Goal: Transaction & Acquisition: Purchase product/service

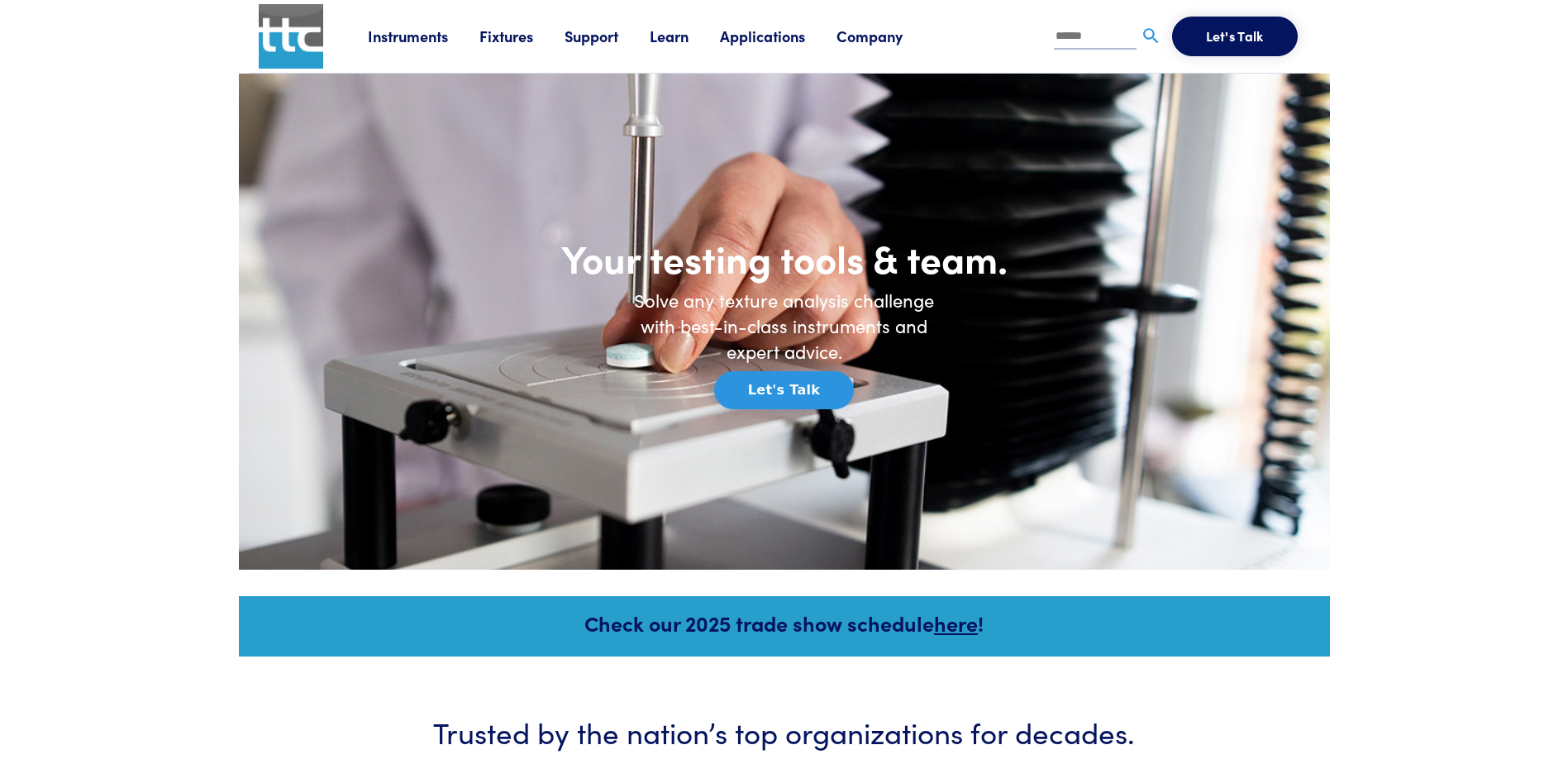
click at [485, 38] on link "Fixtures" at bounding box center [521, 36] width 85 height 21
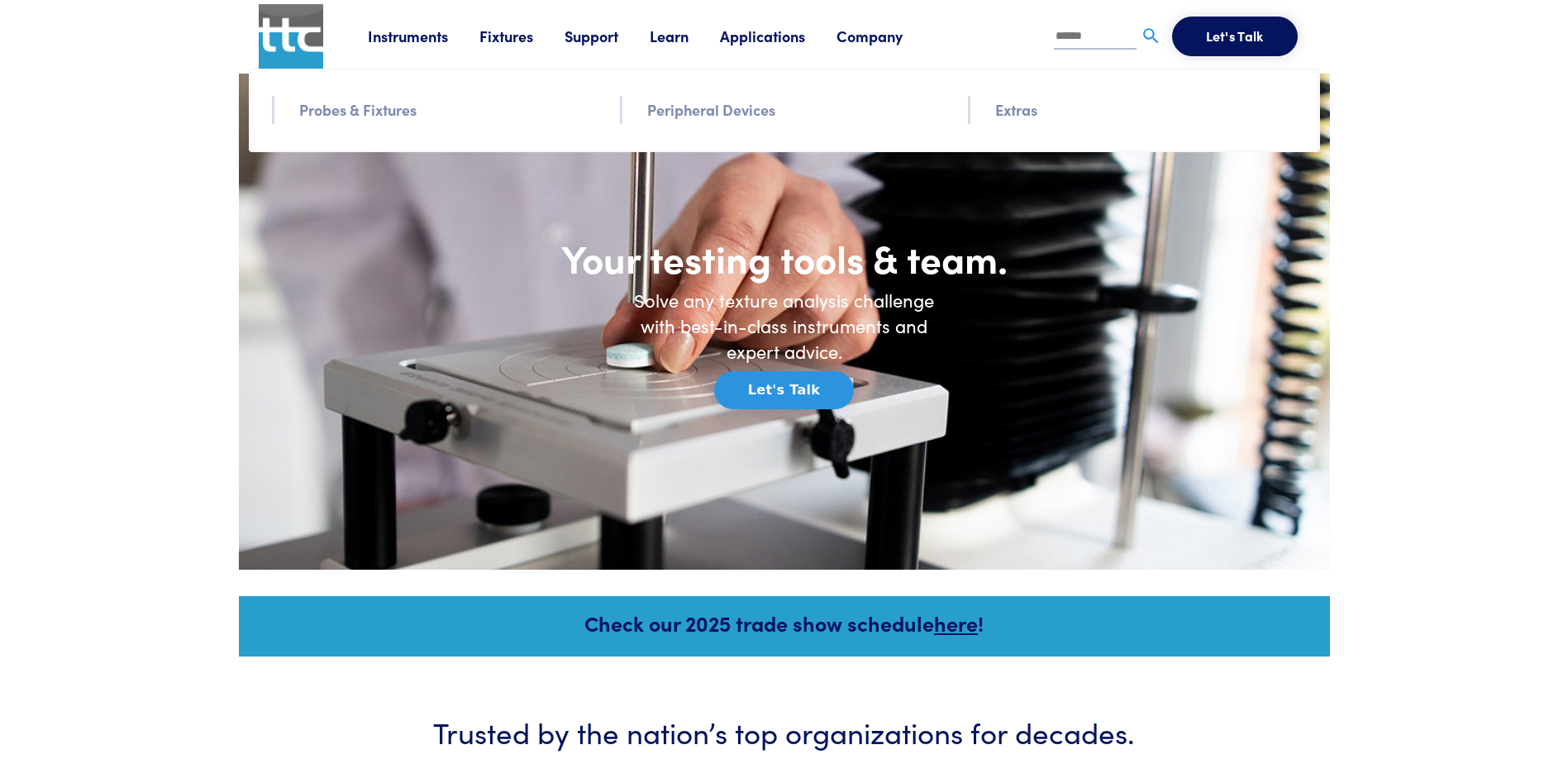
click at [378, 98] on link "Probes & Fixtures" at bounding box center [358, 109] width 117 height 24
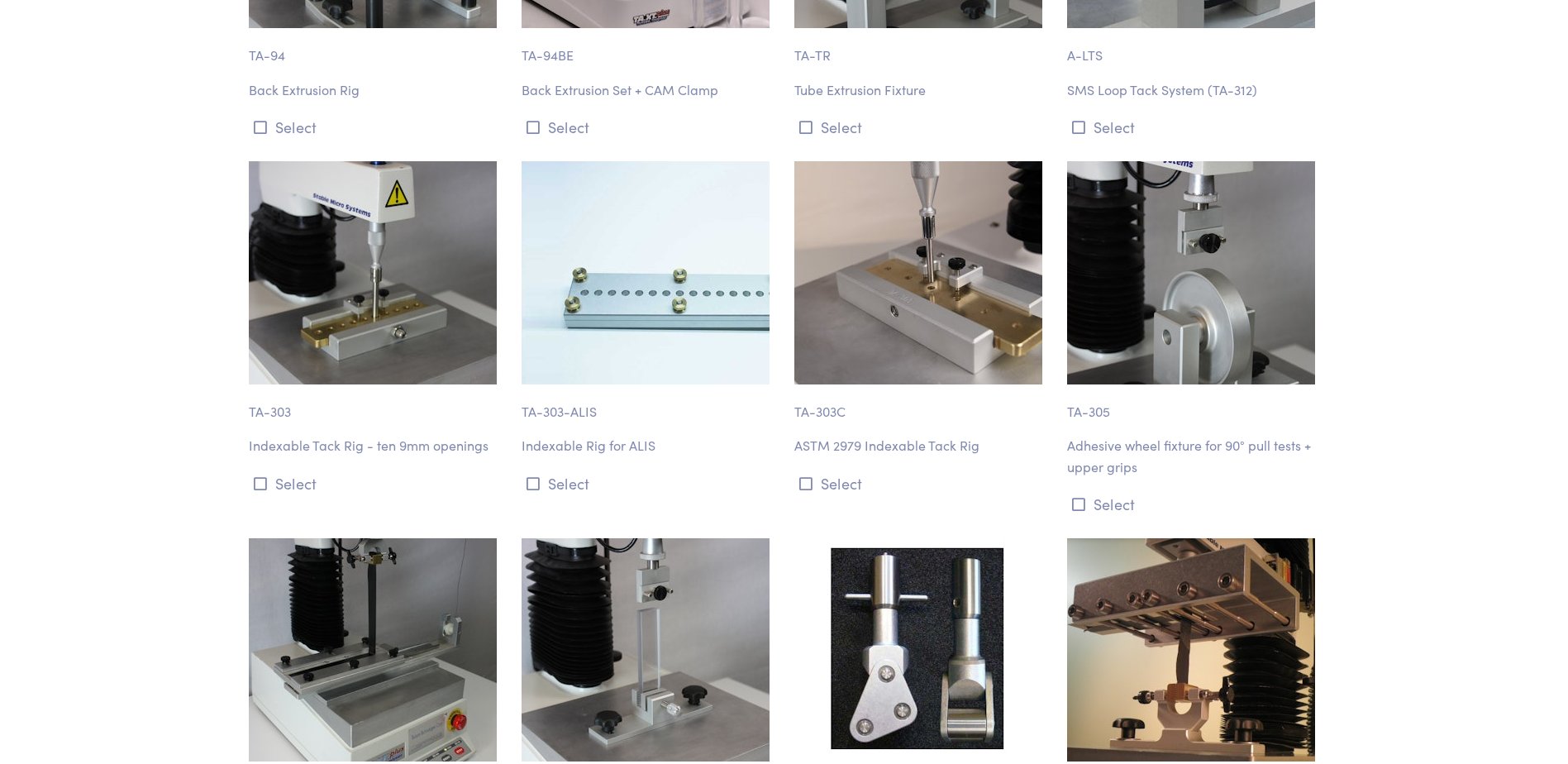
scroll to position [10725, 0]
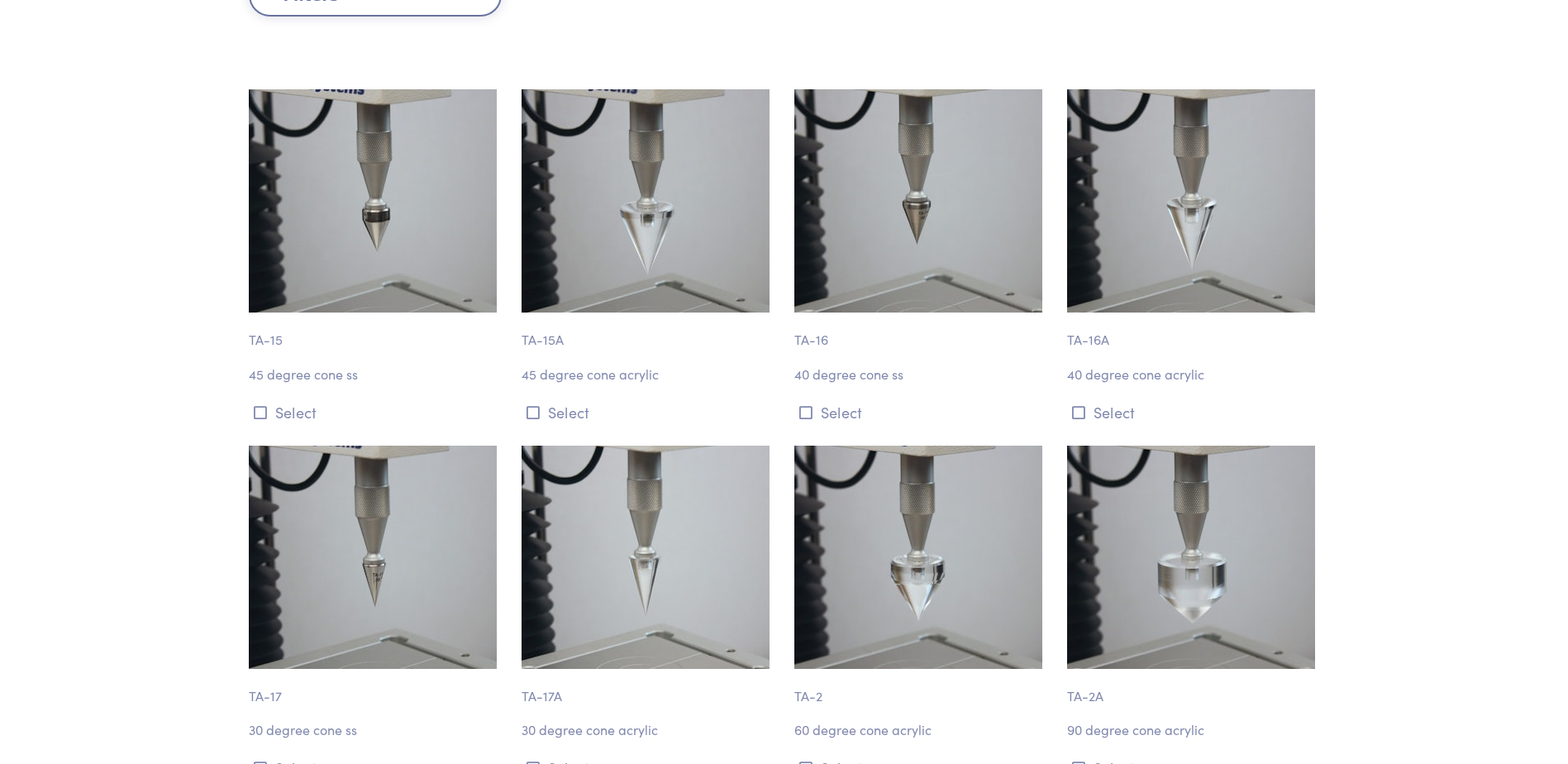
scroll to position [0, 0]
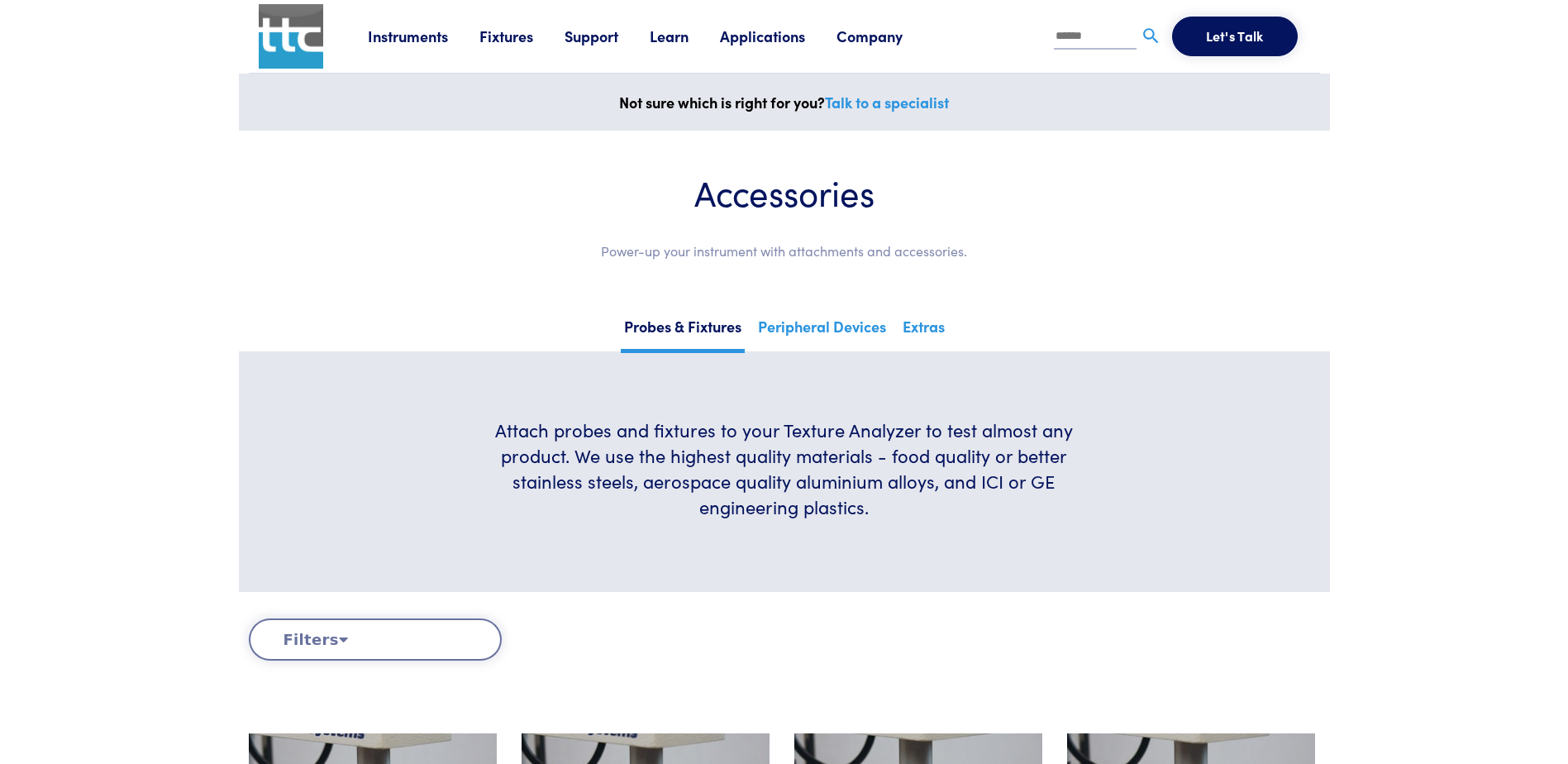
click at [587, 28] on link "Support" at bounding box center [606, 36] width 85 height 21
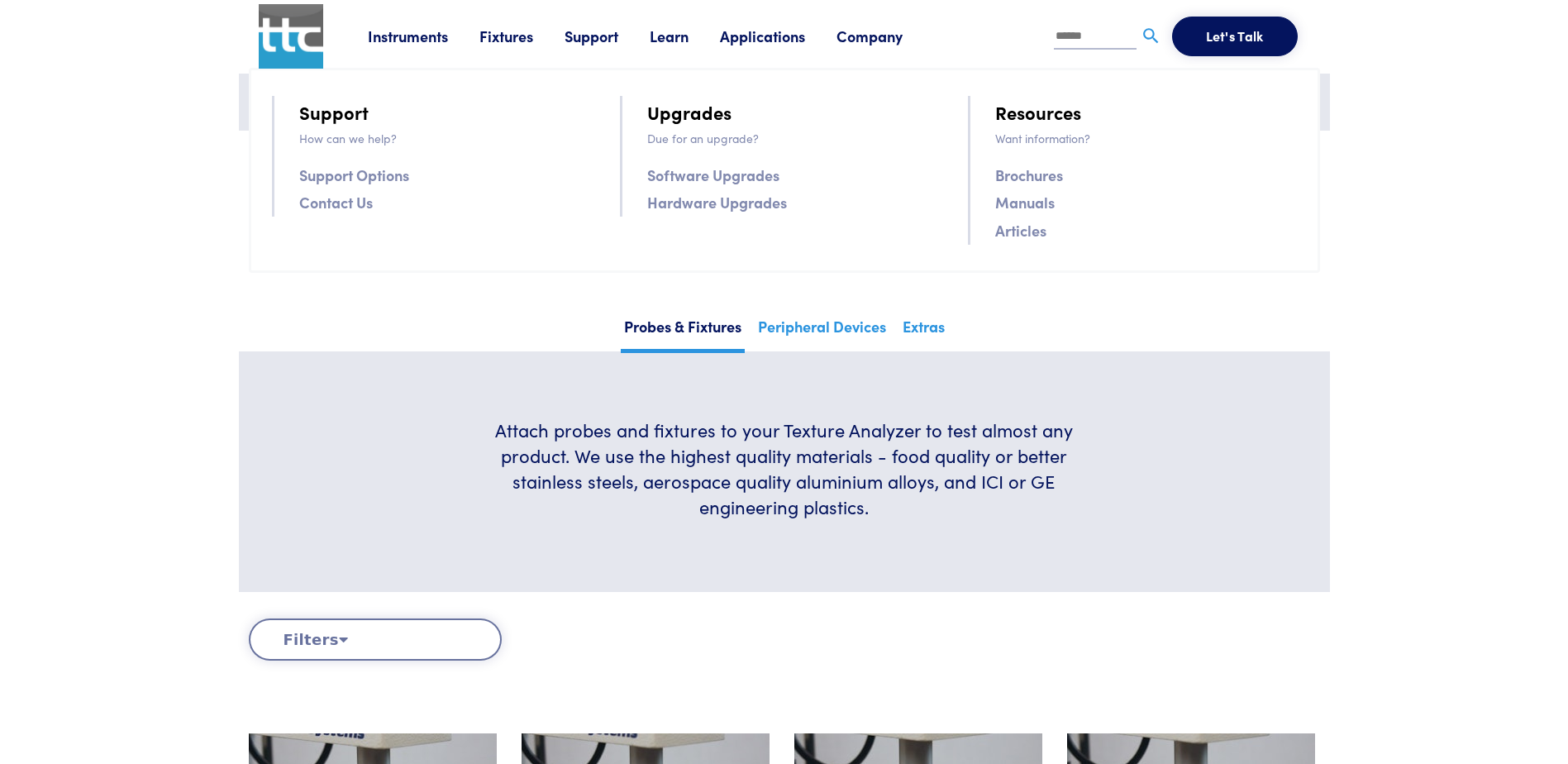
click at [380, 360] on section "Attach probes and fixtures to your Texture Analyzer to test almost any product.…" at bounding box center [784, 471] width 1091 height 241
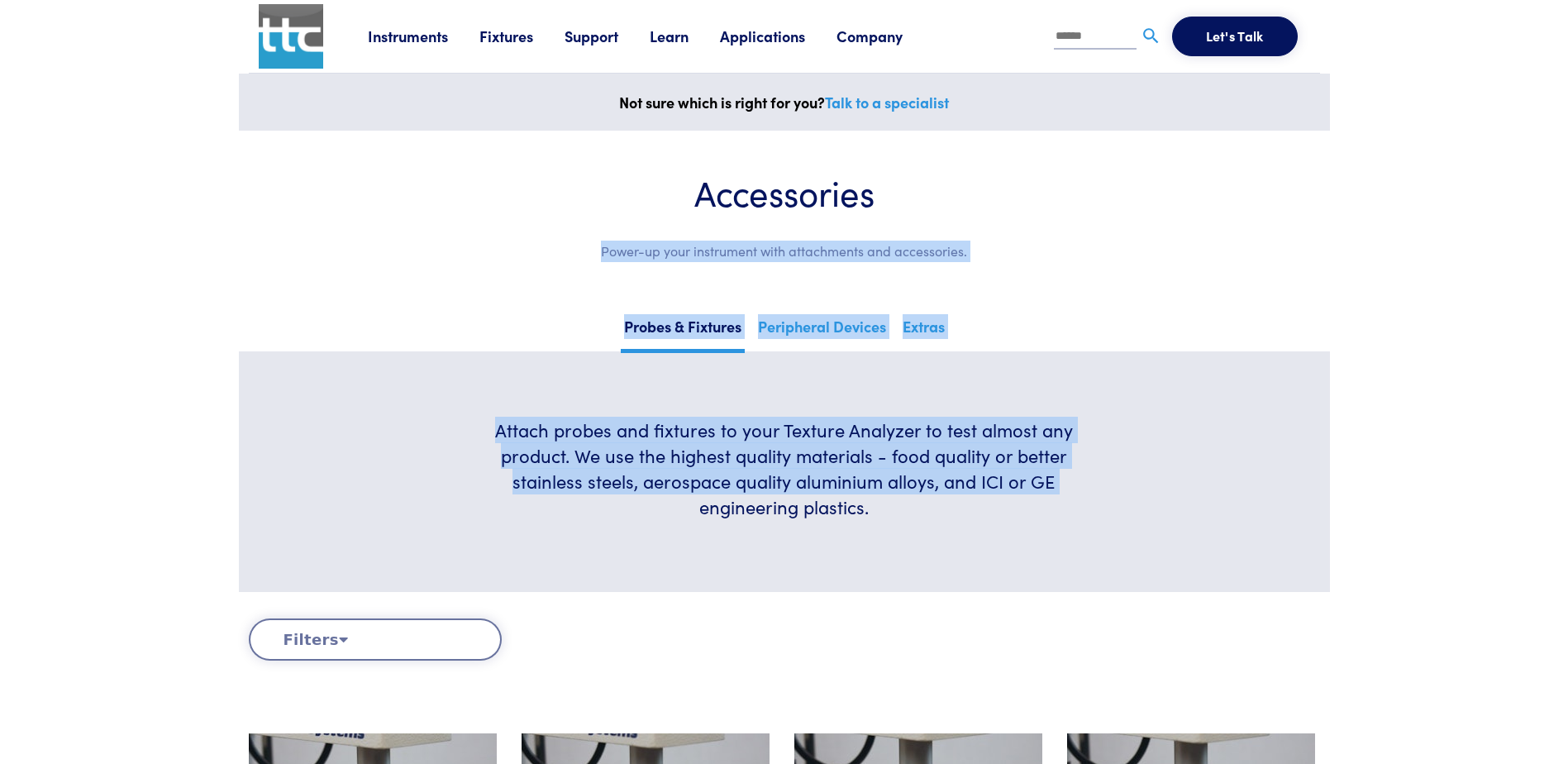
drag, startPoint x: 363, startPoint y: 507, endPoint x: 562, endPoint y: 261, distance: 316.4
click at [562, 261] on p "Power-up your instrument with attachments and accessories." at bounding box center [784, 251] width 992 height 22
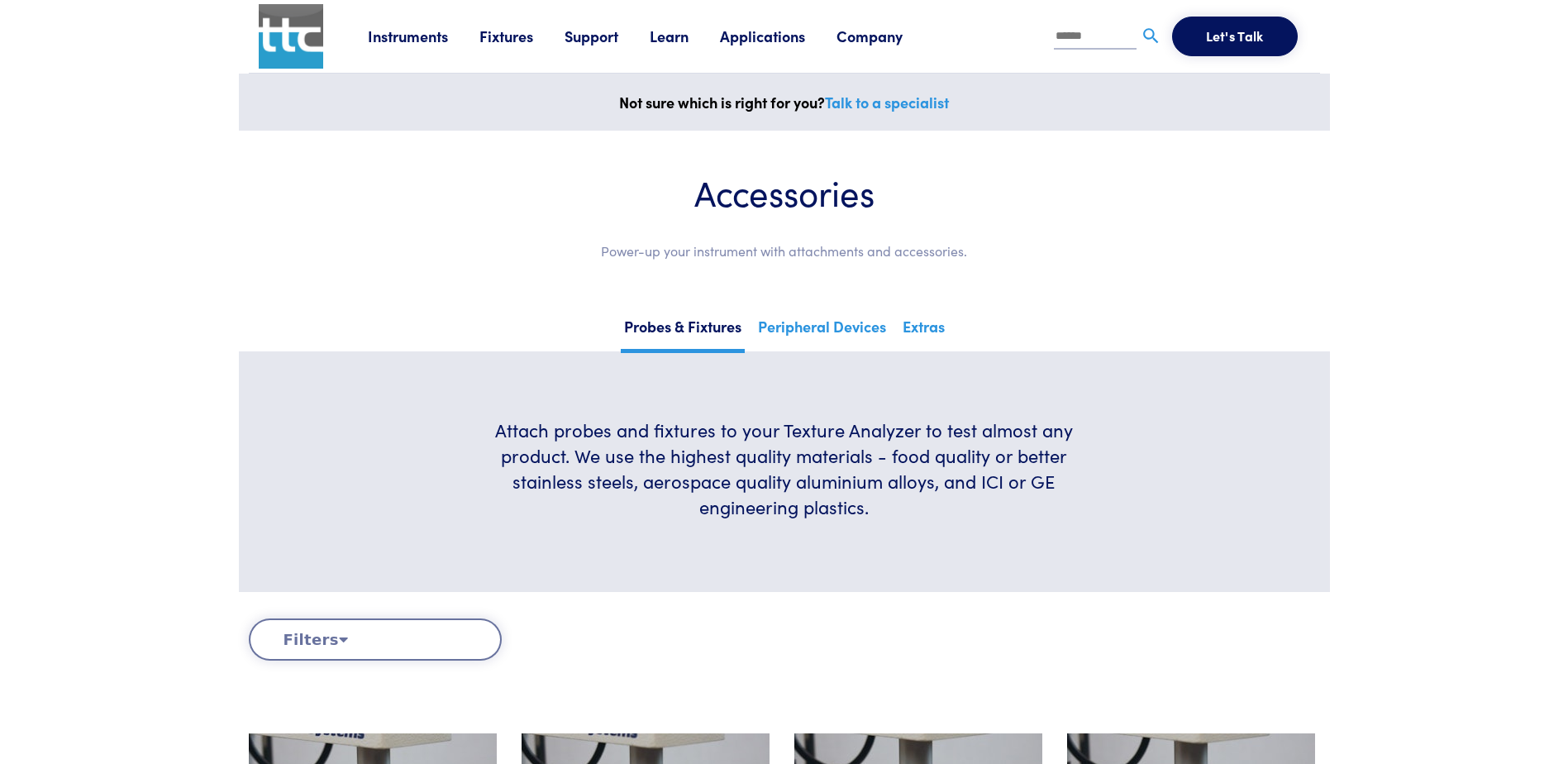
click at [589, 41] on link "Support" at bounding box center [606, 36] width 85 height 21
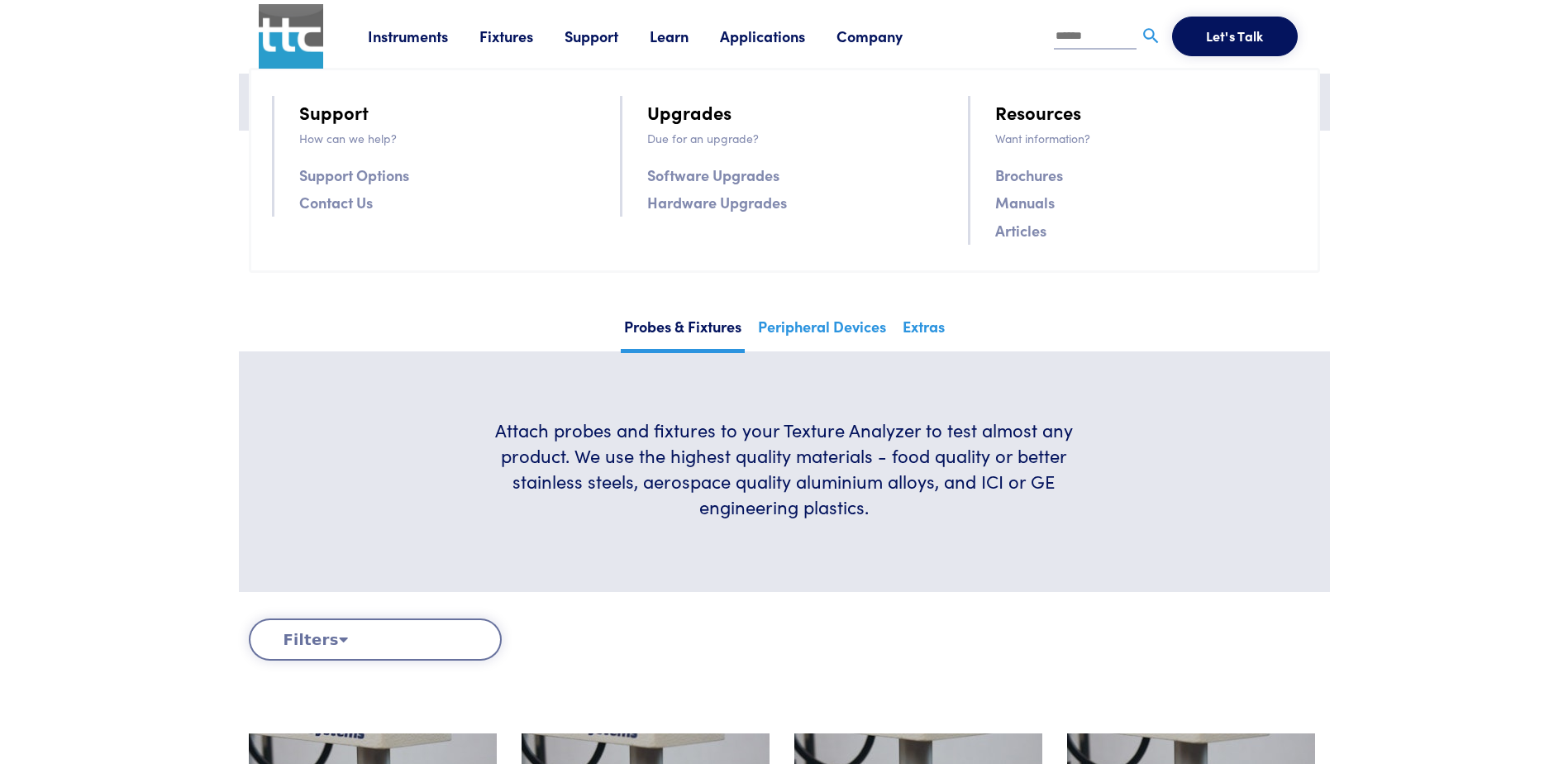
click at [1021, 169] on link "Brochures" at bounding box center [1029, 175] width 68 height 24
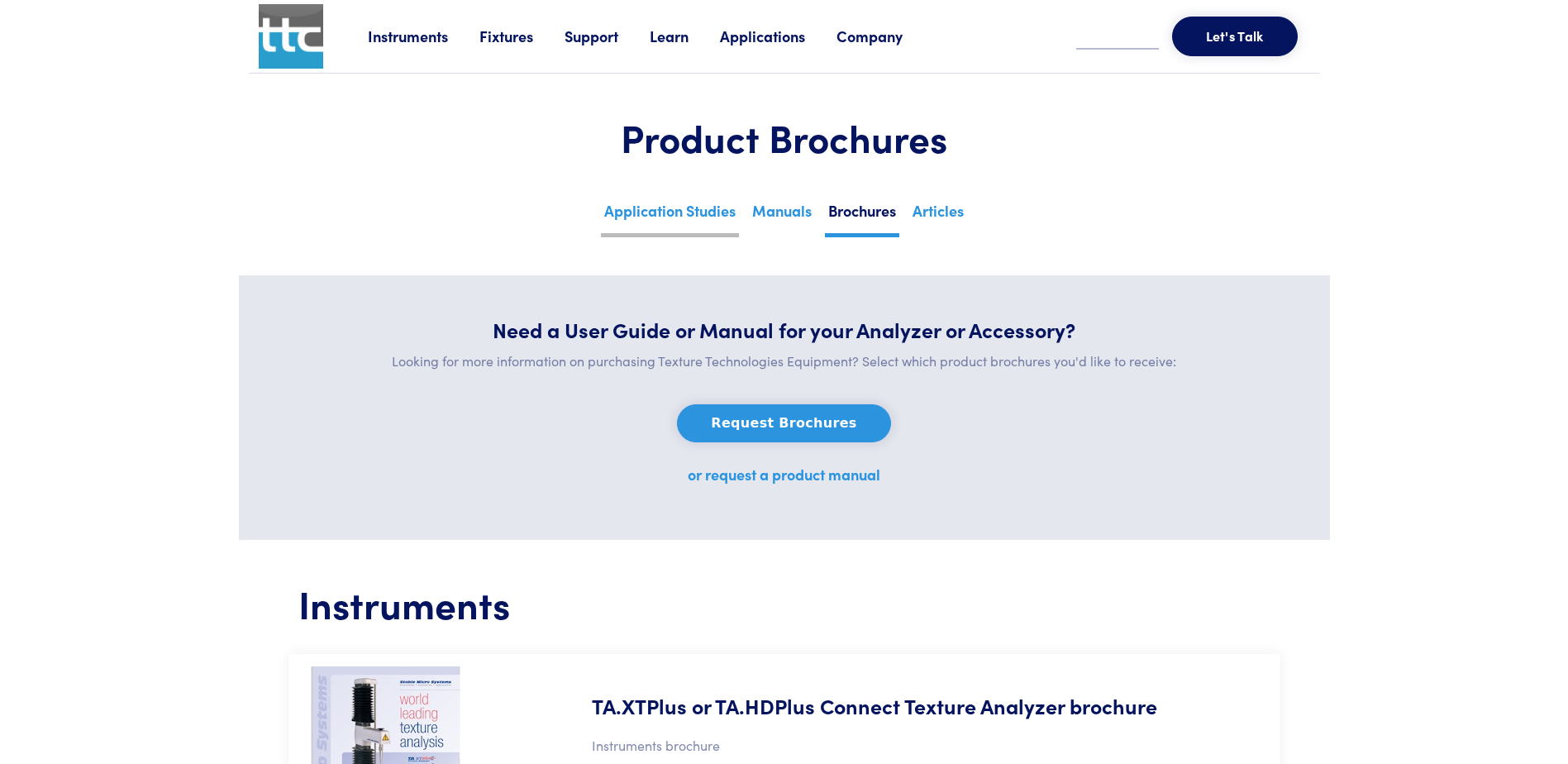
click at [723, 206] on link "Application Studies" at bounding box center [669, 217] width 138 height 40
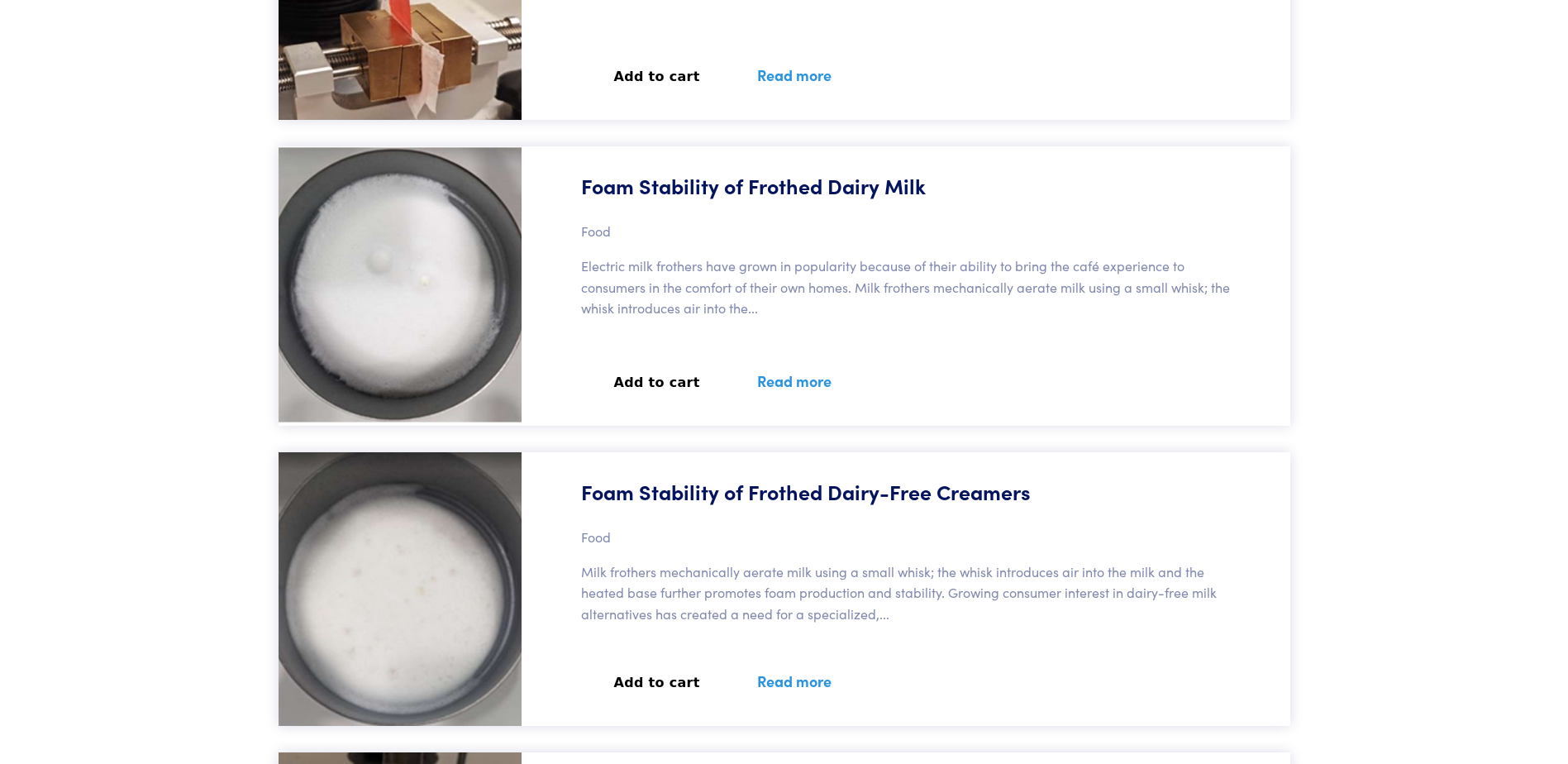
scroll to position [6082, 0]
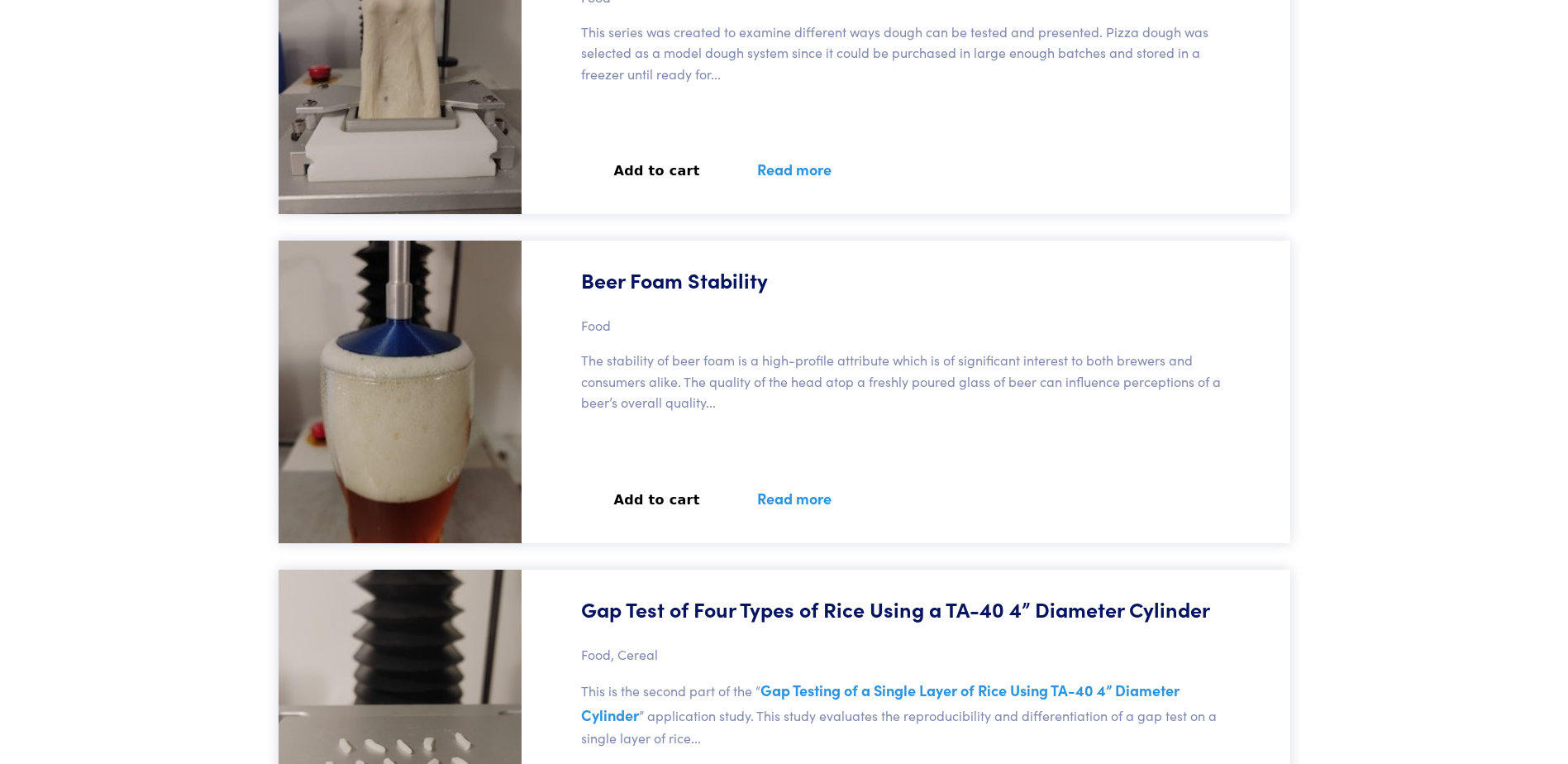
scroll to position [14158, 0]
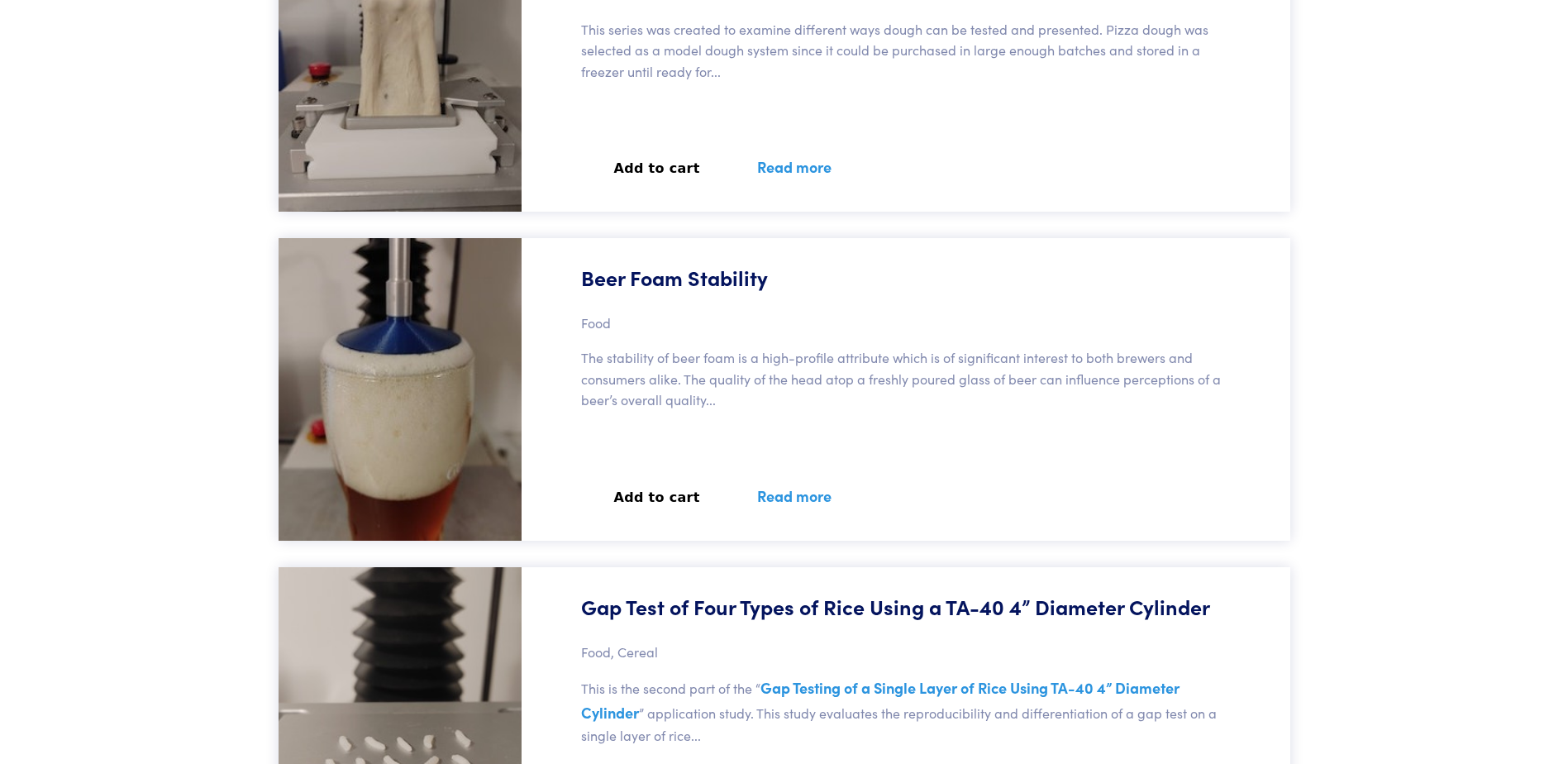
click at [511, 380] on img at bounding box center [400, 389] width 243 height 302
click at [634, 376] on p "The stability of beer foam is a high-profile attribute which is of significant …" at bounding box center [910, 379] width 660 height 64
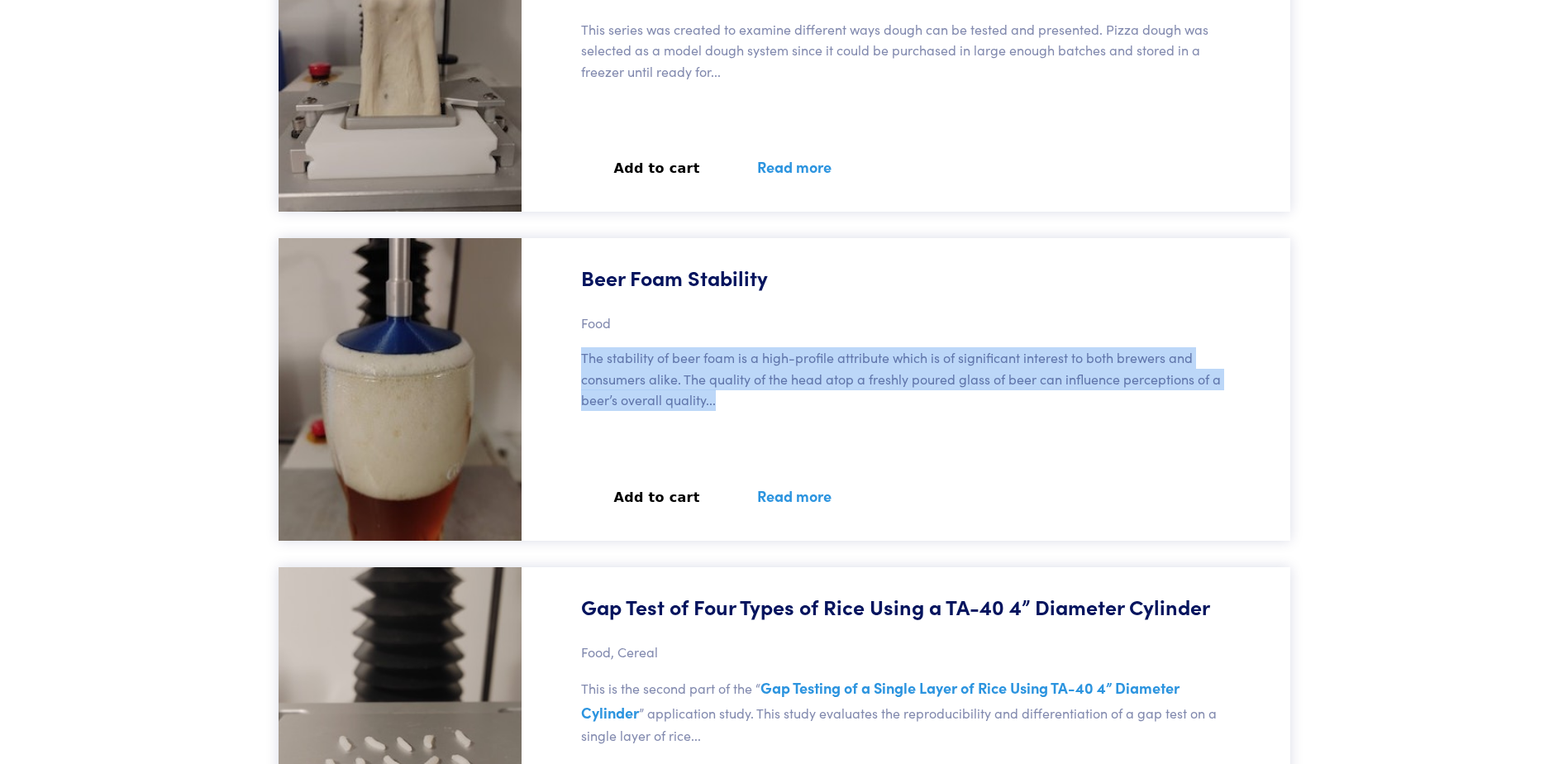
click at [634, 376] on p "The stability of beer foam is a high-profile attribute which is of significant …" at bounding box center [910, 379] width 660 height 64
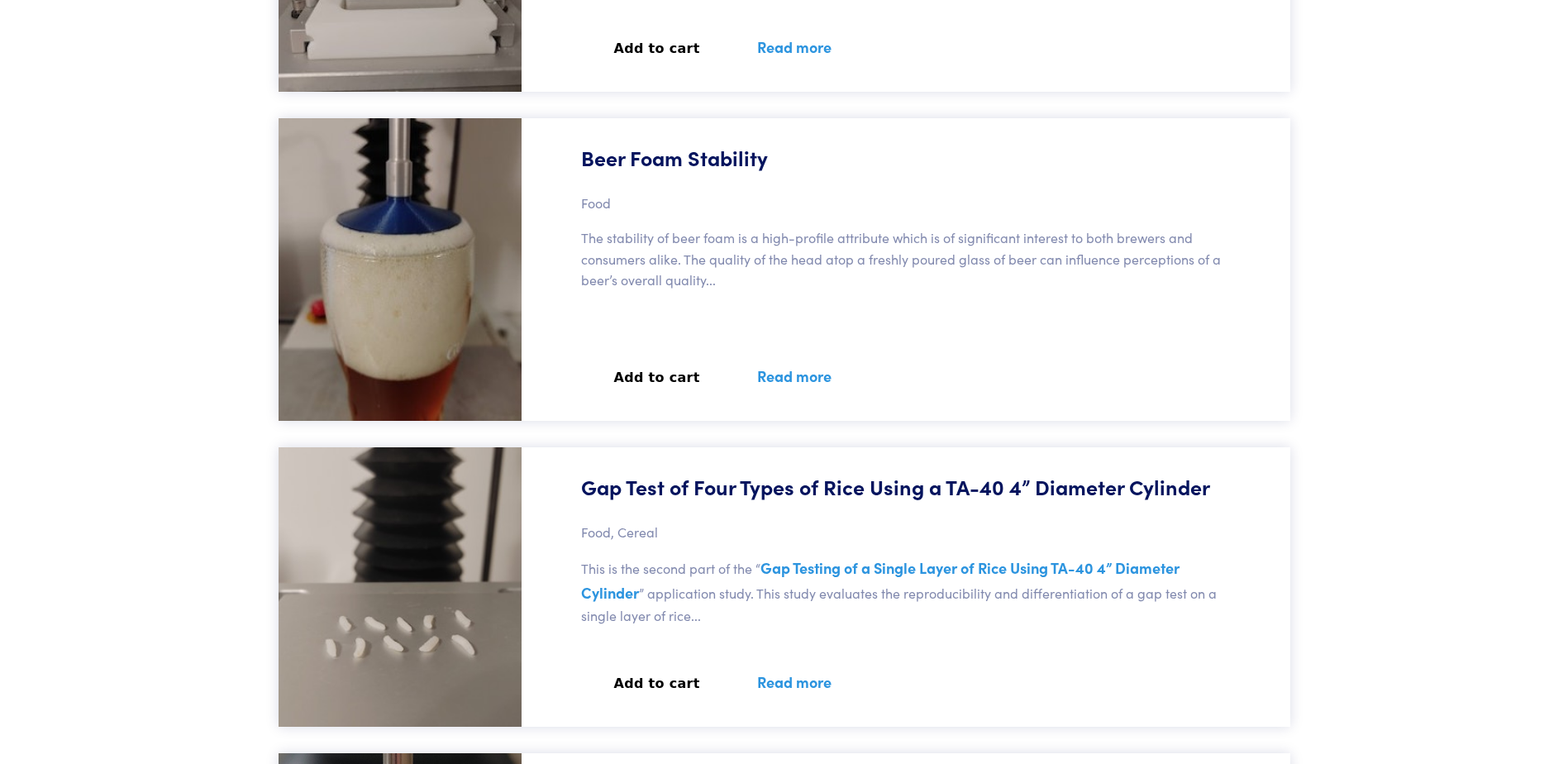
scroll to position [14279, 0]
click at [586, 206] on p "Food" at bounding box center [595, 202] width 30 height 22
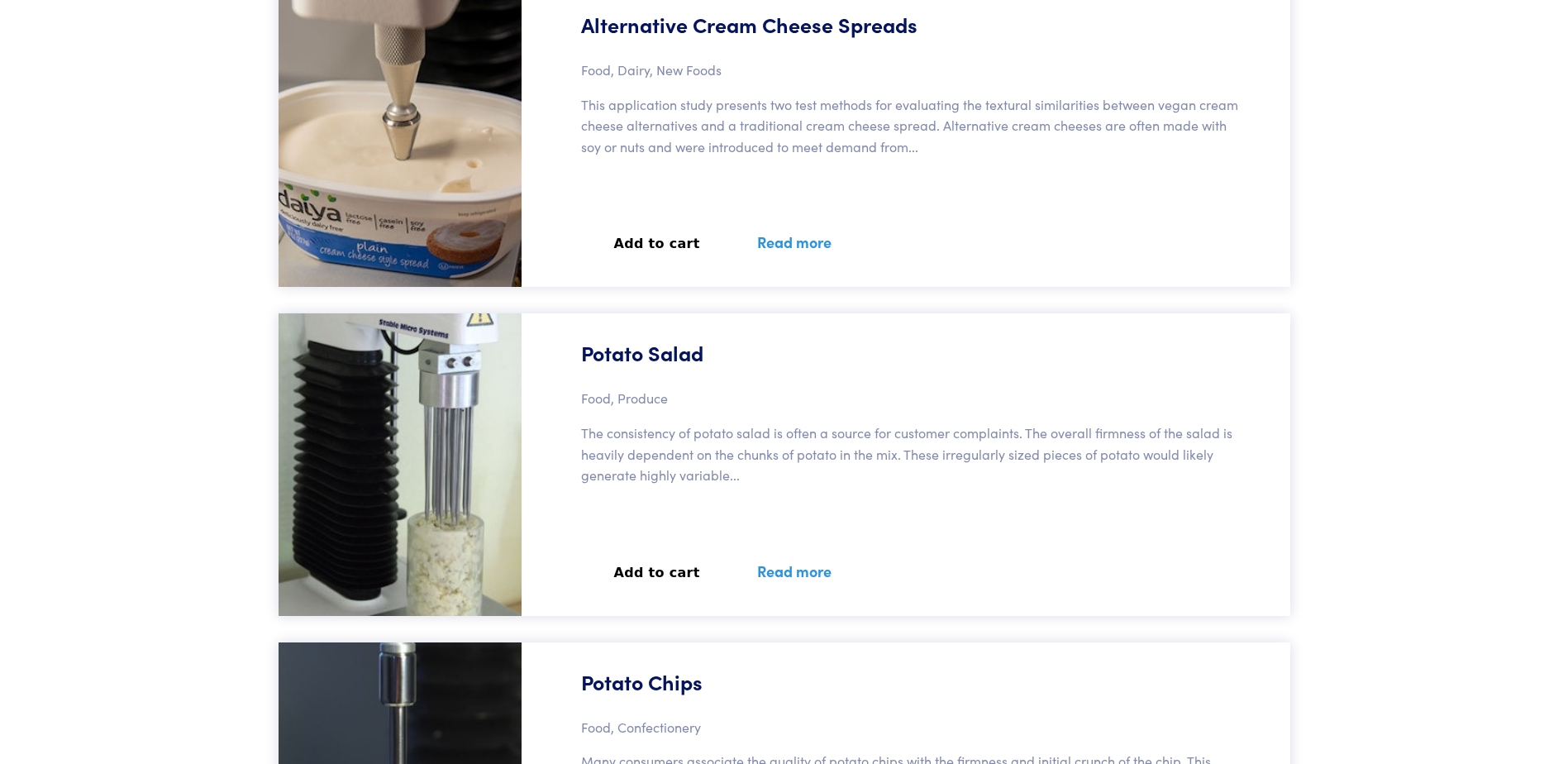
scroll to position [33149, 0]
click at [937, 128] on p "This application study presents two test methods for evaluating the textural si…" at bounding box center [910, 126] width 660 height 64
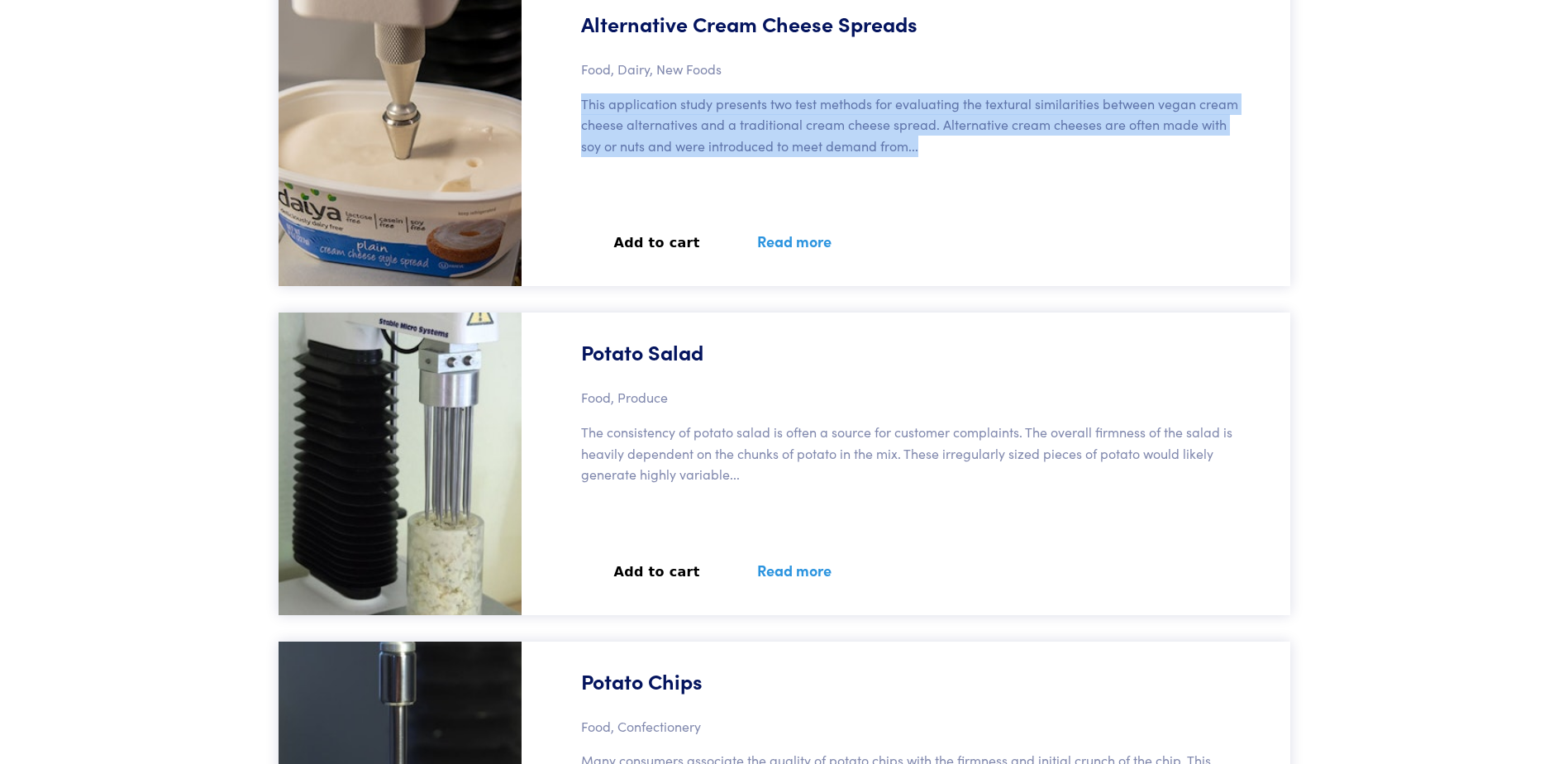
click at [937, 128] on p "This application study presents two test methods for evaluating the textural si…" at bounding box center [910, 126] width 660 height 64
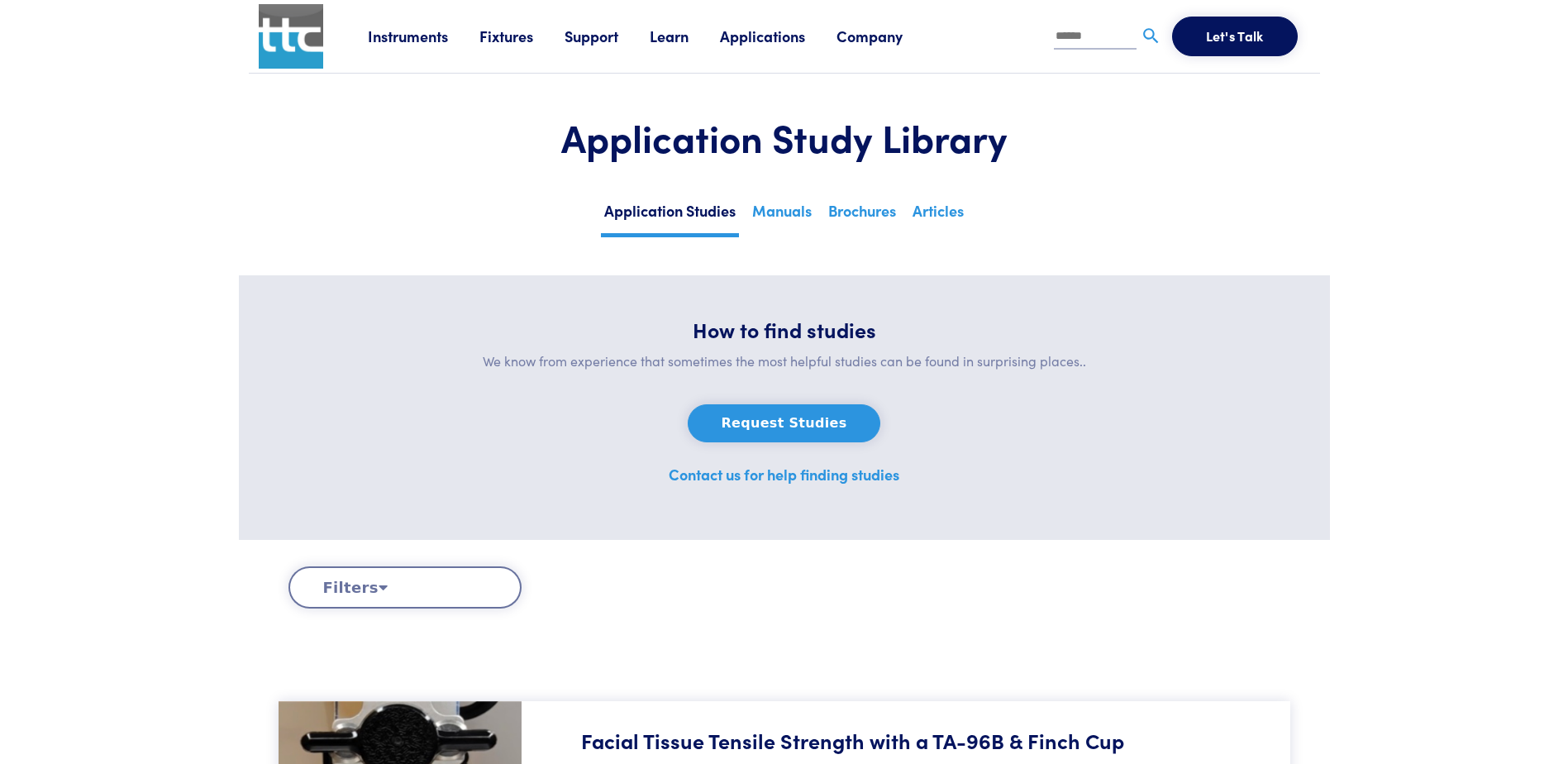
scroll to position [5882, 0]
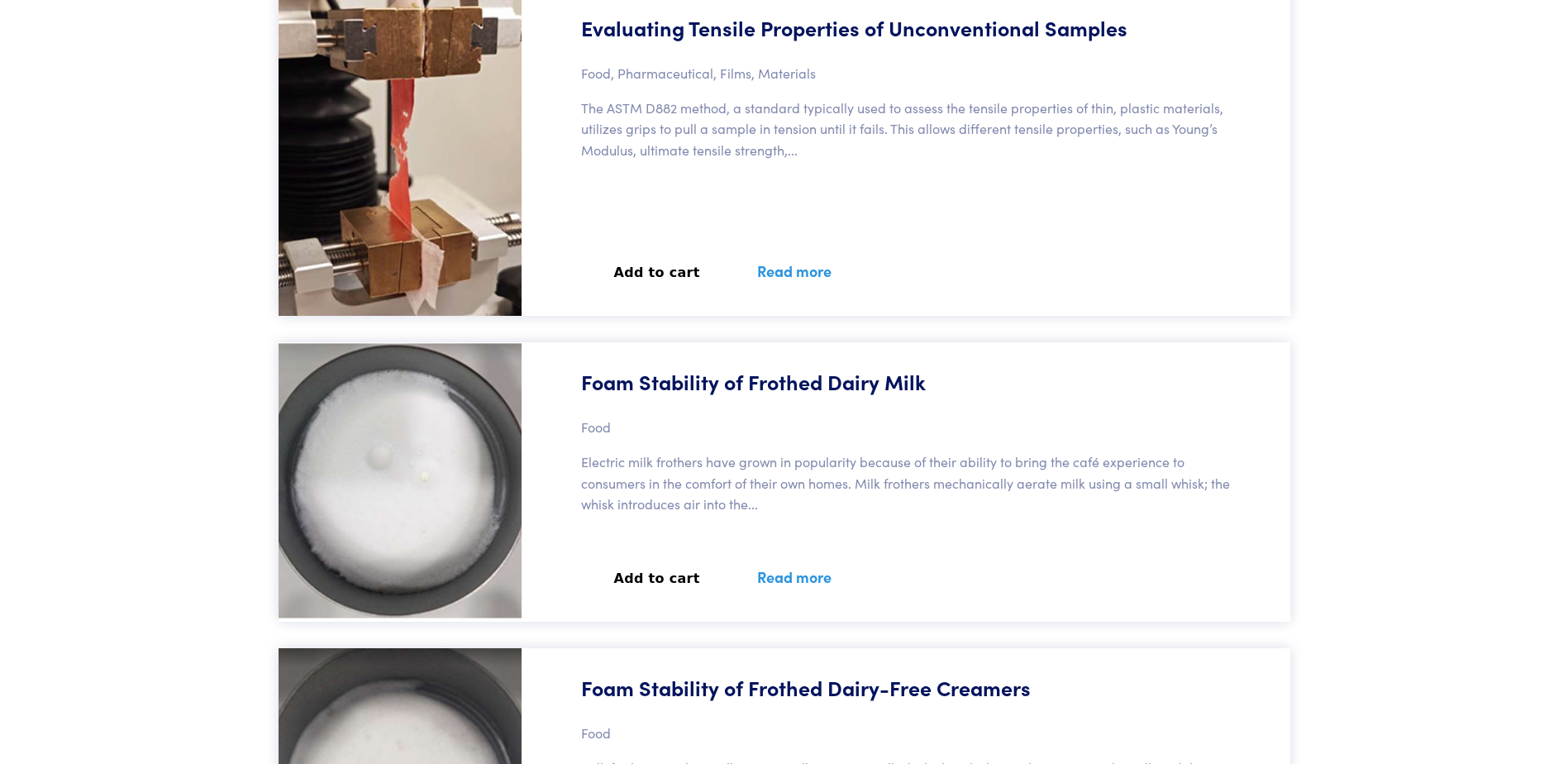
click at [655, 572] on button "Add to cart" at bounding box center [656, 578] width 152 height 36
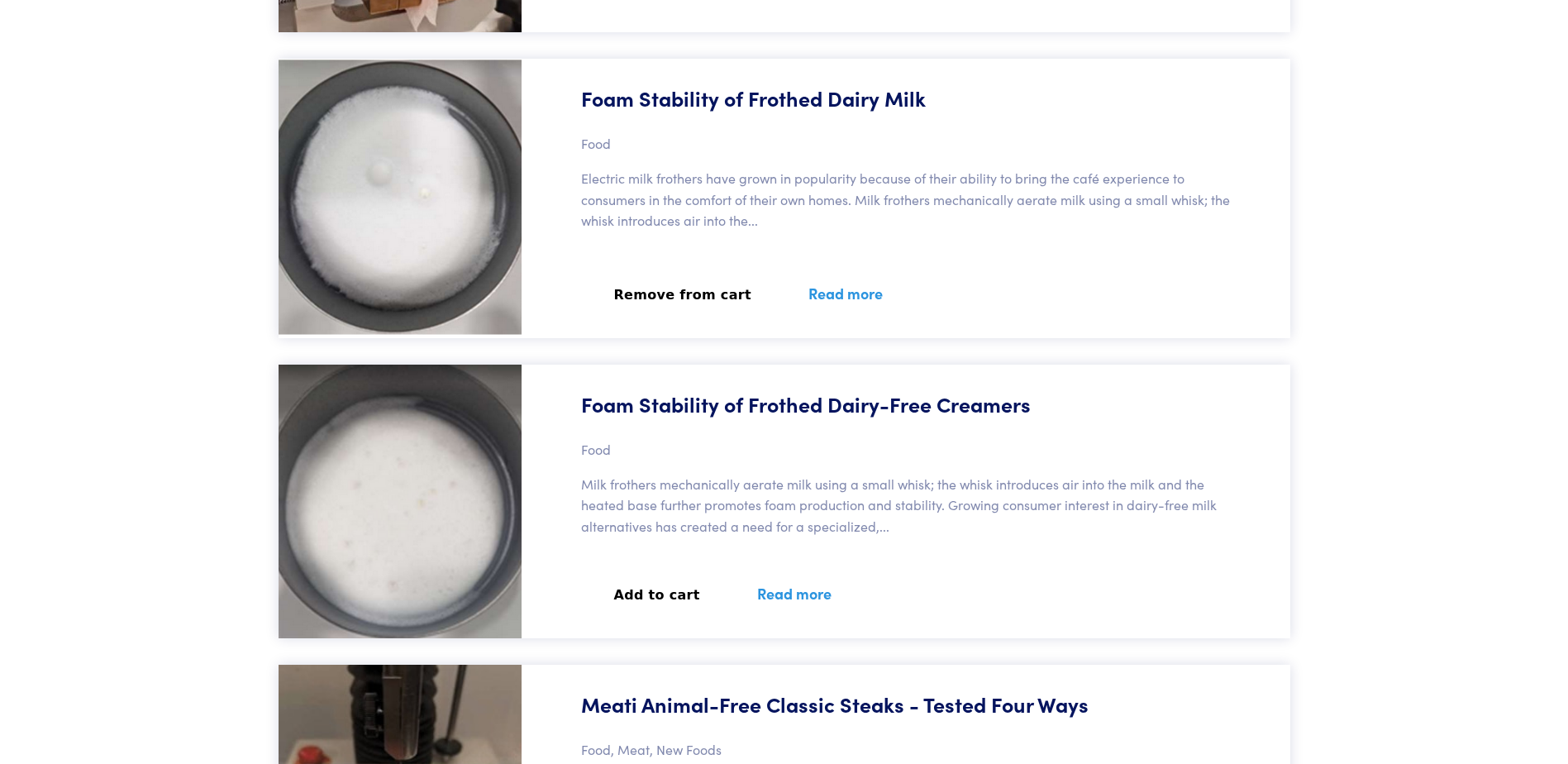
scroll to position [6166, 0]
click at [664, 592] on button "Add to cart" at bounding box center [656, 595] width 152 height 36
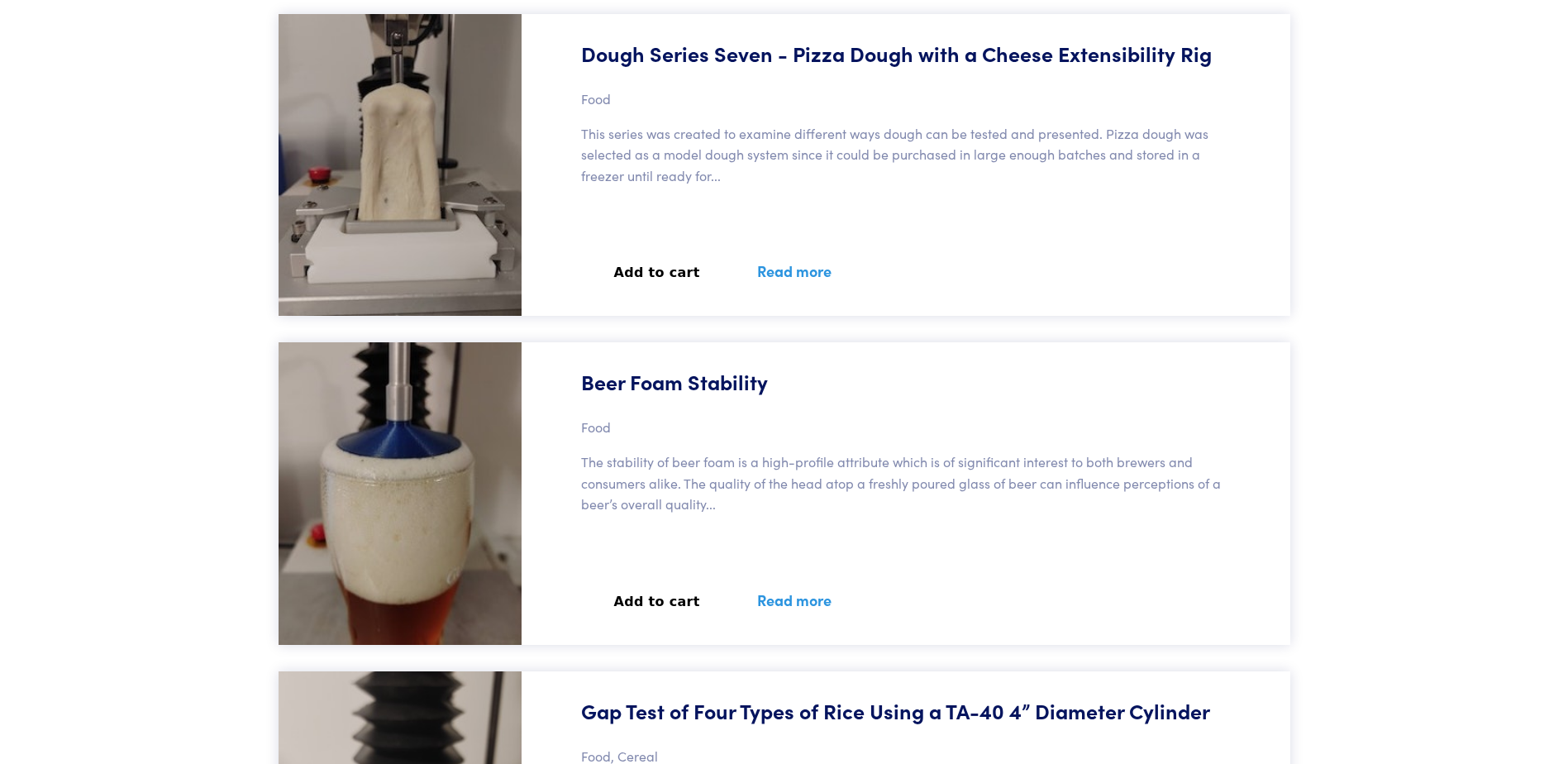
click at [660, 609] on button "Add to cart" at bounding box center [656, 601] width 152 height 36
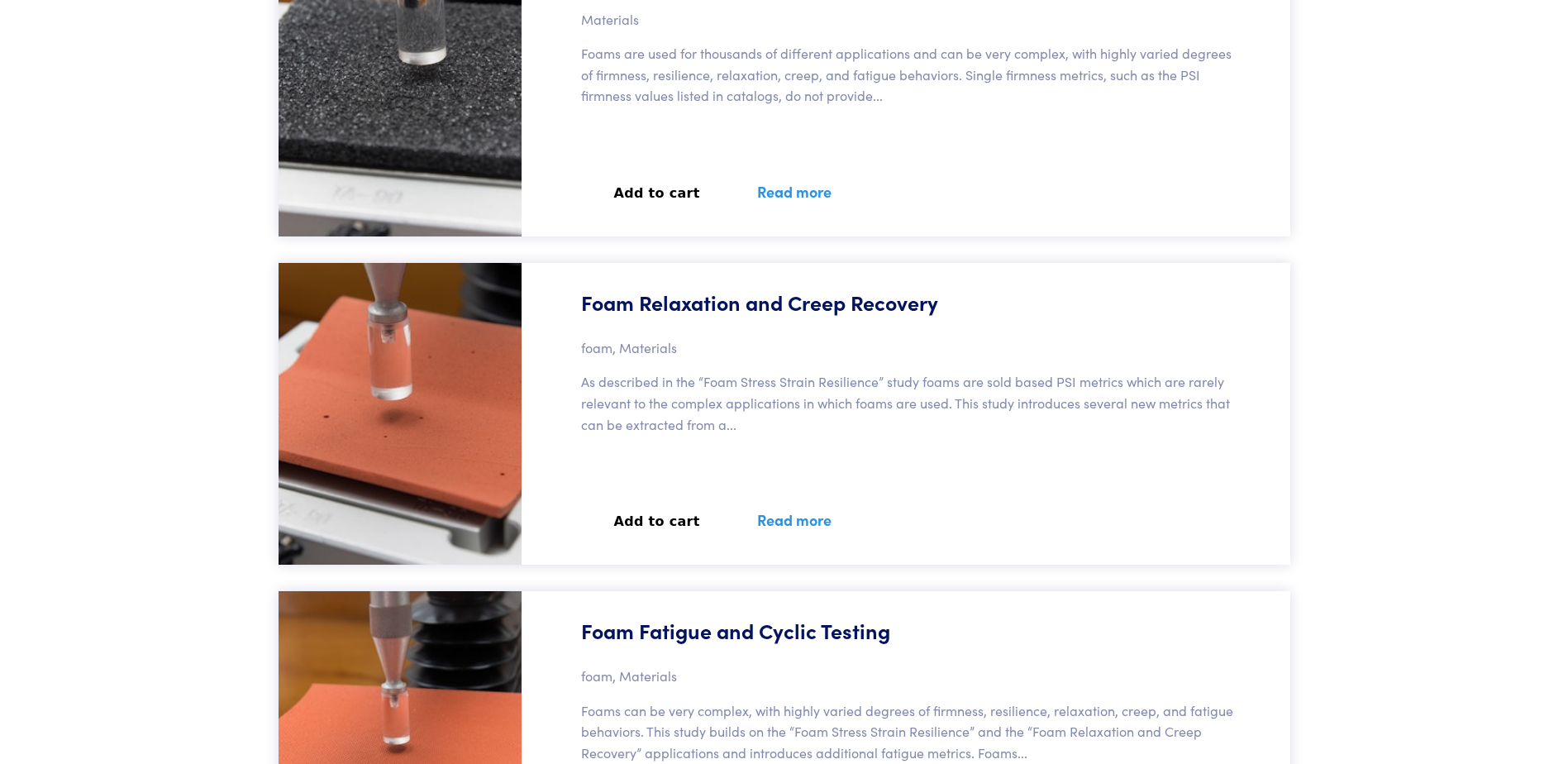
scroll to position [91976, 0]
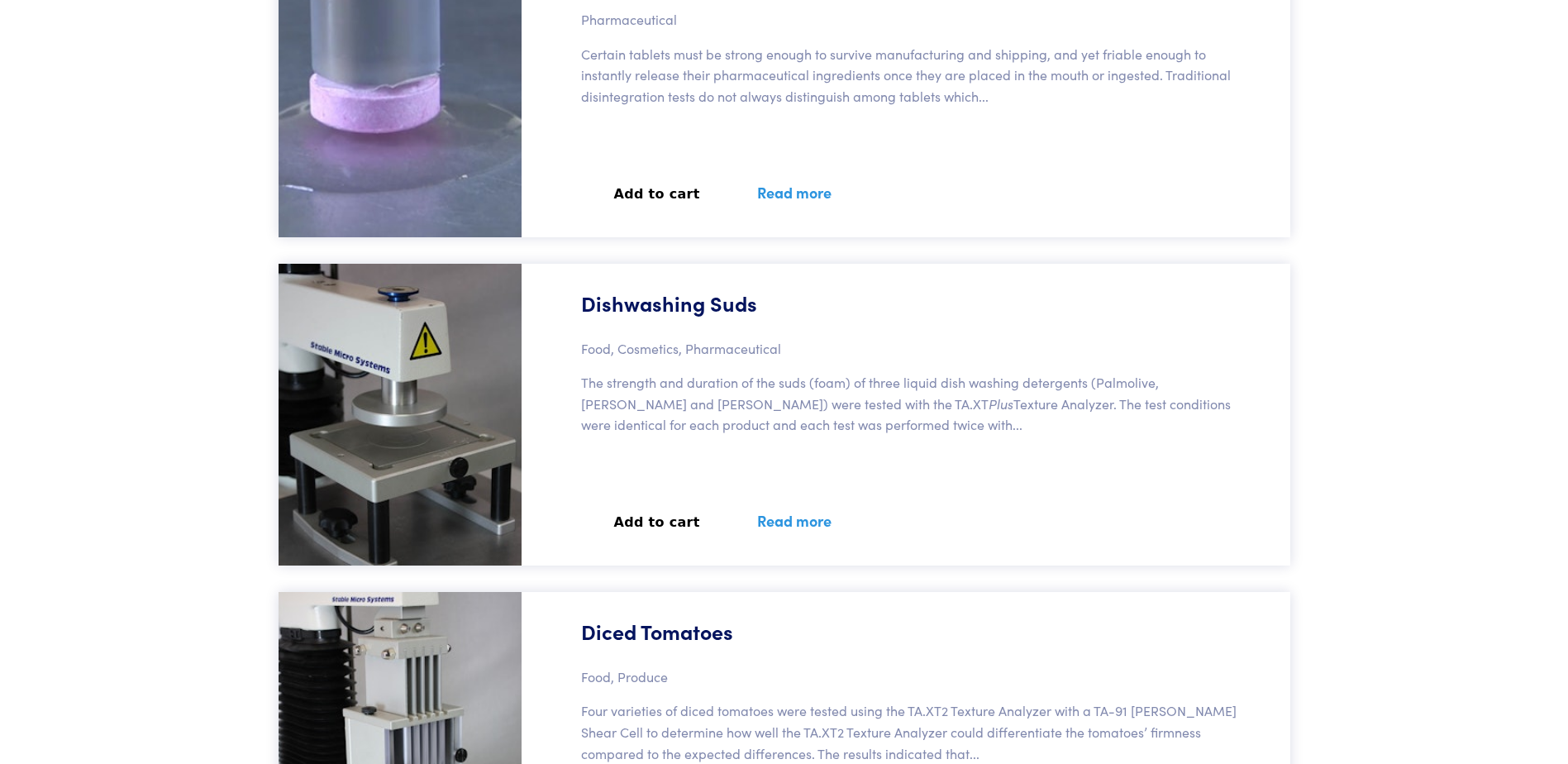
click at [642, 521] on button "Add to cart" at bounding box center [656, 522] width 152 height 36
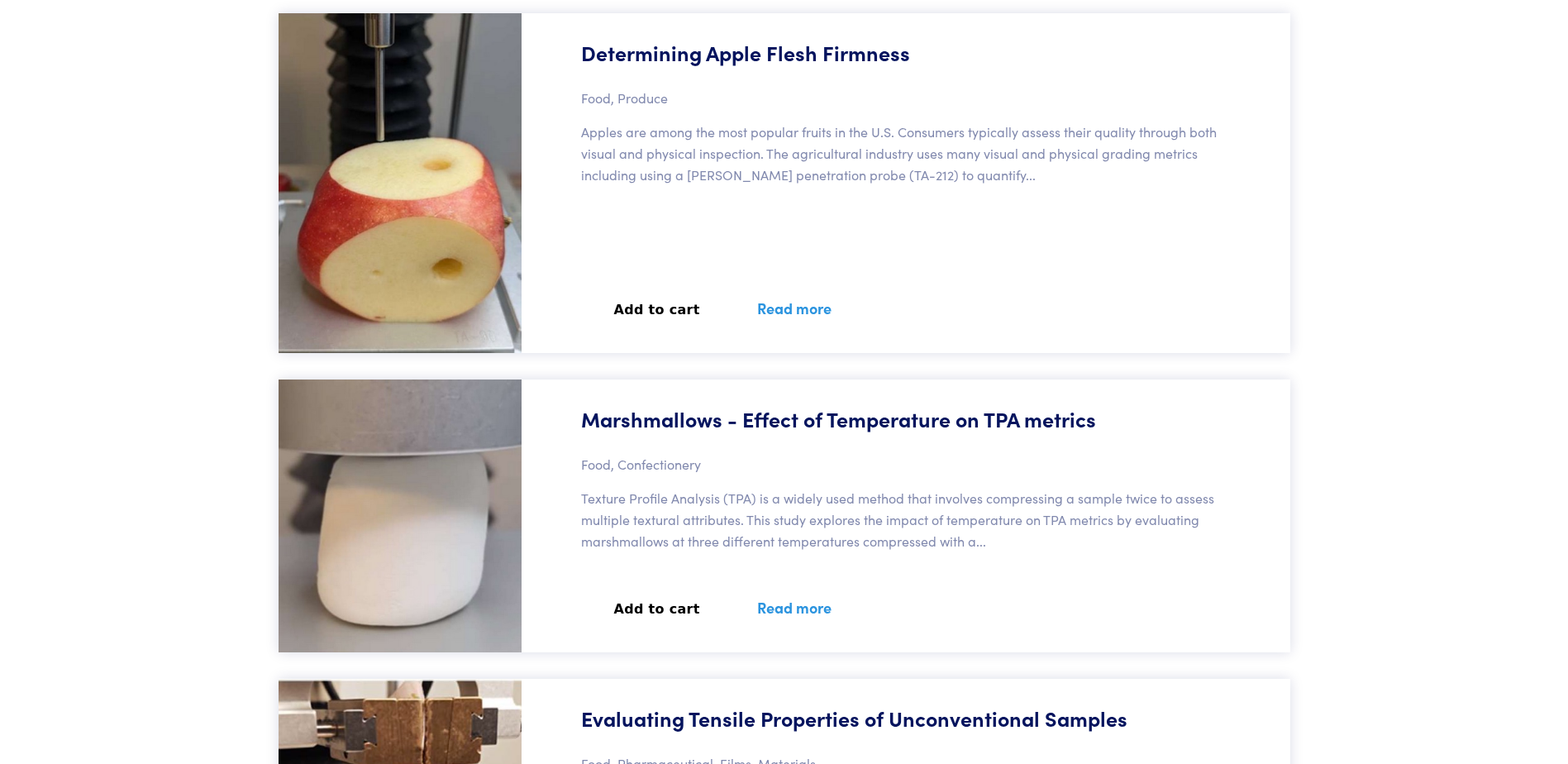
scroll to position [5191, 0]
click at [665, 613] on button "Add to cart" at bounding box center [656, 610] width 152 height 36
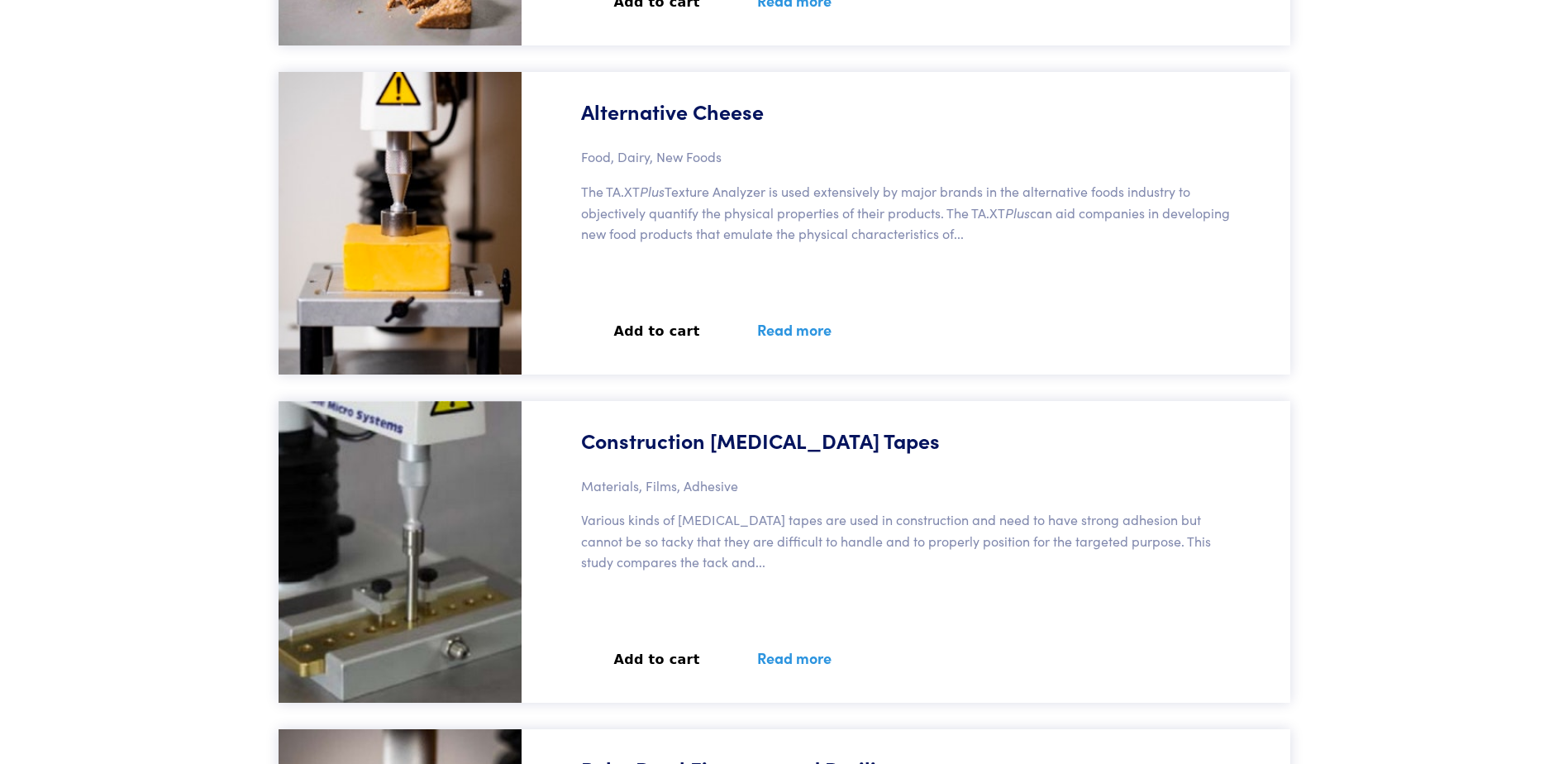
scroll to position [22214, 0]
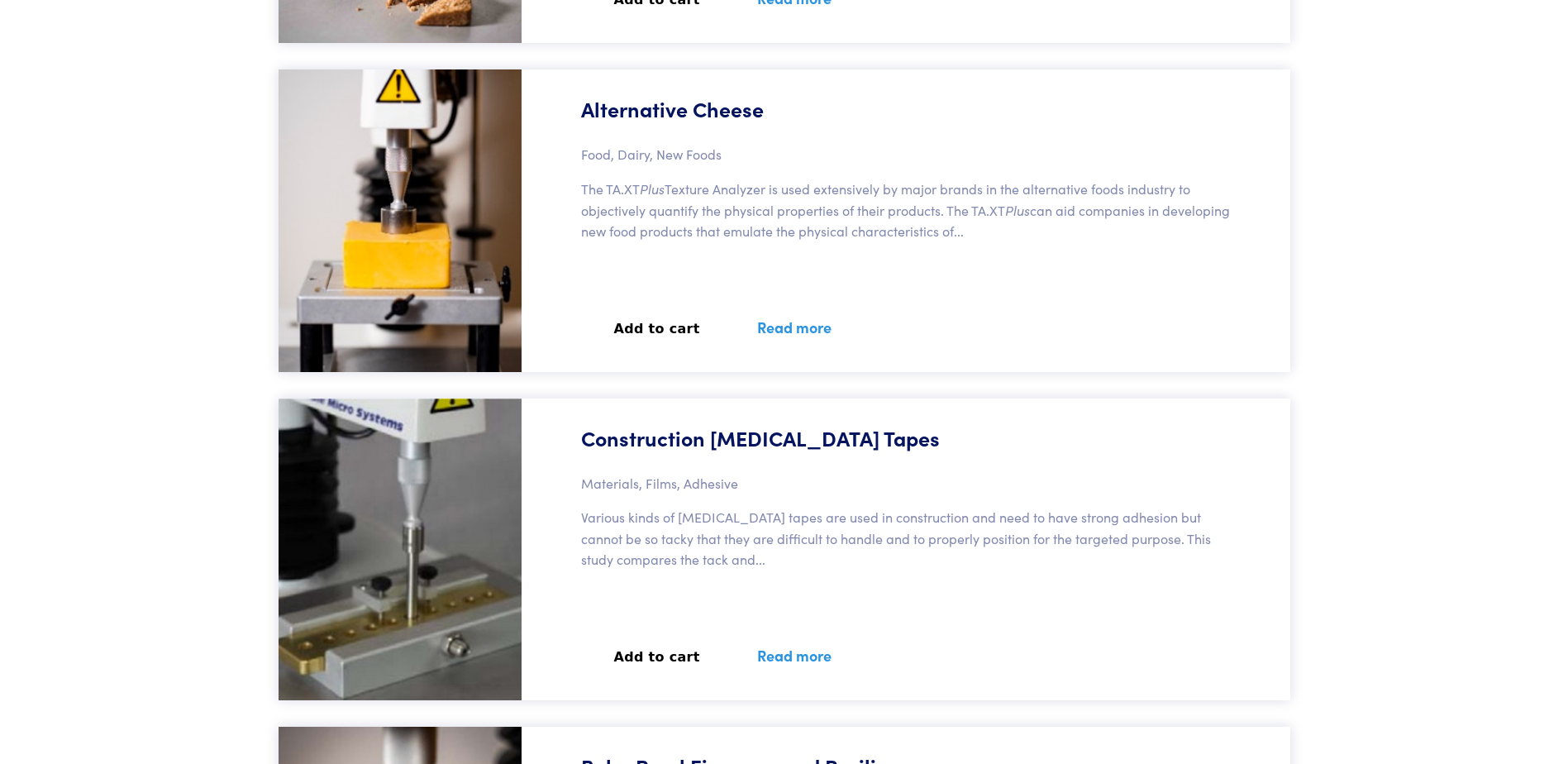
click at [656, 334] on button "Add to cart" at bounding box center [656, 329] width 152 height 36
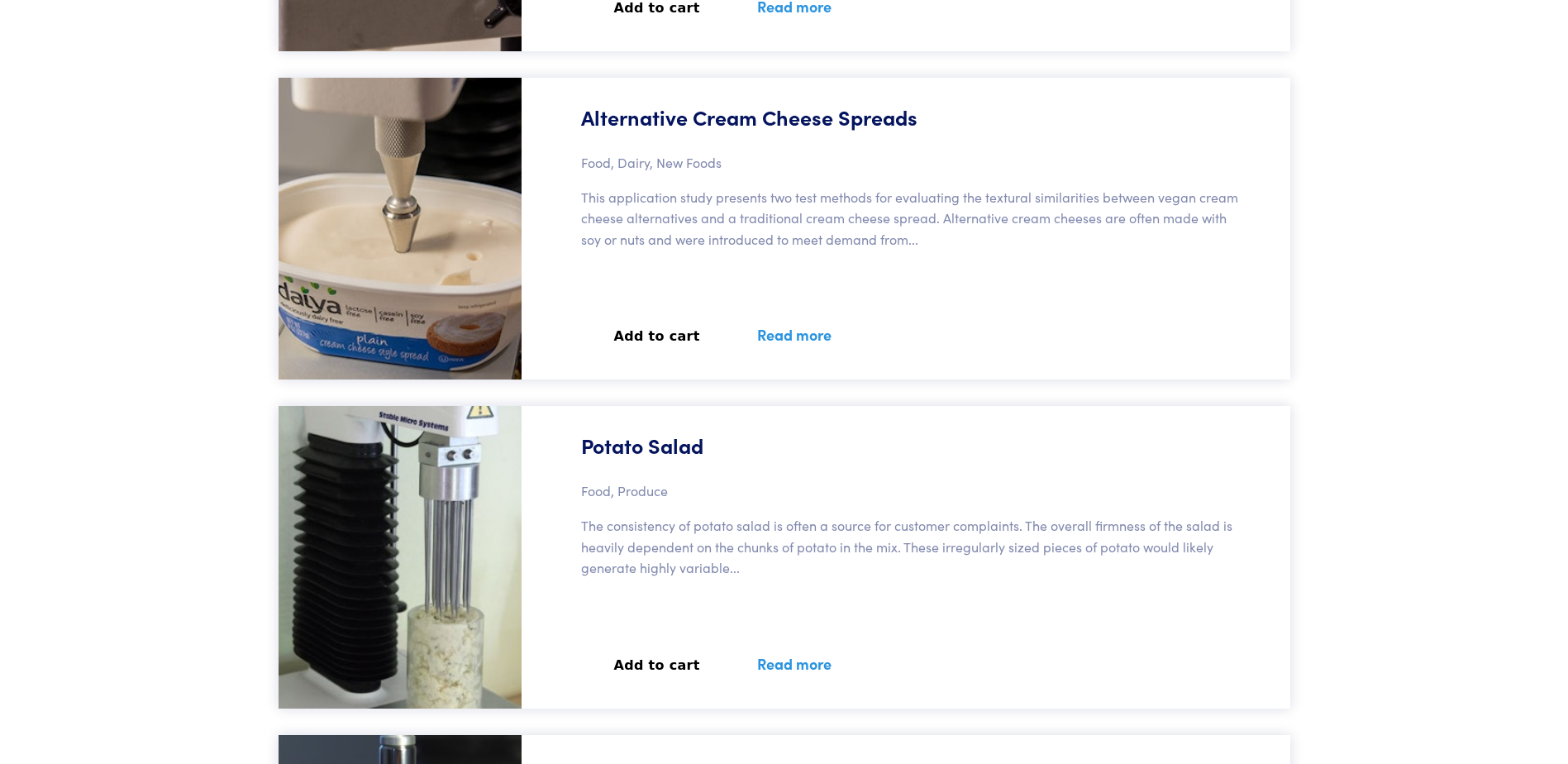
scroll to position [33057, 0]
click at [669, 336] on button "Add to cart" at bounding box center [656, 336] width 152 height 36
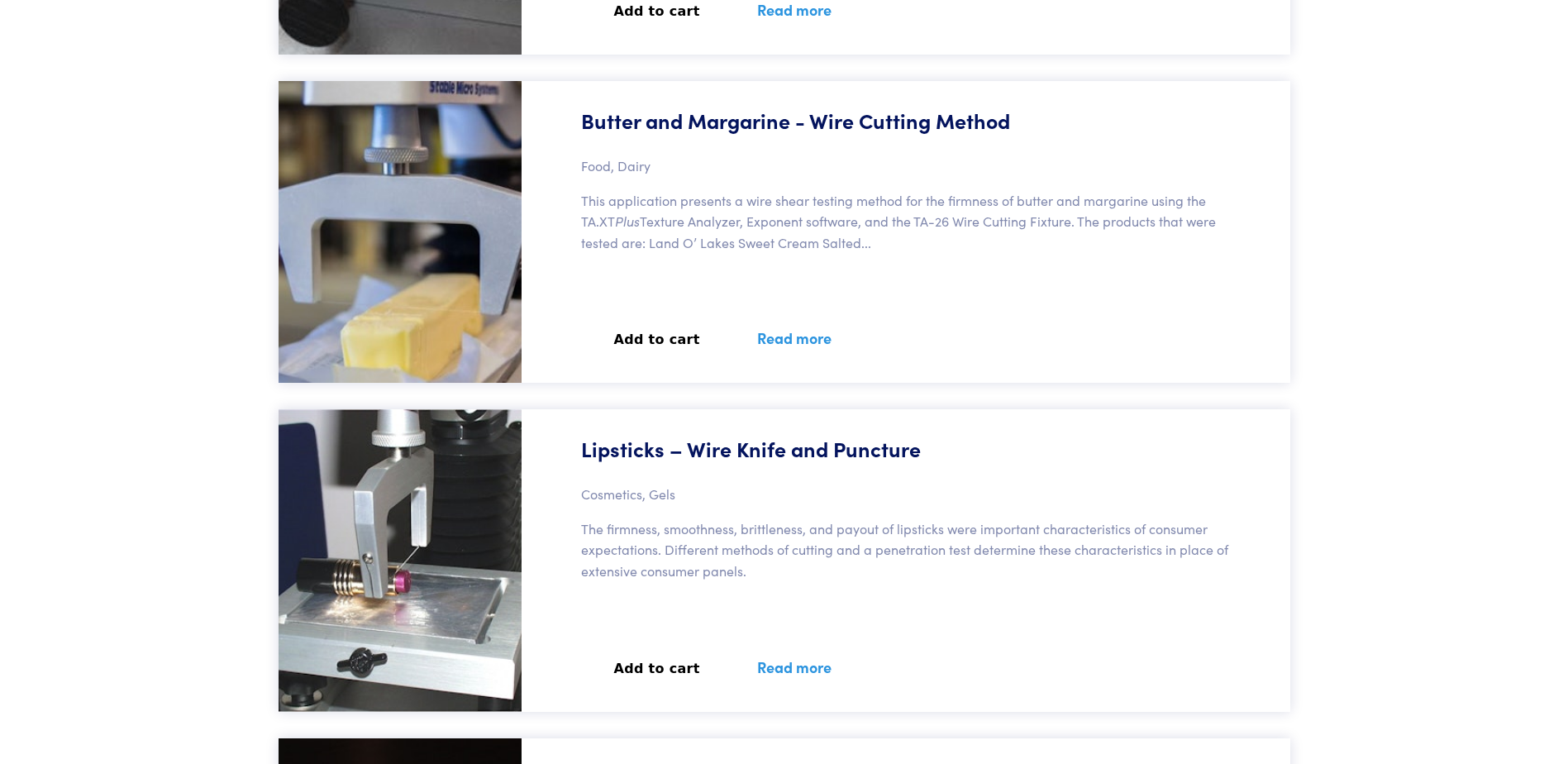
scroll to position [42911, 0]
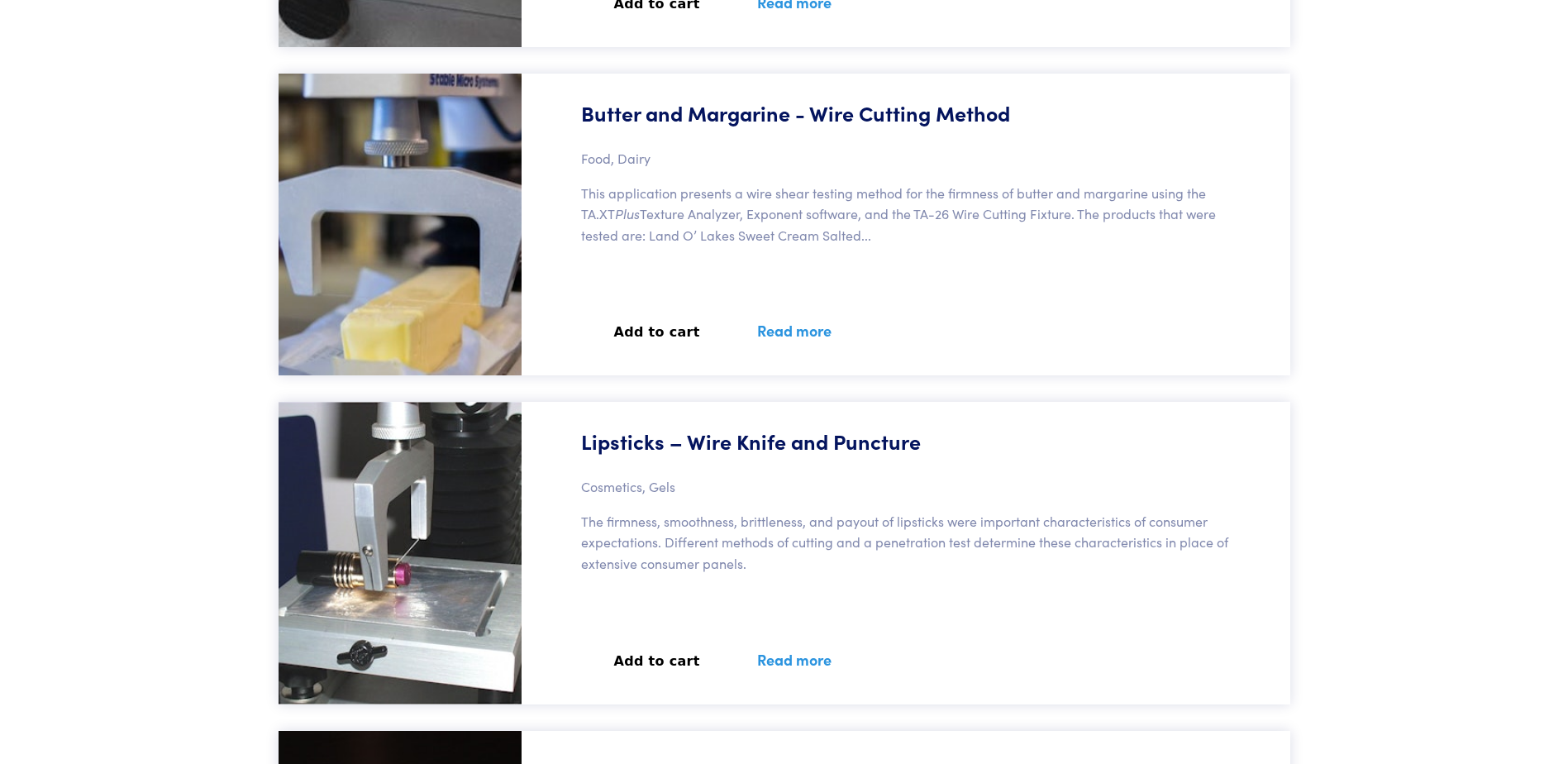
click at [663, 336] on button "Add to cart" at bounding box center [656, 332] width 152 height 36
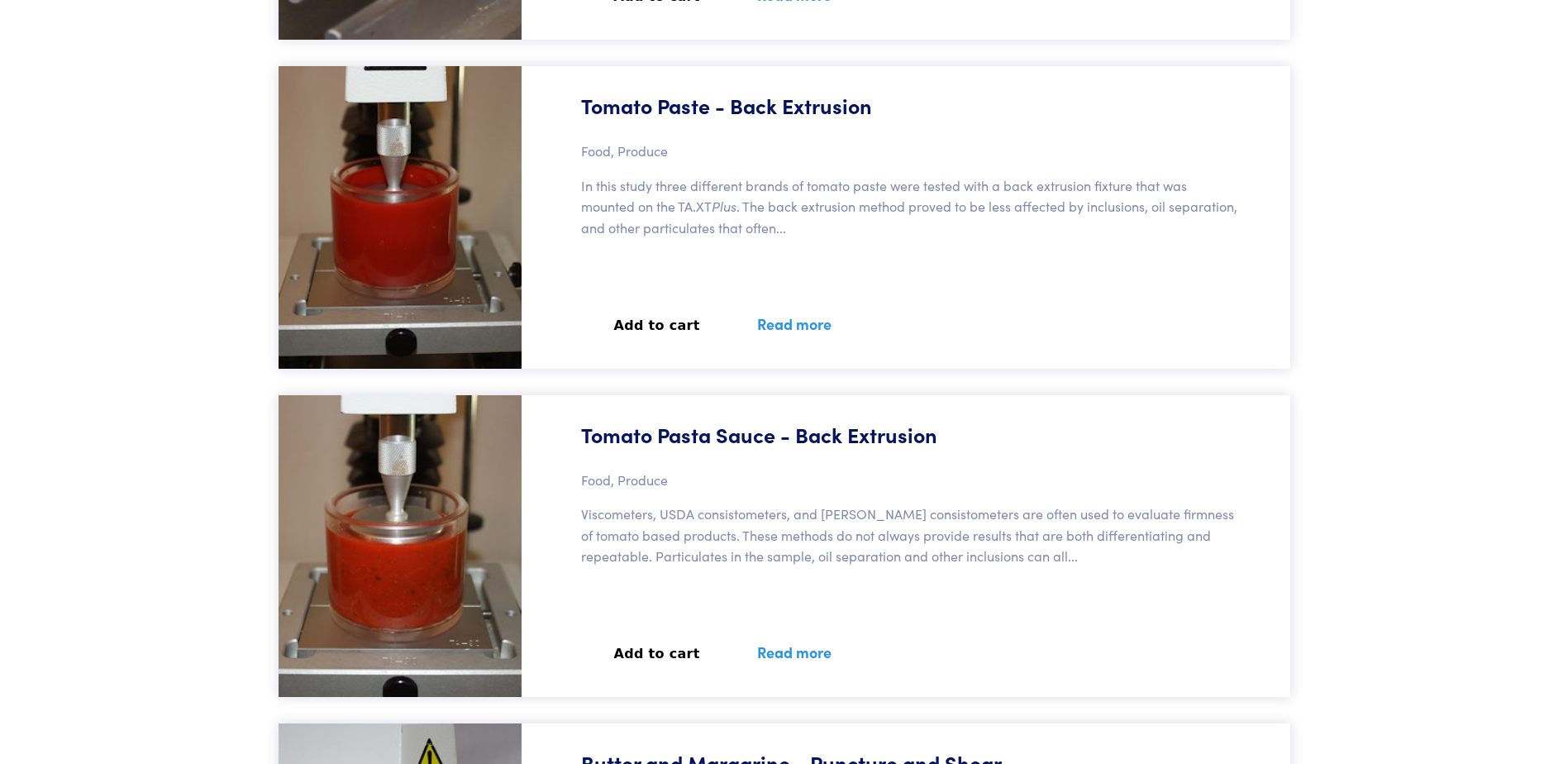
scroll to position [49813, 0]
click at [649, 336] on button "Add to cart" at bounding box center [656, 326] width 152 height 36
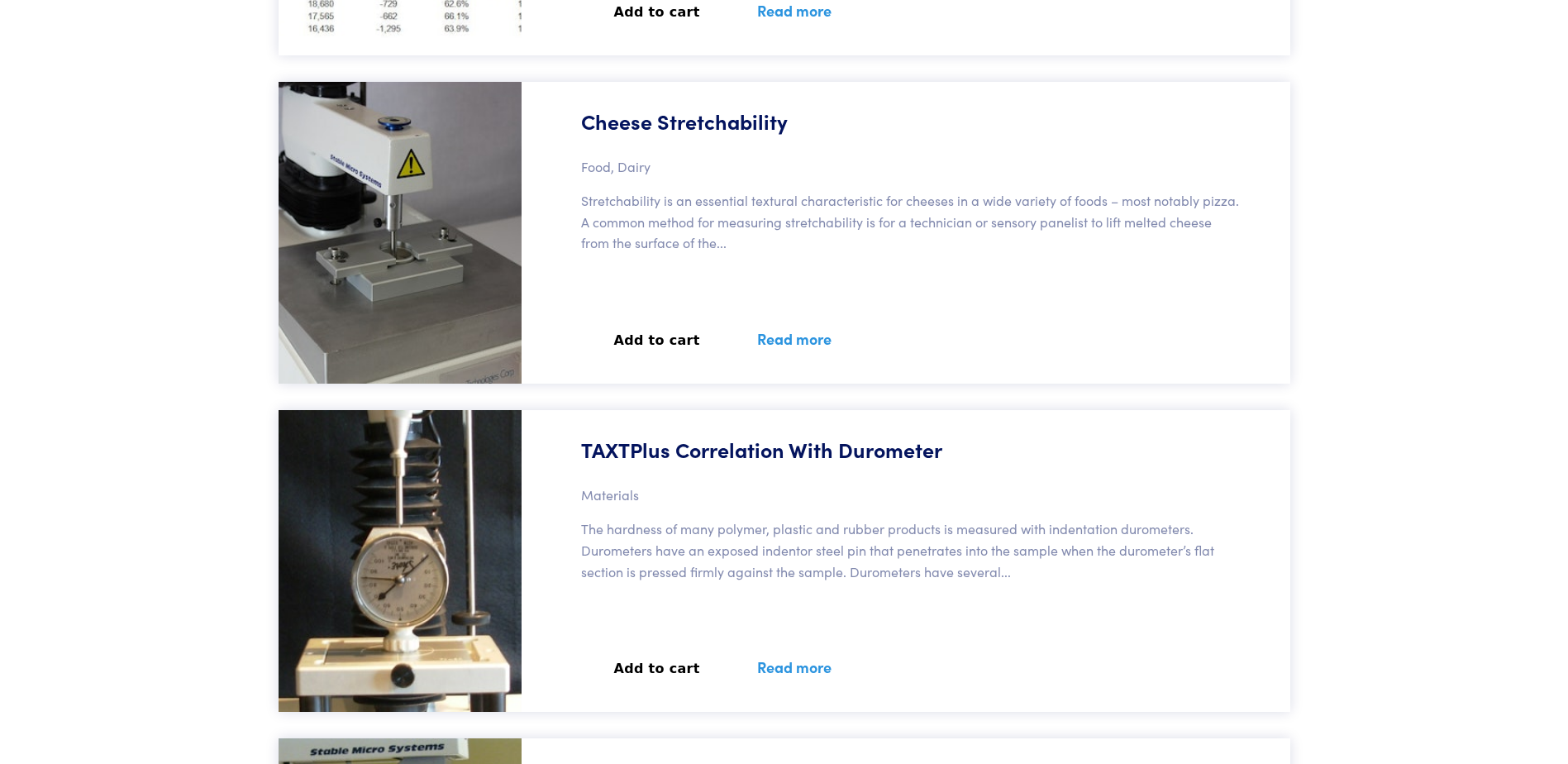
scroll to position [54068, 0]
click at [660, 348] on button "Add to cart" at bounding box center [656, 340] width 152 height 36
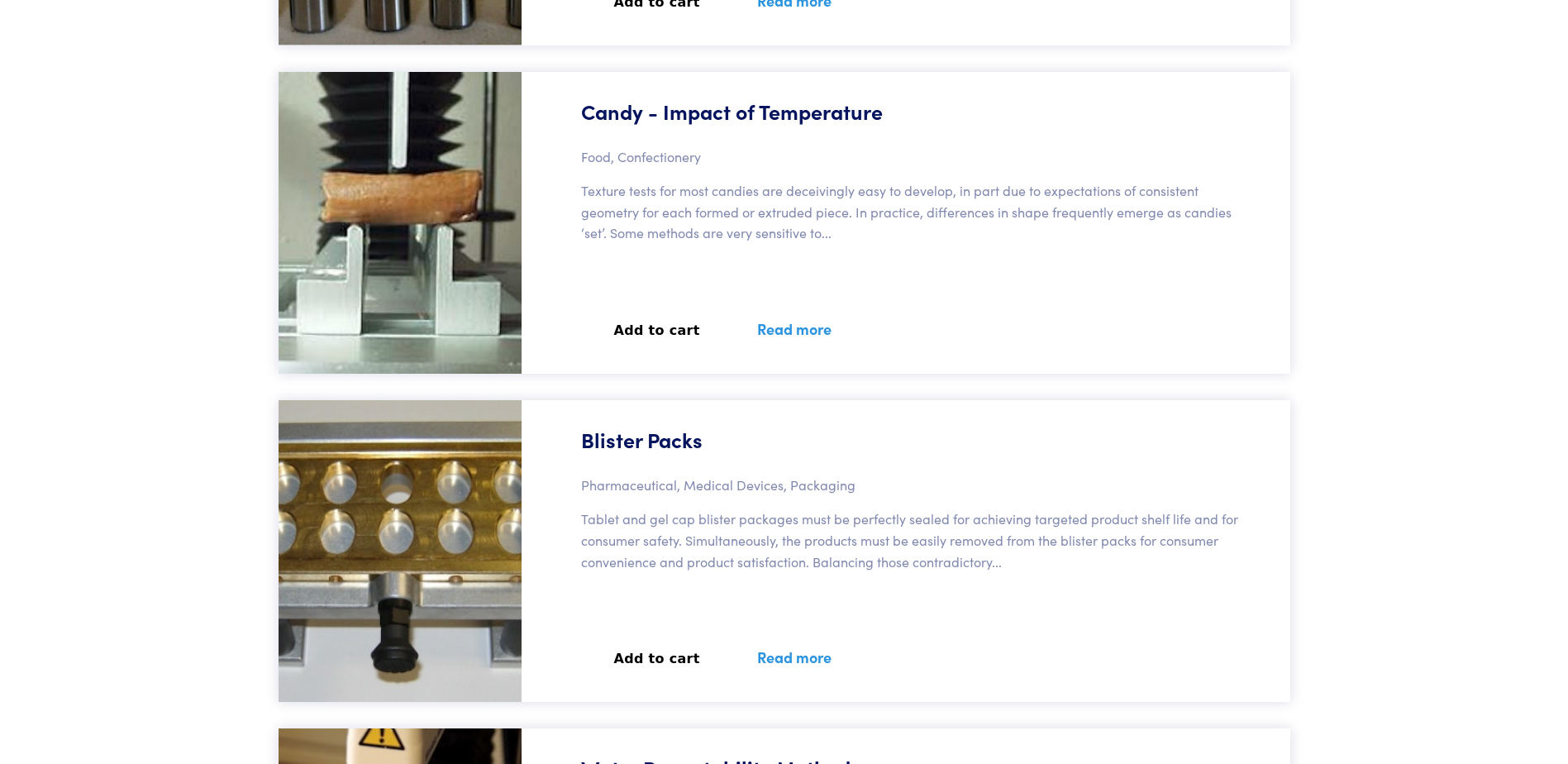
scroll to position [58019, 0]
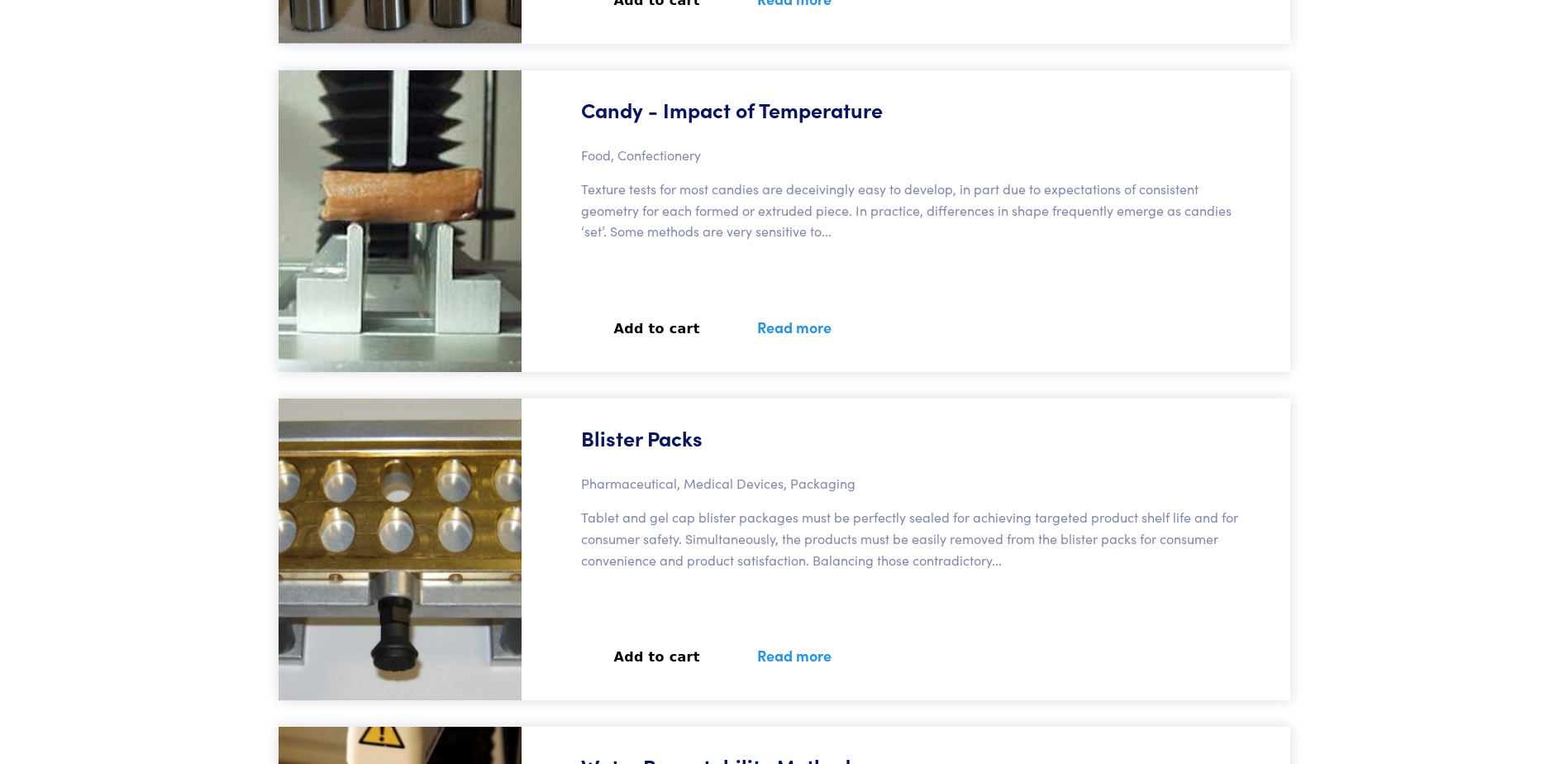
click at [640, 329] on button "Add to cart" at bounding box center [656, 329] width 152 height 36
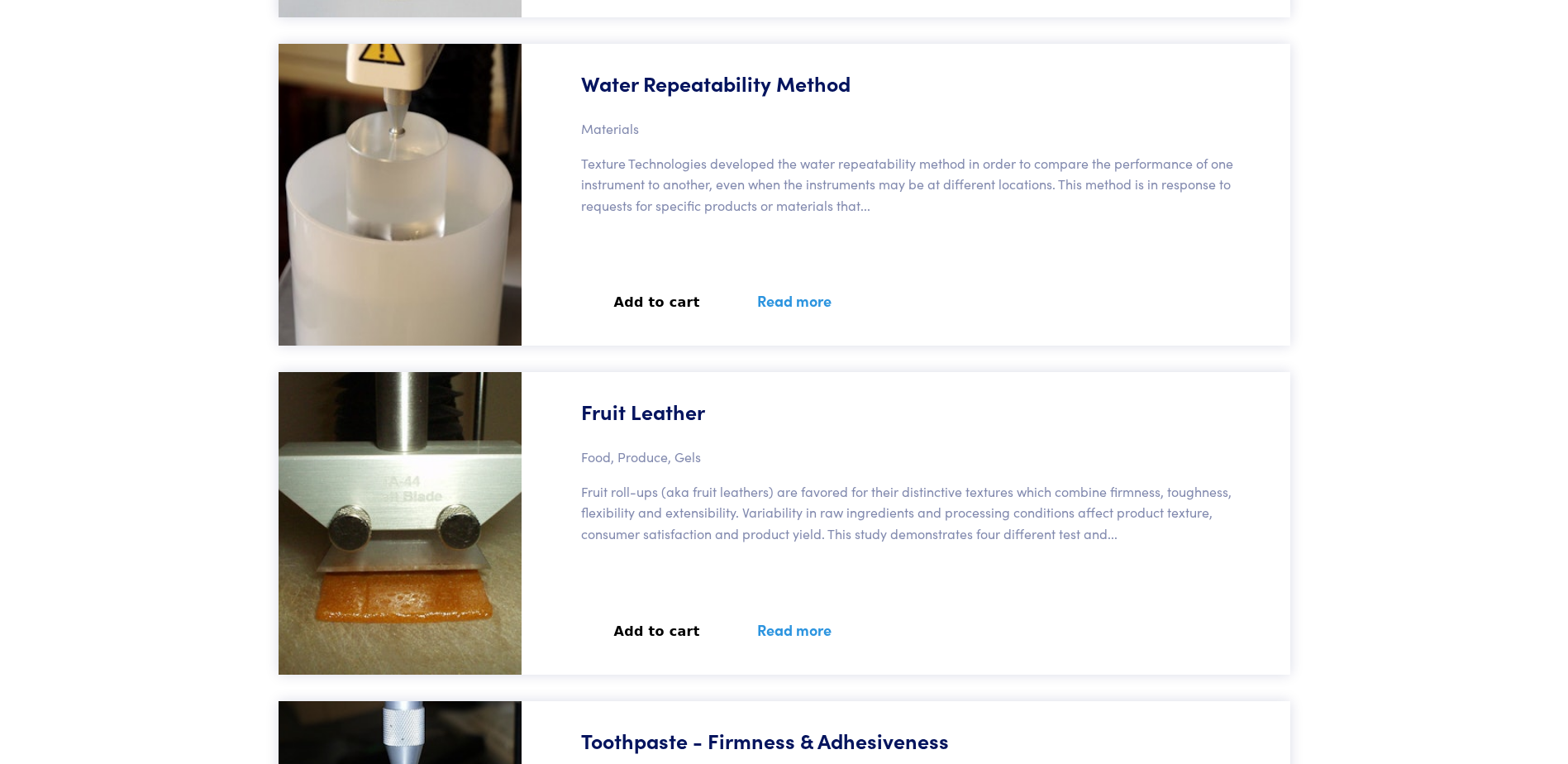
scroll to position [58707, 0]
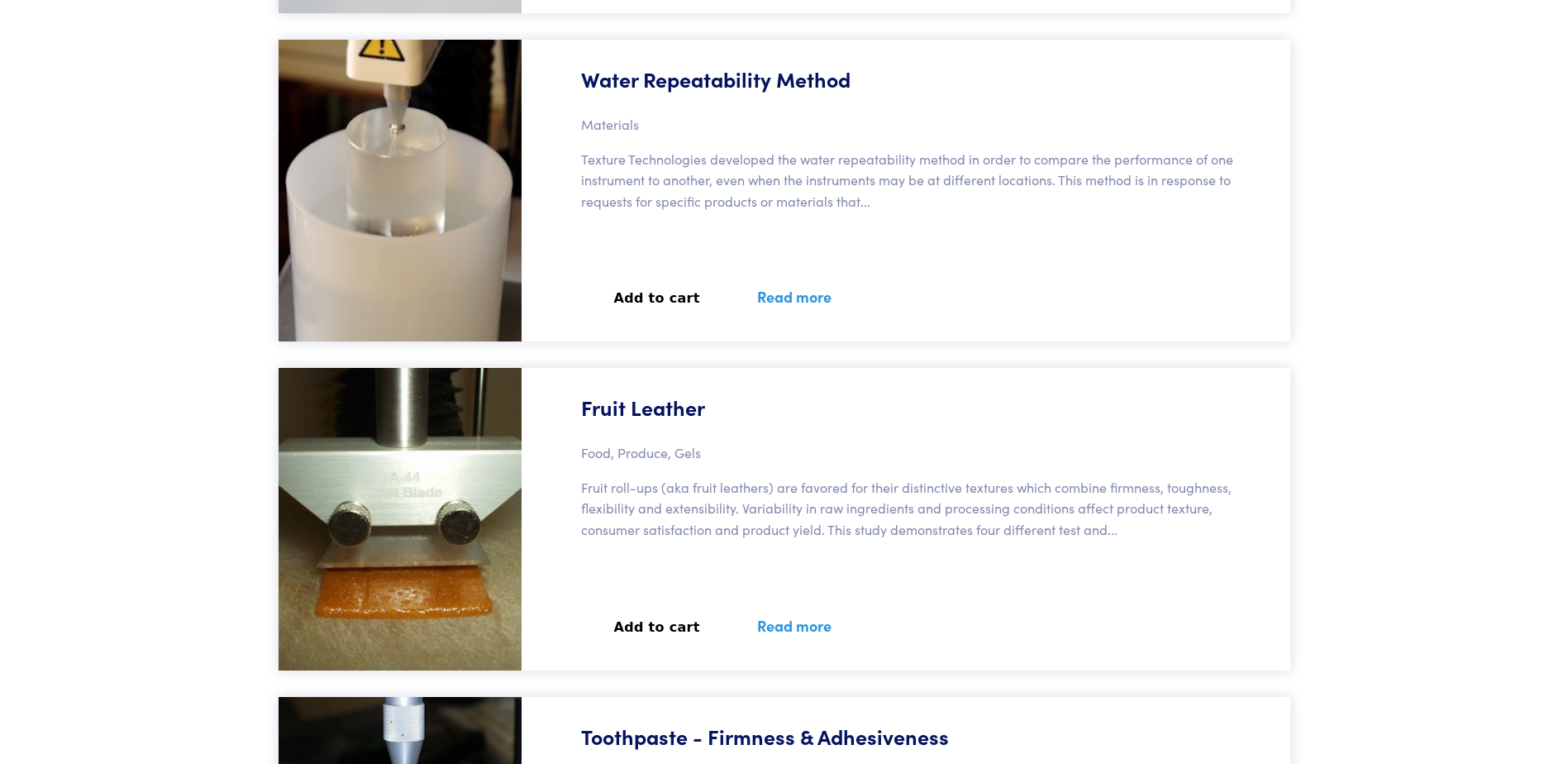
click at [655, 302] on button "Add to cart" at bounding box center [656, 299] width 152 height 36
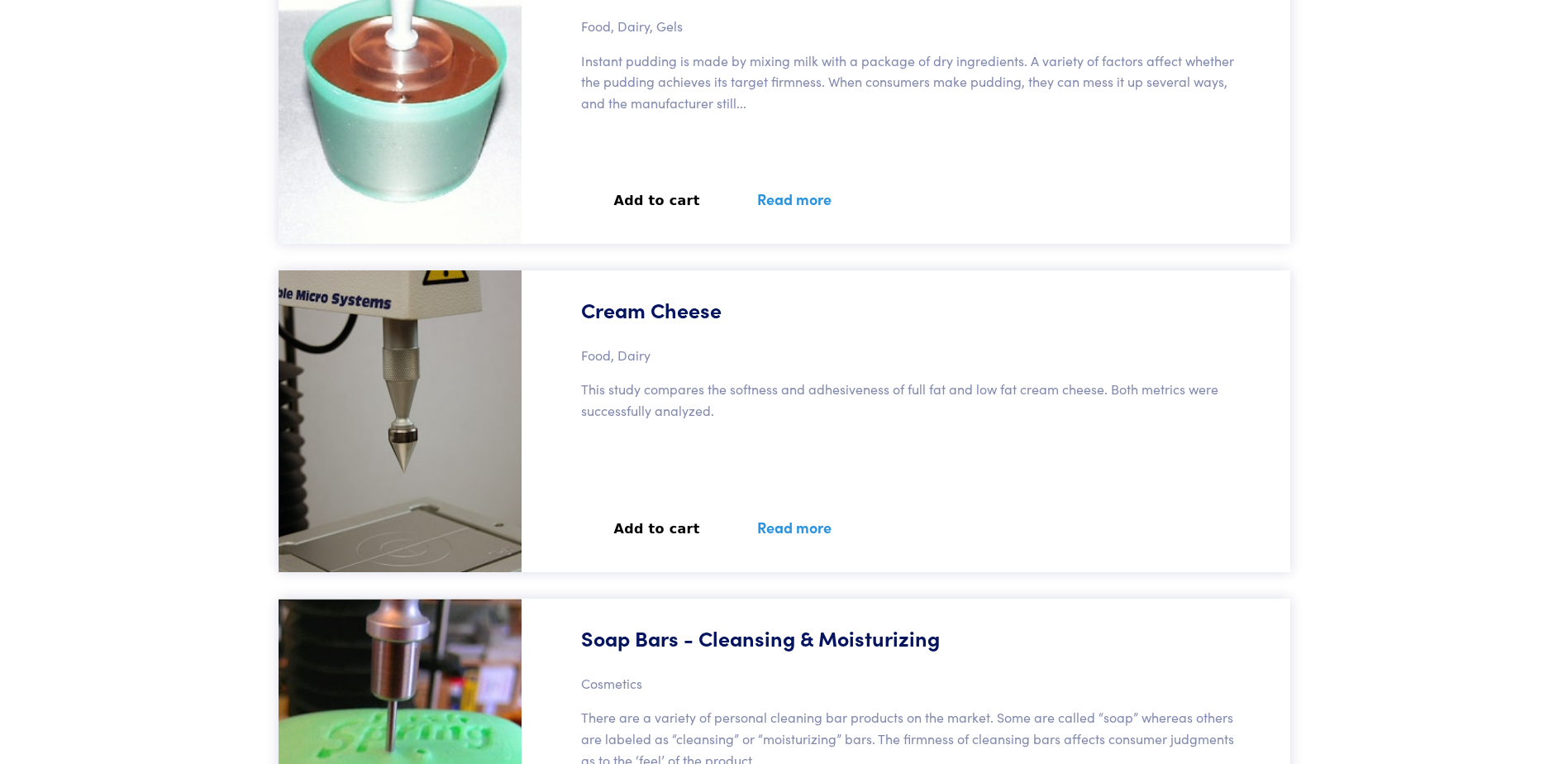
scroll to position [67014, 0]
click at [669, 529] on button "Add to cart" at bounding box center [656, 528] width 152 height 36
click at [671, 184] on button "Add to cart" at bounding box center [656, 200] width 152 height 36
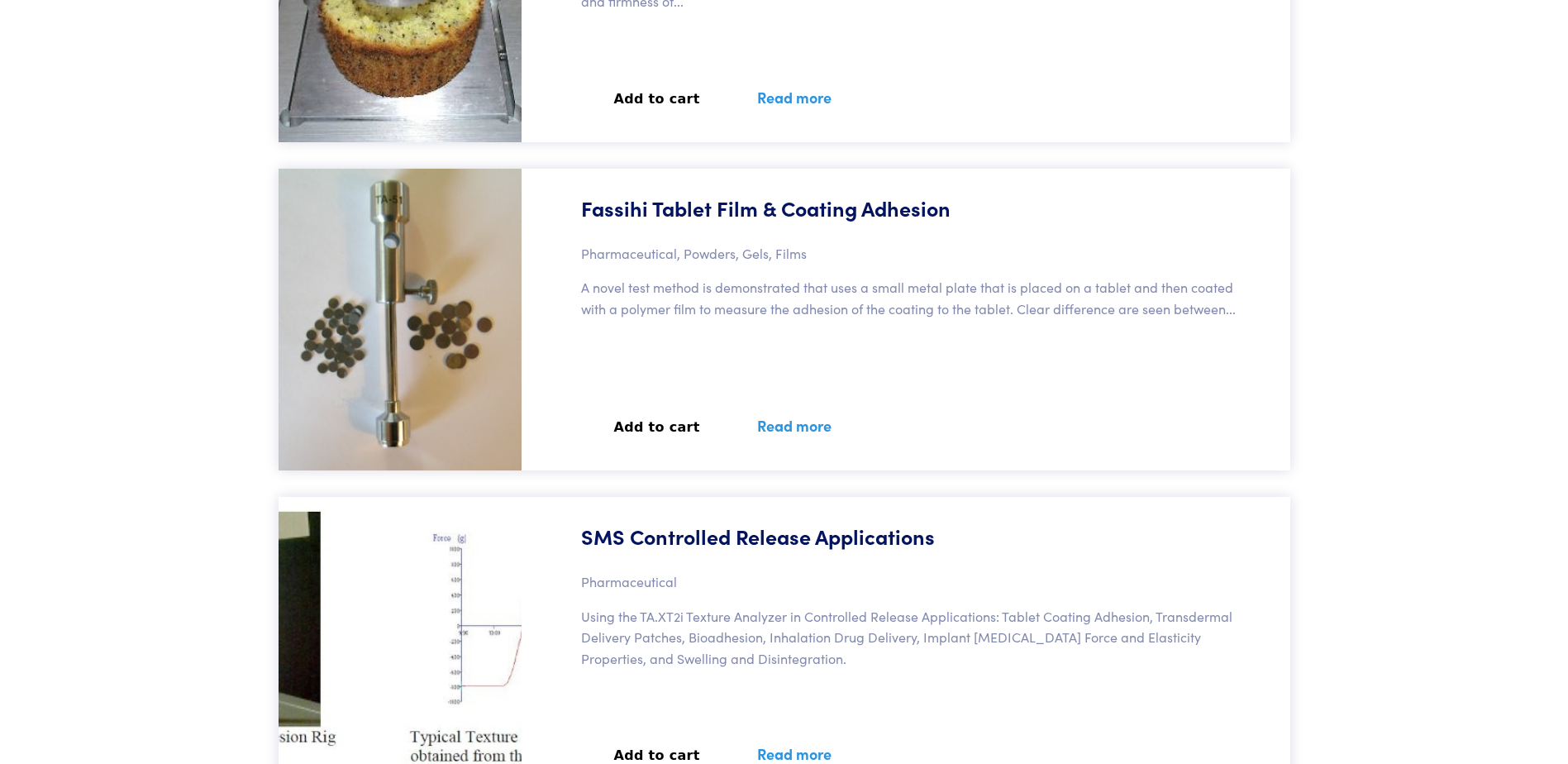
scroll to position [68752, 0]
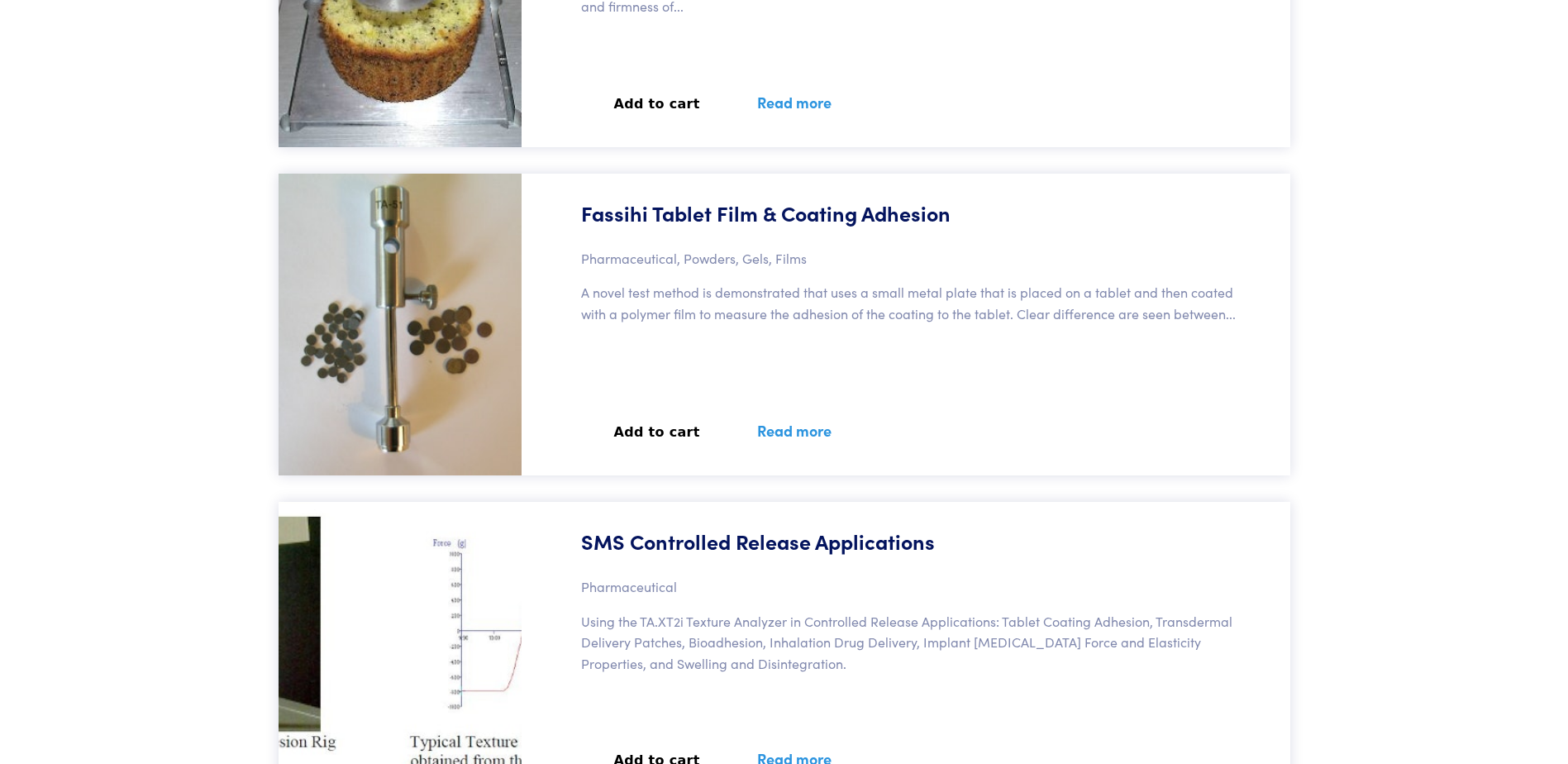
click at [644, 107] on button "Add to cart" at bounding box center [656, 104] width 152 height 36
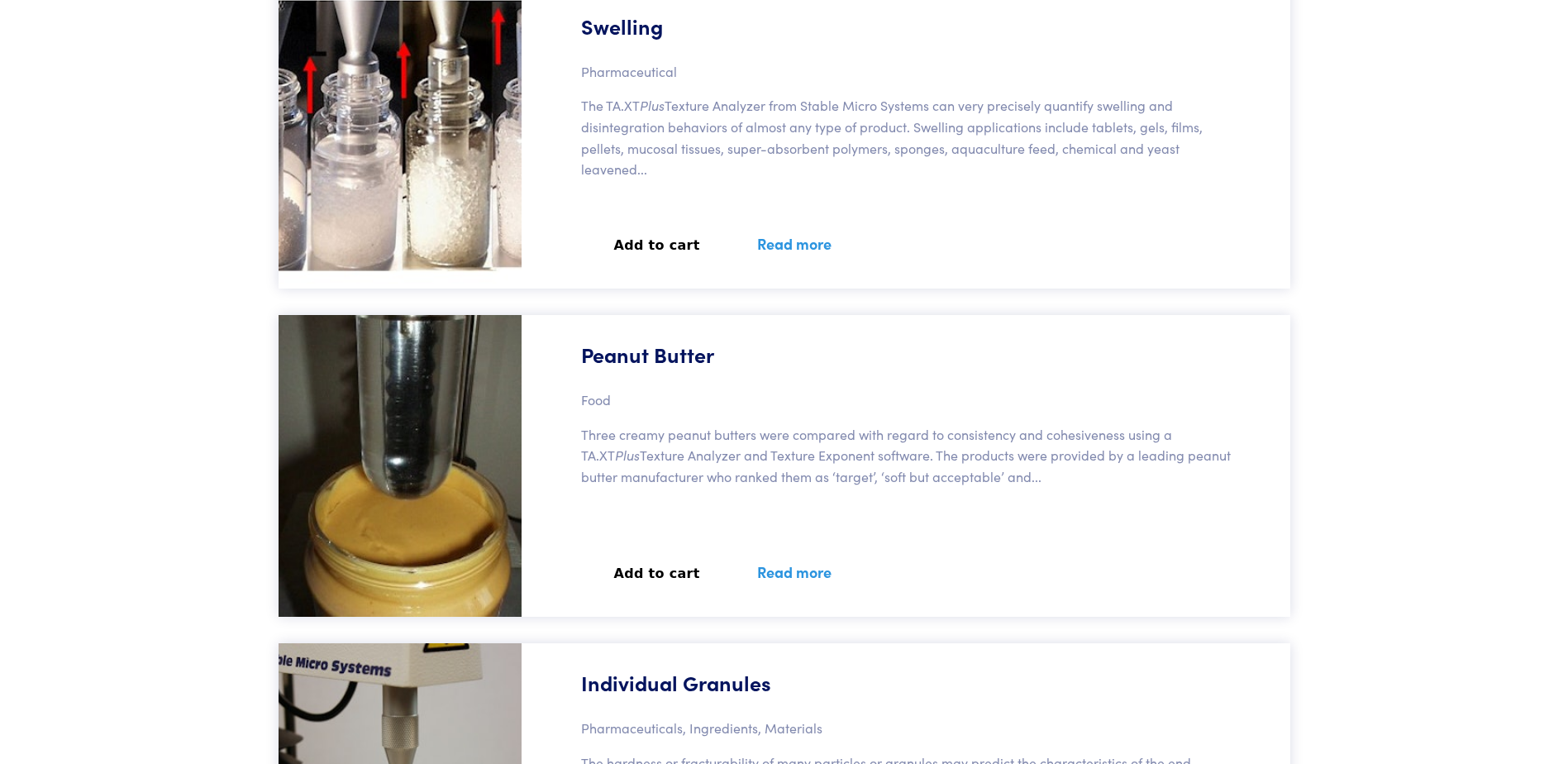
scroll to position [71573, 0]
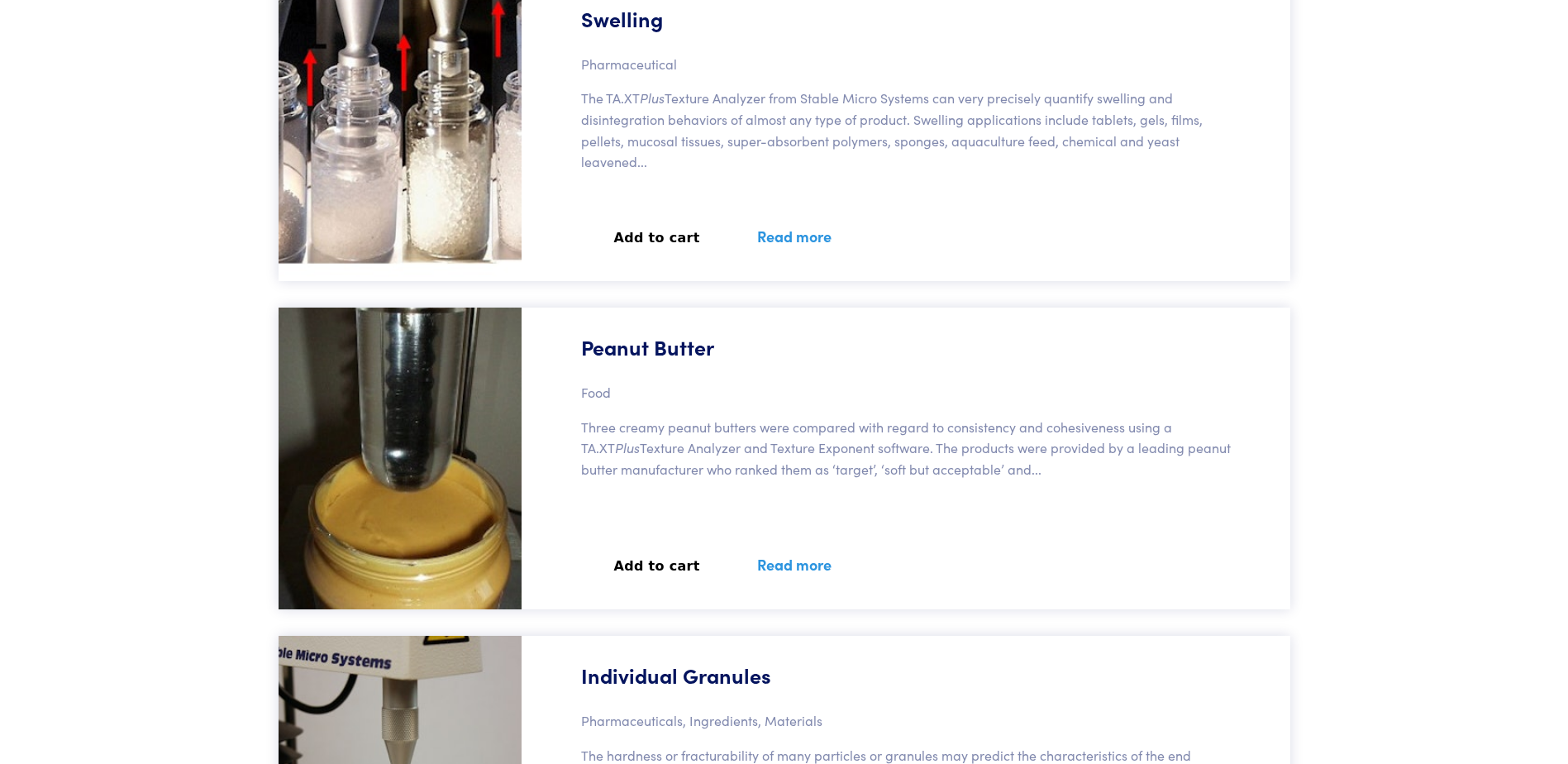
click at [664, 151] on p "The TA.XT Plus Texture Analyzer from Stable Micro Systems can very precisely qu…" at bounding box center [910, 130] width 660 height 84
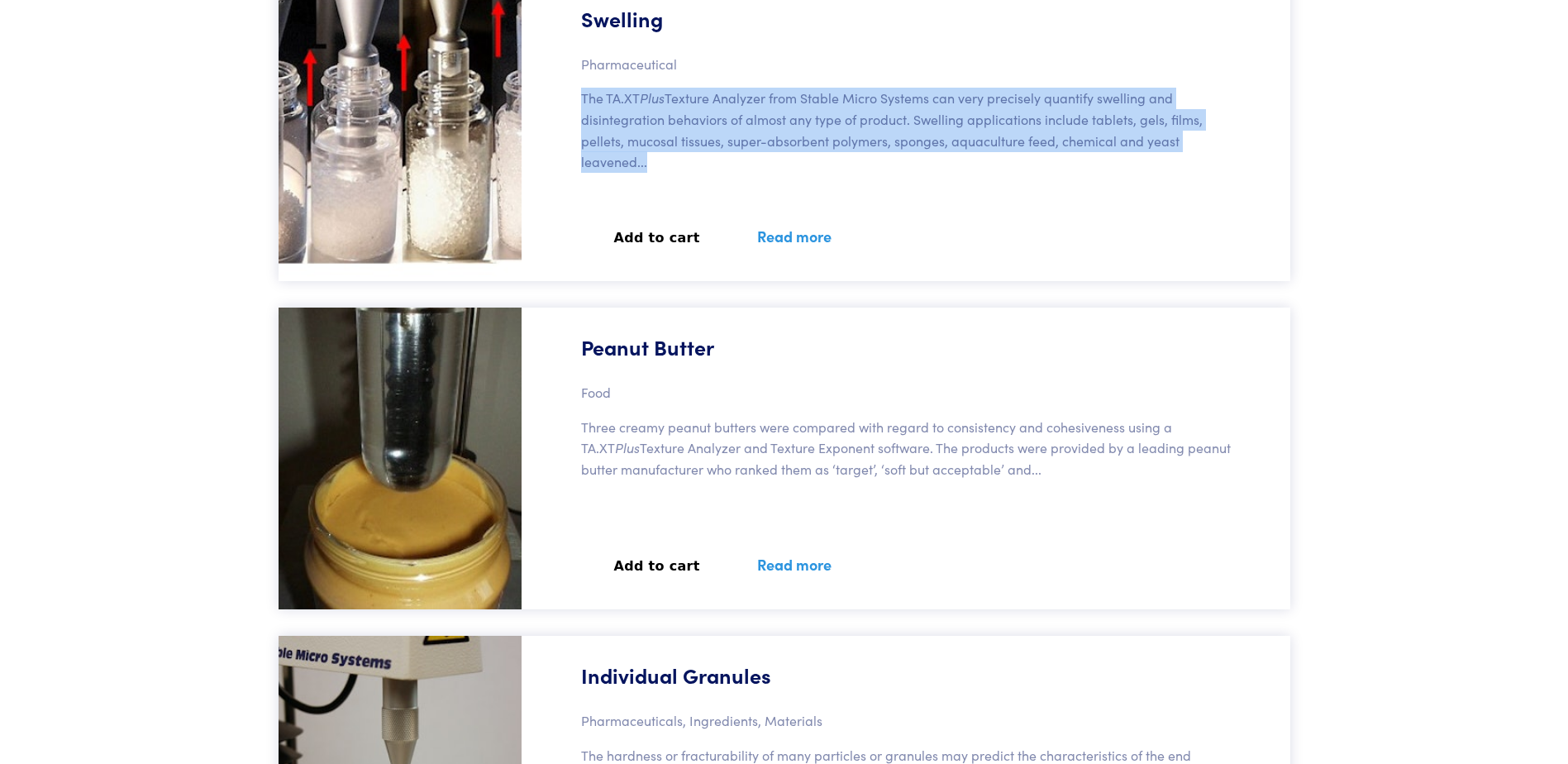
click at [664, 151] on p "The TA.XT Plus Texture Analyzer from Stable Micro Systems can very precisely qu…" at bounding box center [910, 130] width 660 height 84
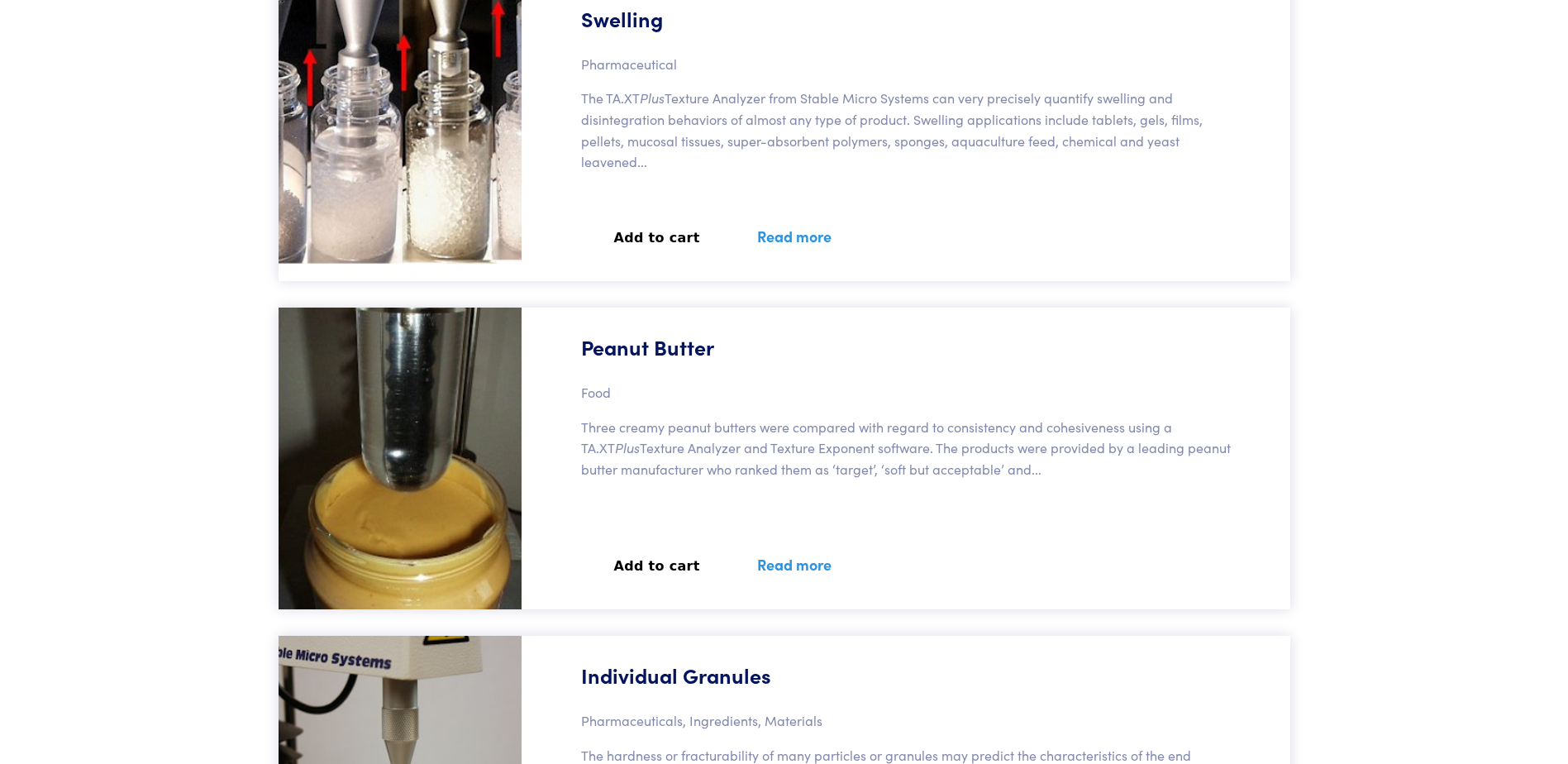
click at [664, 151] on p "The TA.XT Plus Texture Analyzer from Stable Micro Systems can very precisely qu…" at bounding box center [910, 130] width 660 height 84
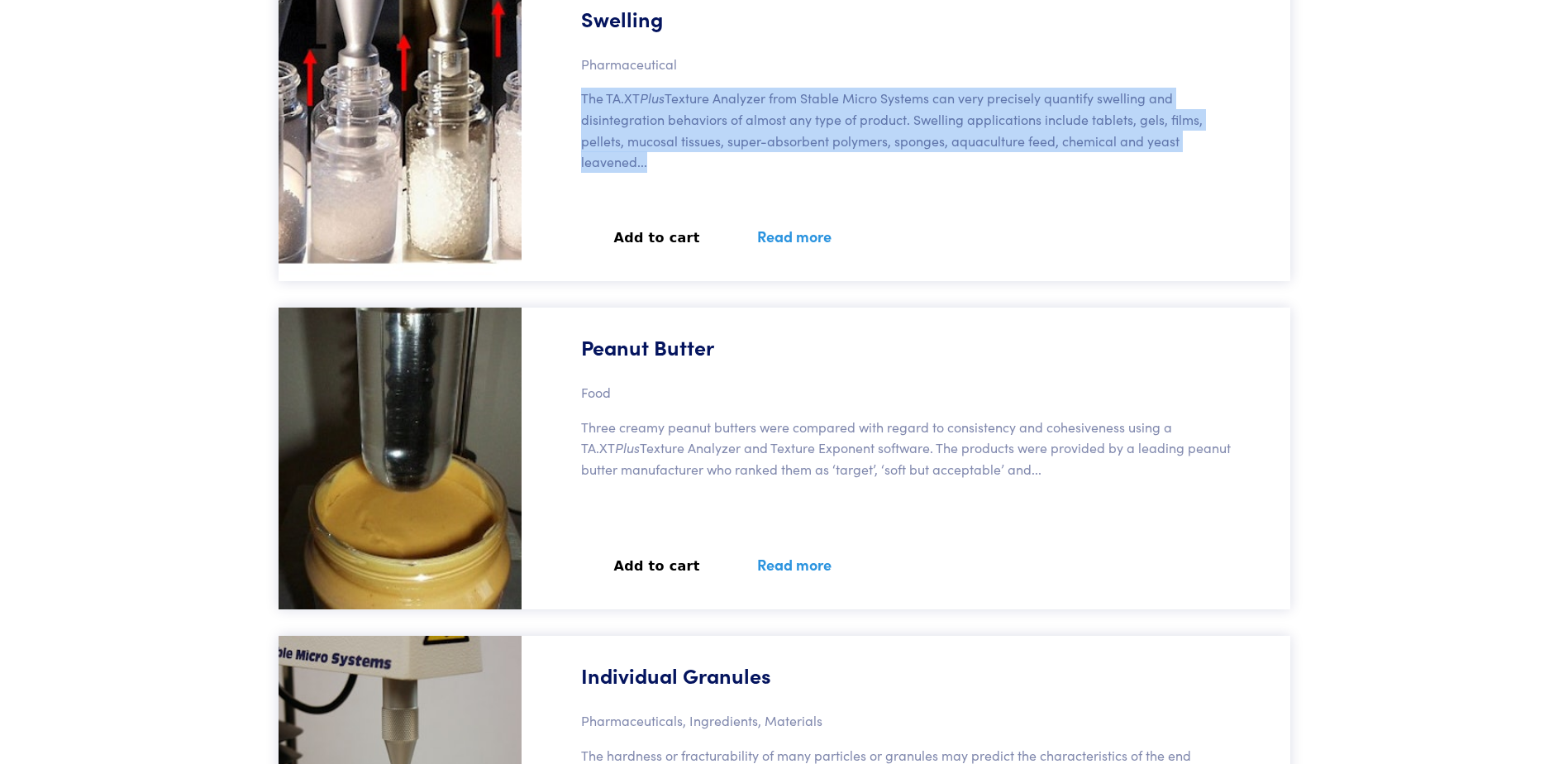
click at [664, 151] on p "The TA.XT Plus Texture Analyzer from Stable Micro Systems can very precisely qu…" at bounding box center [910, 130] width 660 height 84
click at [664, 159] on p "The TA.XT Plus Texture Analyzer from Stable Micro Systems can very precisely qu…" at bounding box center [910, 130] width 660 height 84
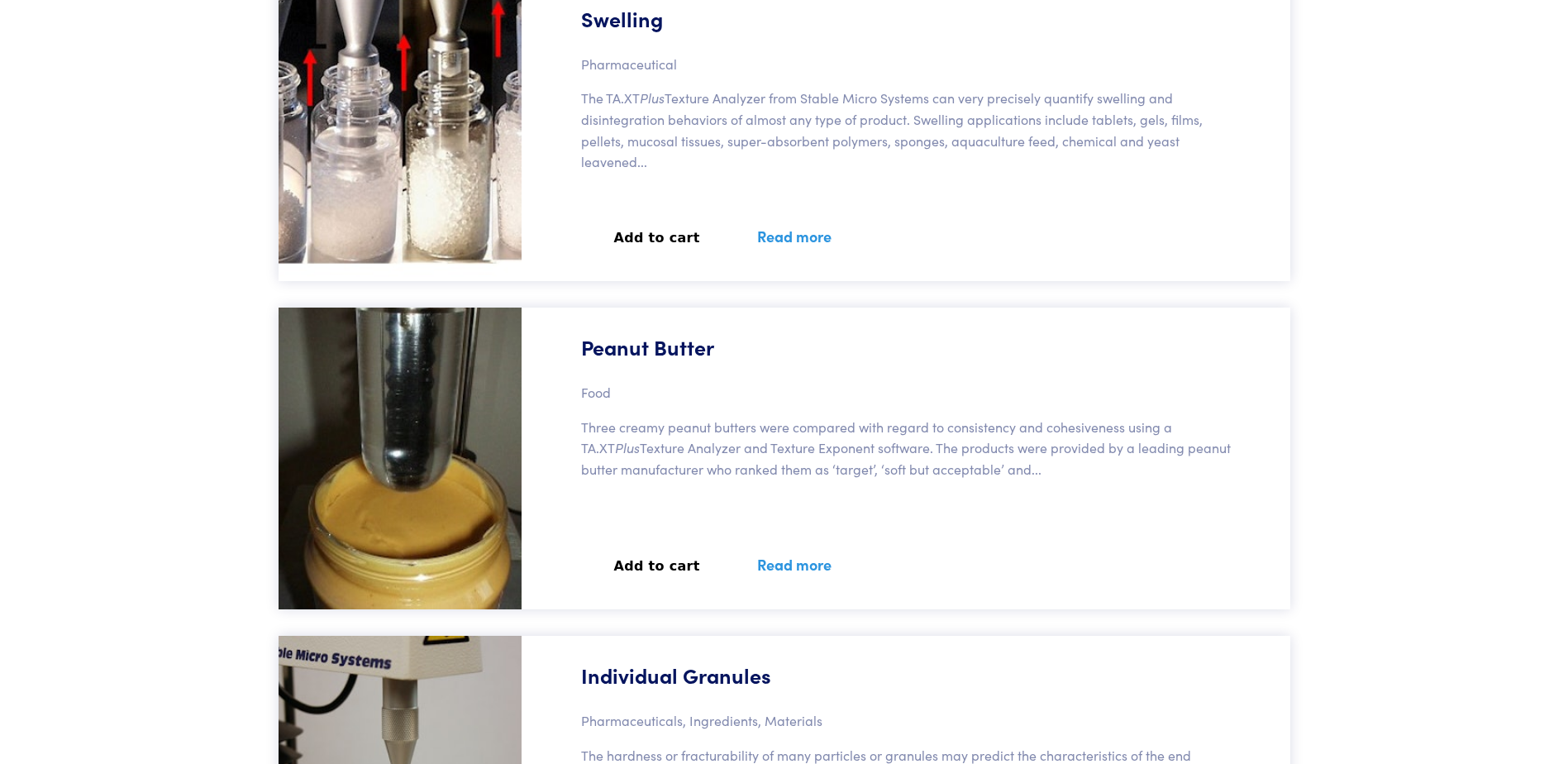
click at [664, 159] on p "The TA.XT Plus Texture Analyzer from Stable Micro Systems can very precisely qu…" at bounding box center [910, 130] width 660 height 84
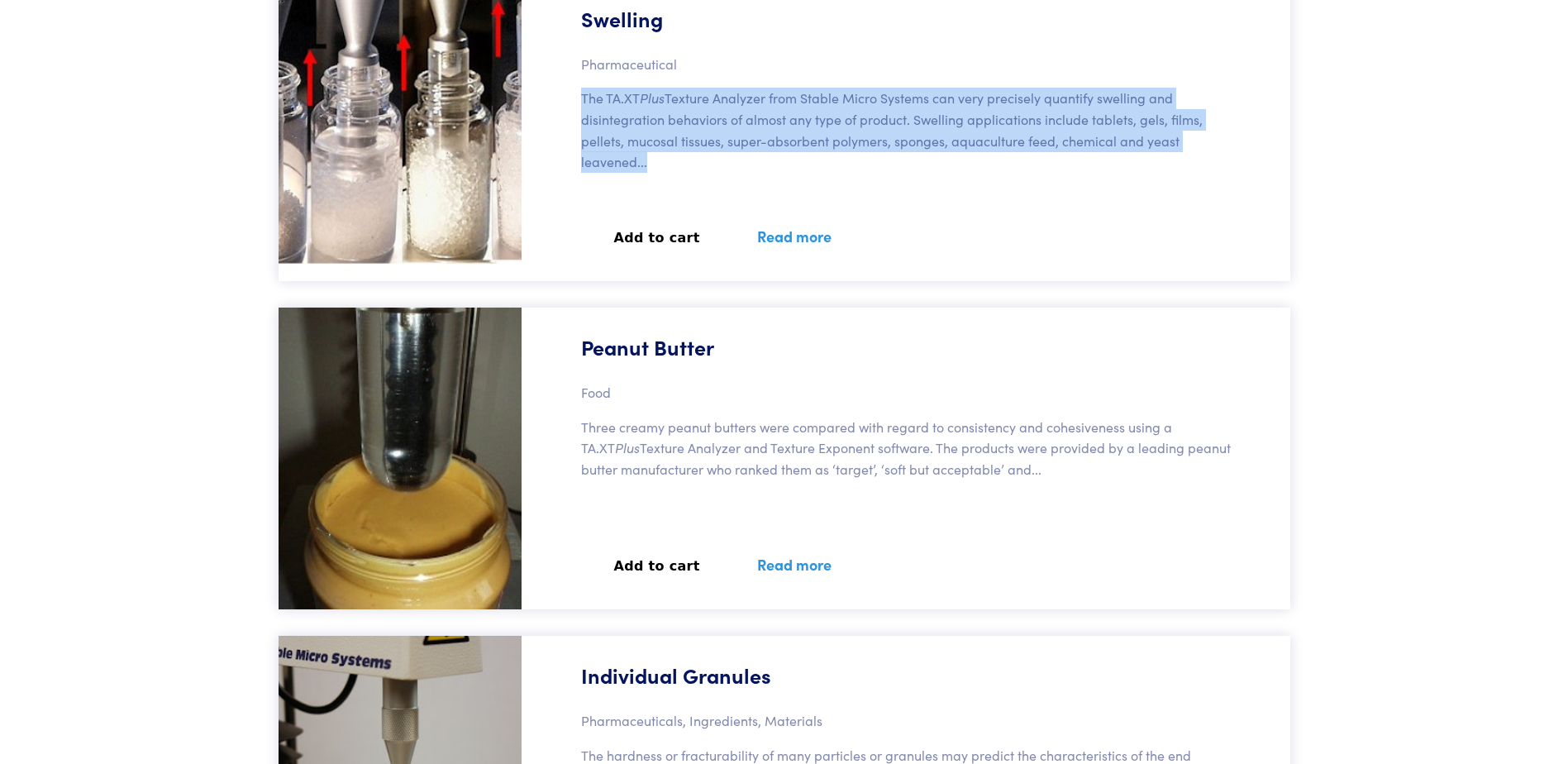
click at [664, 159] on p "The TA.XT Plus Texture Analyzer from Stable Micro Systems can very precisely qu…" at bounding box center [910, 130] width 660 height 84
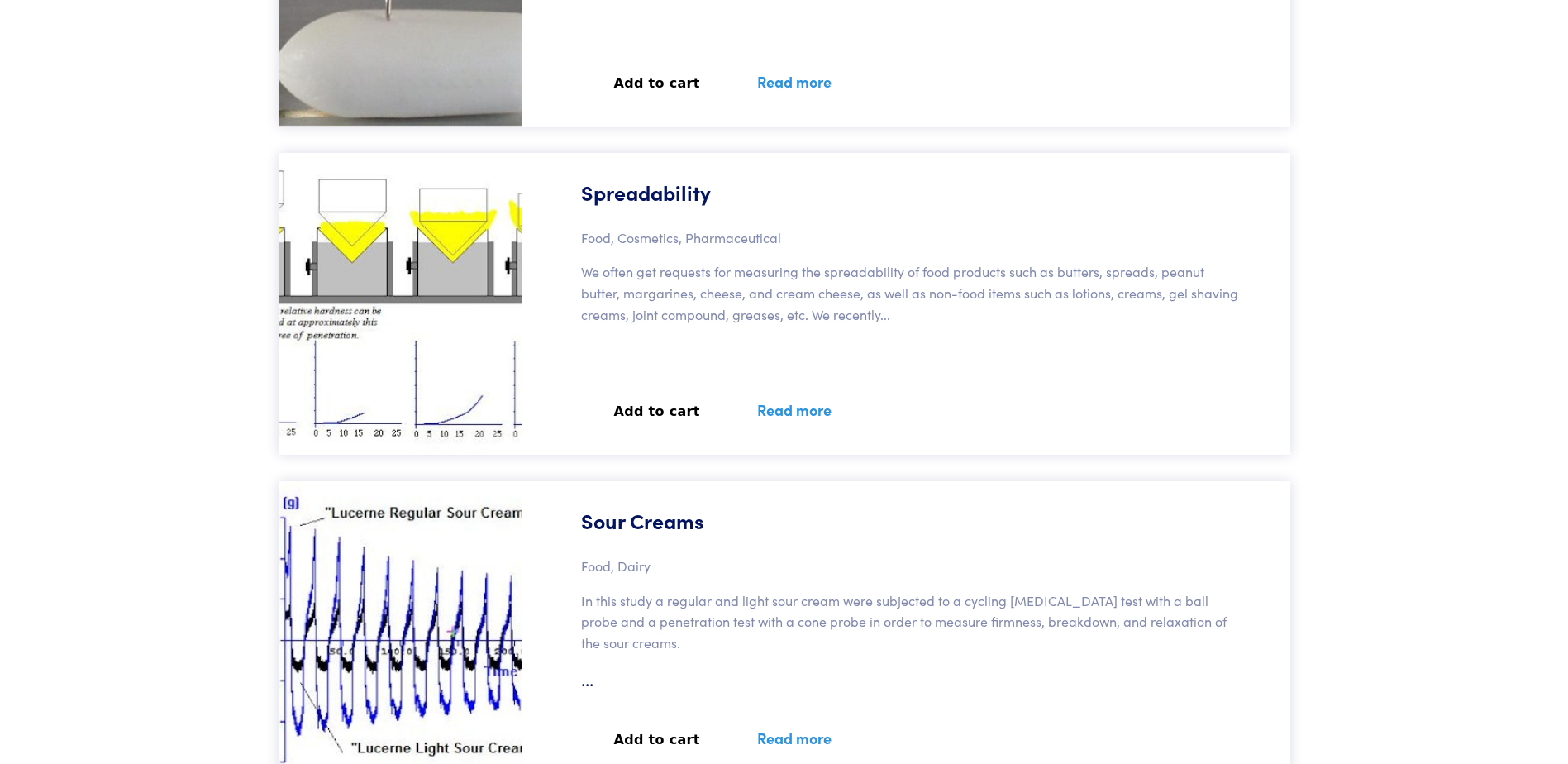
scroll to position [84536, 0]
click at [630, 413] on button "Add to cart" at bounding box center [656, 410] width 152 height 36
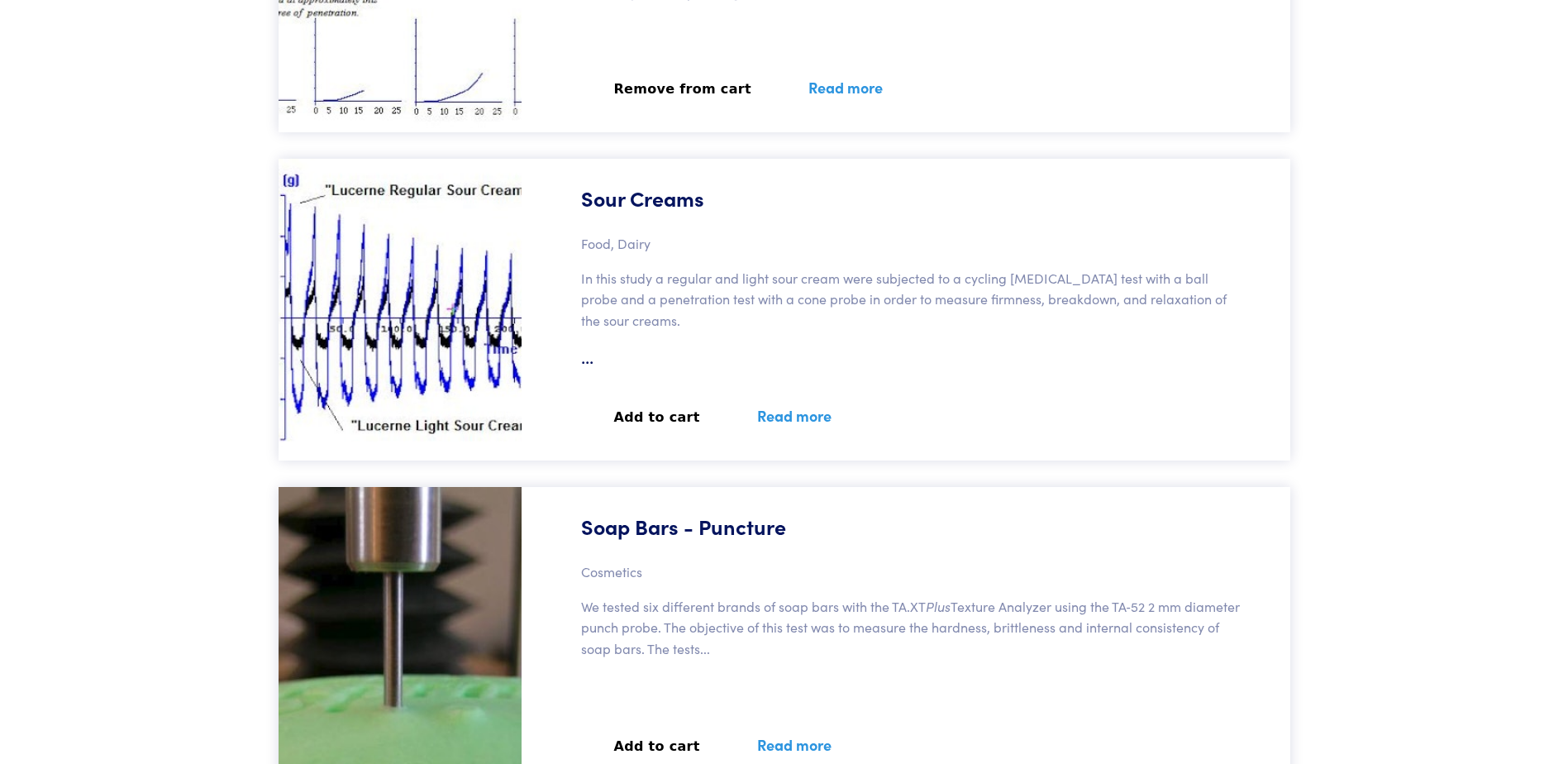
scroll to position [84858, 0]
click at [643, 417] on button "Add to cart" at bounding box center [656, 416] width 152 height 36
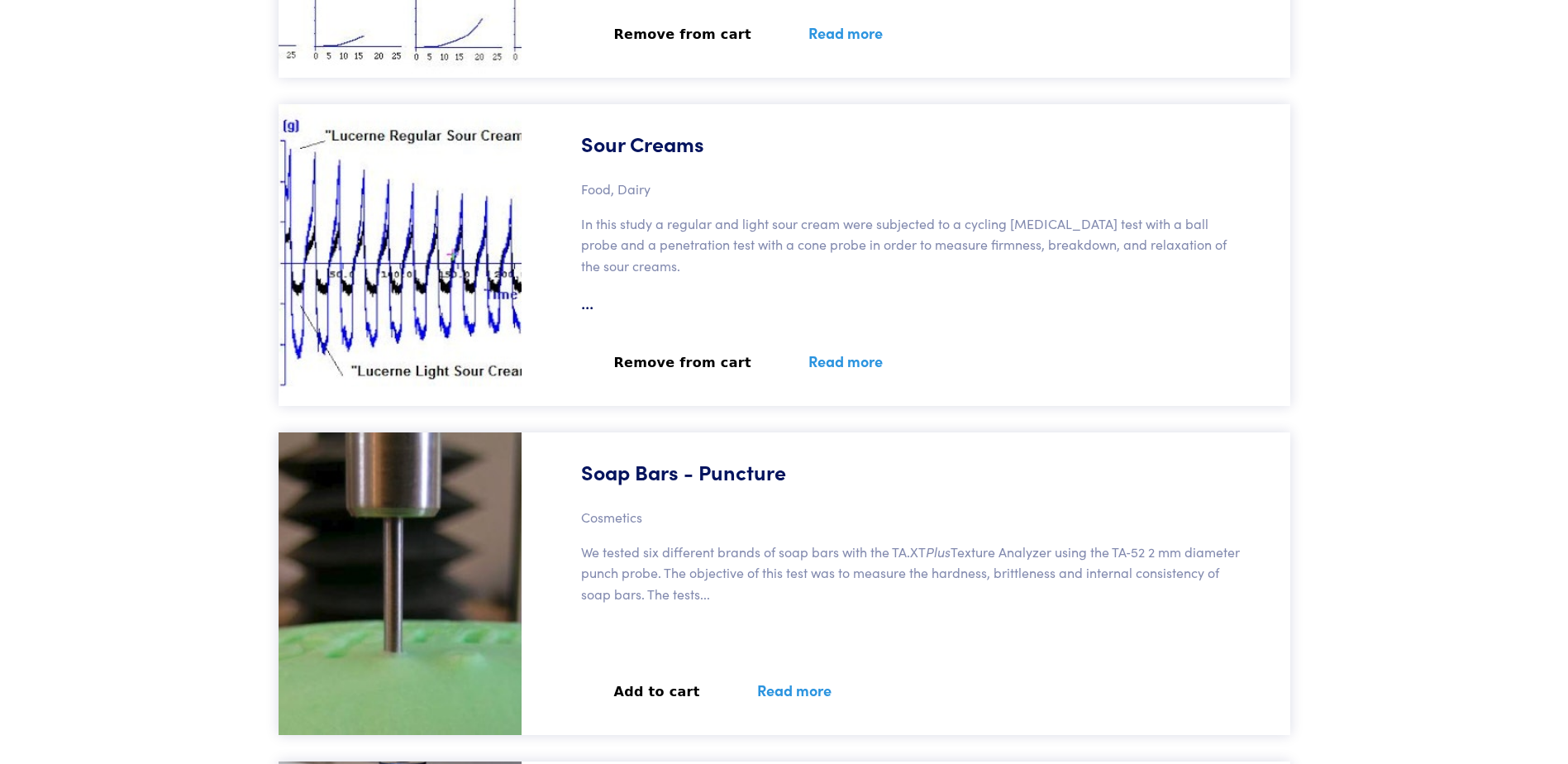
scroll to position [84912, 0]
click at [613, 225] on p "In this study a regular and light sour cream were subjected to a cycling agitat…" at bounding box center [910, 244] width 660 height 64
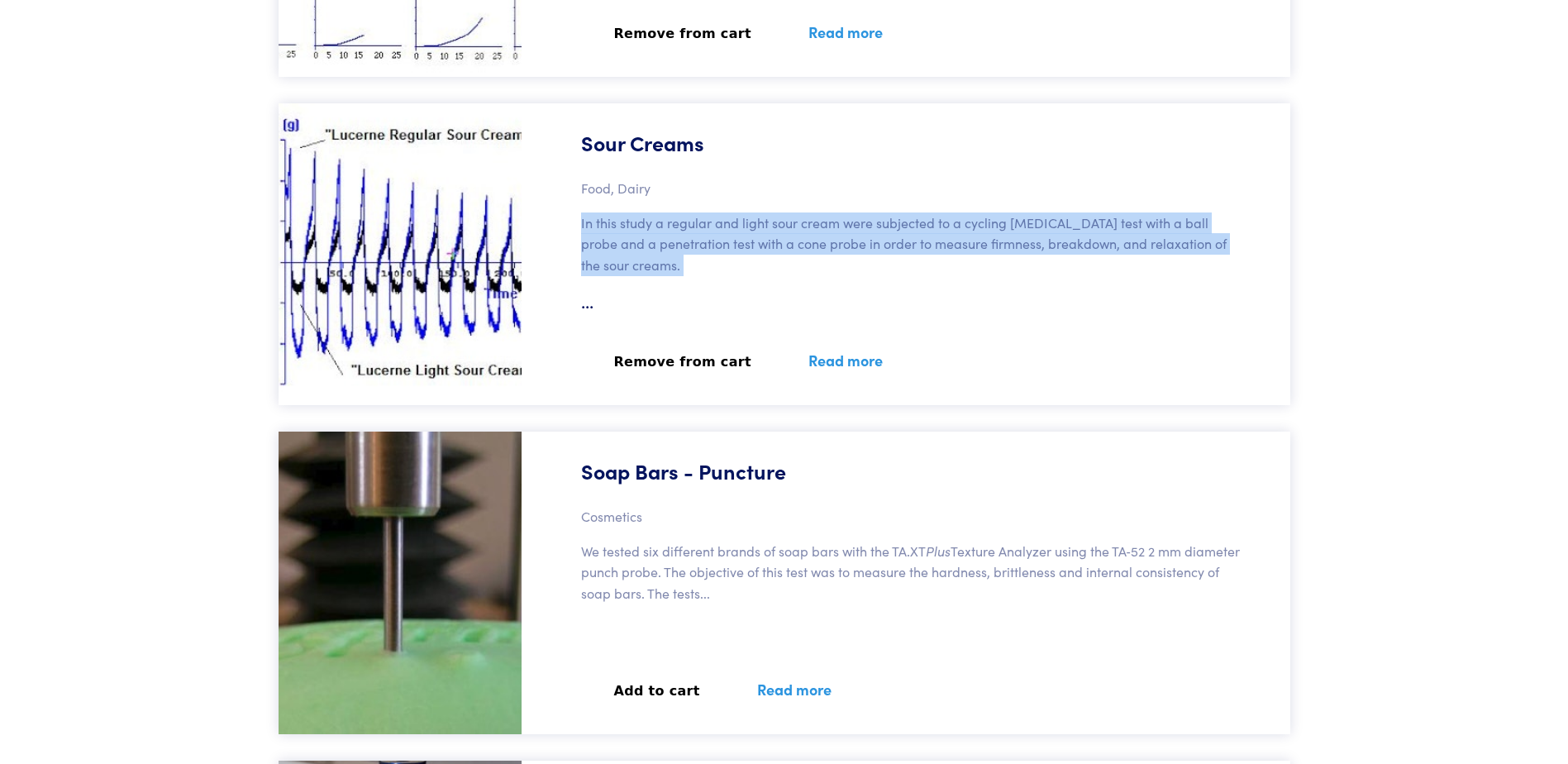
click at [613, 225] on p "In this study a regular and light sour cream were subjected to a cycling agitat…" at bounding box center [910, 244] width 660 height 64
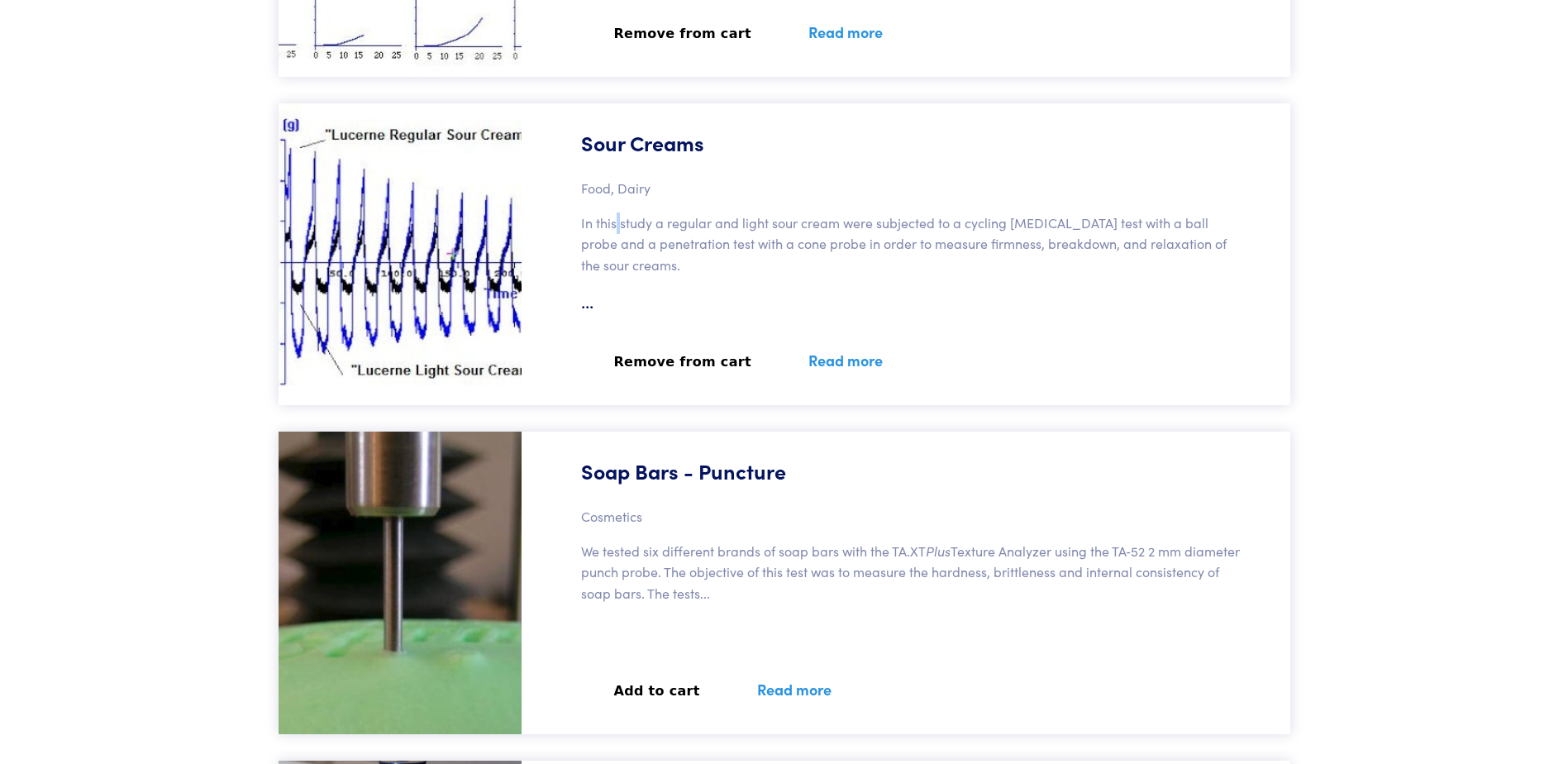
click at [613, 225] on p "In this study a regular and light sour cream were subjected to a cycling agitat…" at bounding box center [910, 244] width 660 height 64
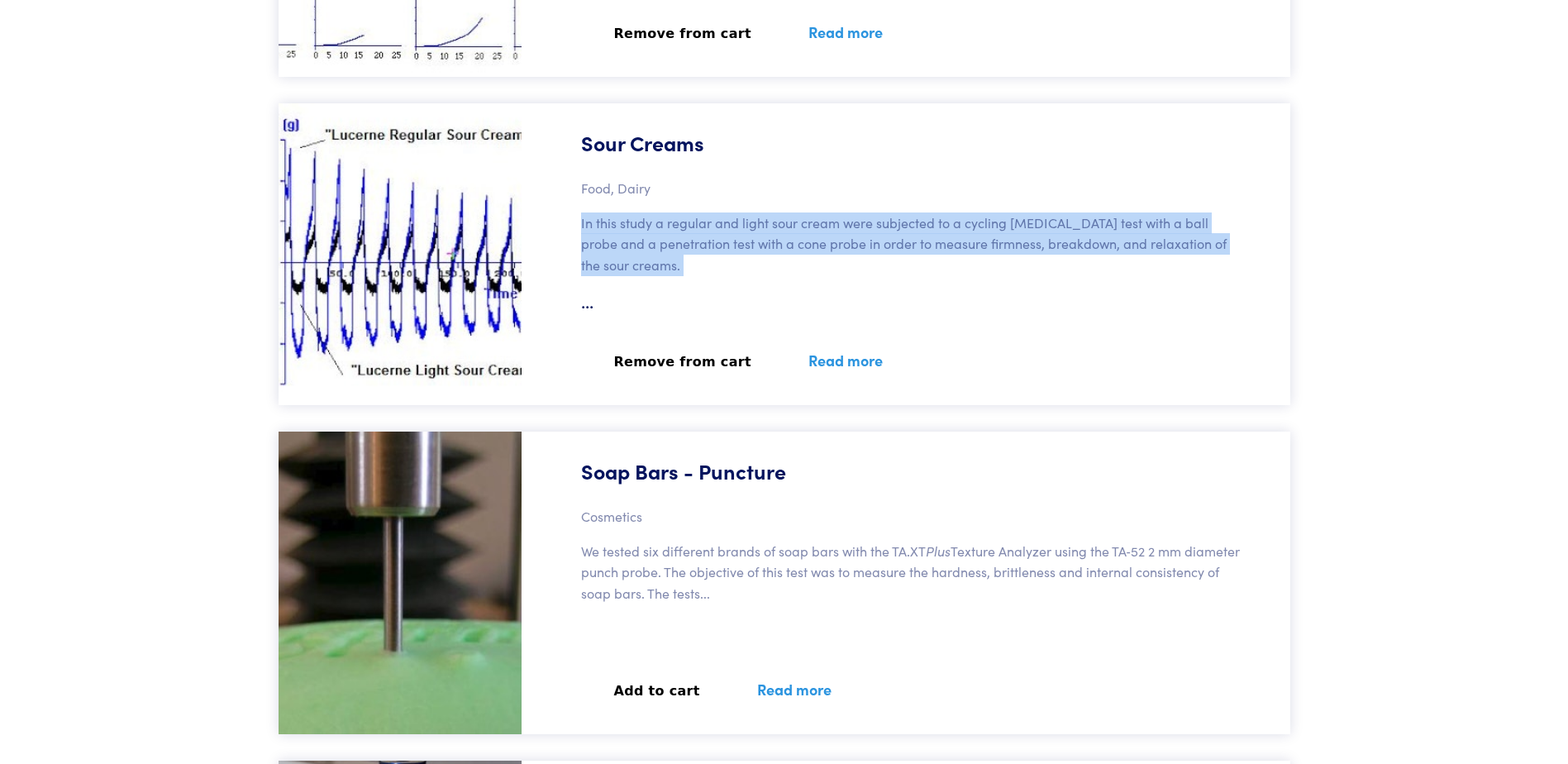
click at [613, 225] on p "In this study a regular and light sour cream were subjected to a cycling agitat…" at bounding box center [910, 244] width 660 height 64
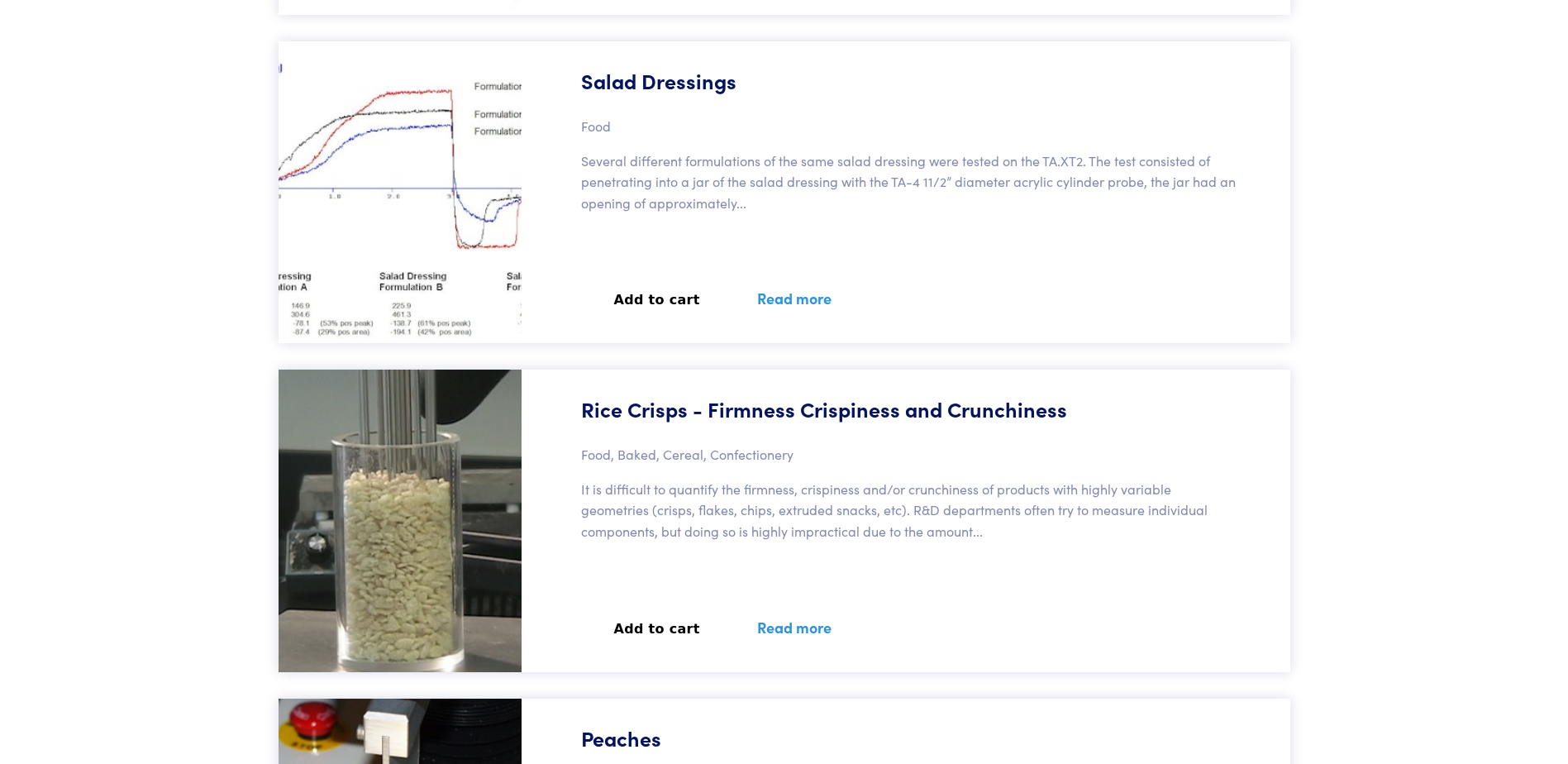
scroll to position [86286, 0]
click at [649, 307] on button "Add to cart" at bounding box center [656, 301] width 152 height 36
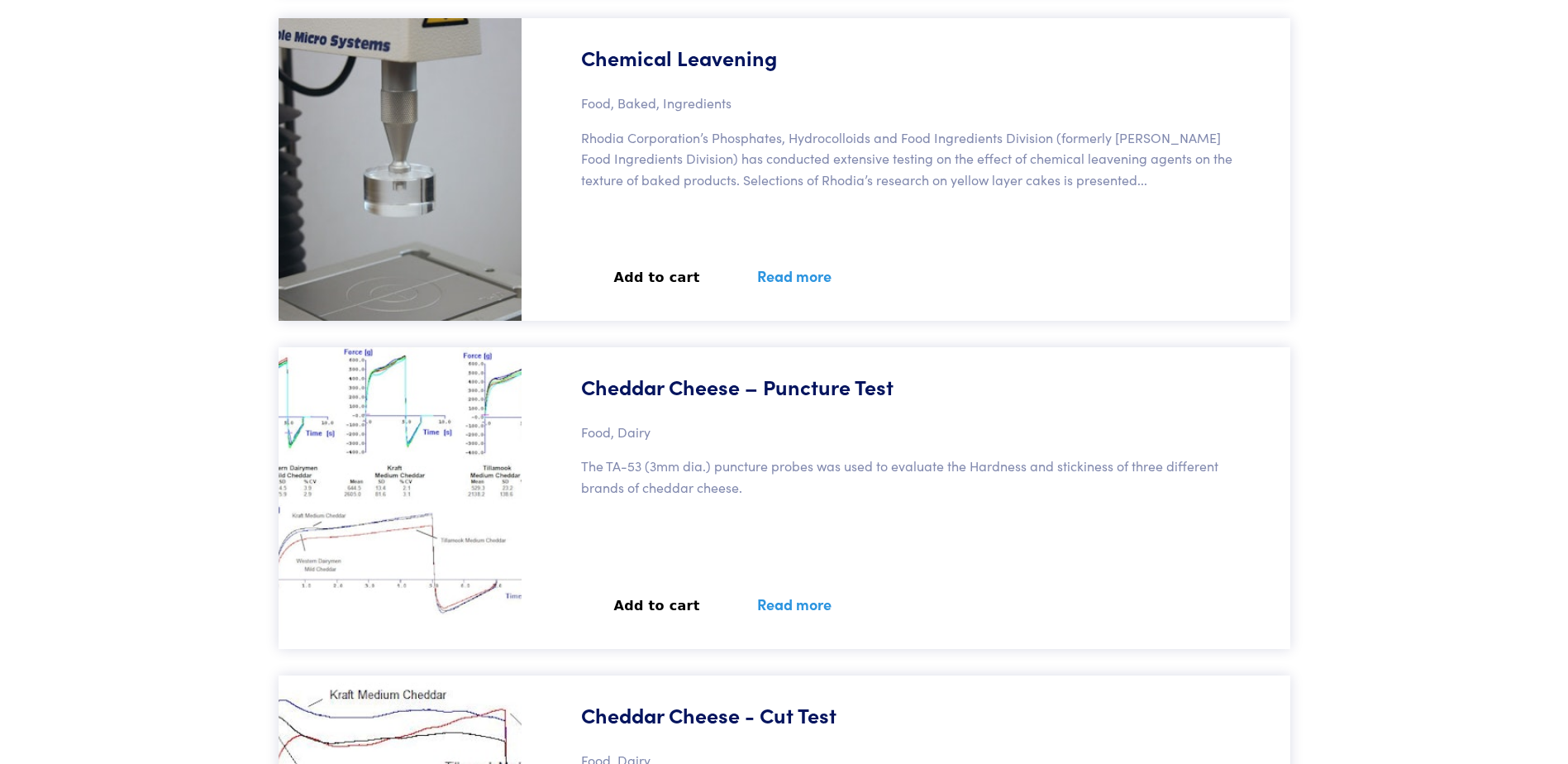
scroll to position [93207, 0]
click at [558, 307] on div "Chemical Leavening Food, Baked, Ingredients Rhodia Corporation’s Phosphates, Hy…" at bounding box center [911, 168] width 759 height 302
click at [655, 281] on button "Add to cart" at bounding box center [656, 277] width 152 height 36
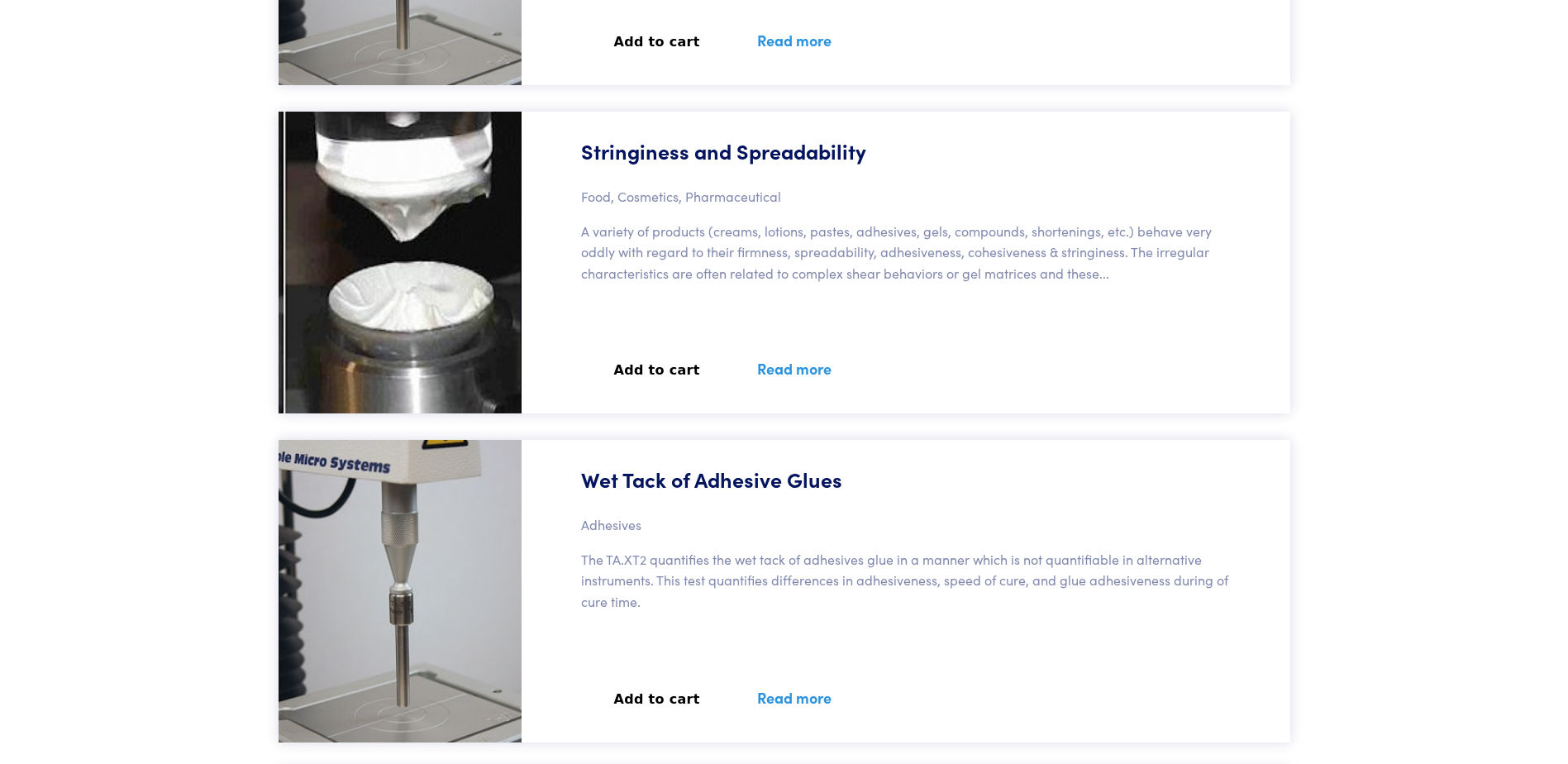
scroll to position [96726, 0]
click at [639, 373] on button "Add to cart" at bounding box center [656, 369] width 152 height 36
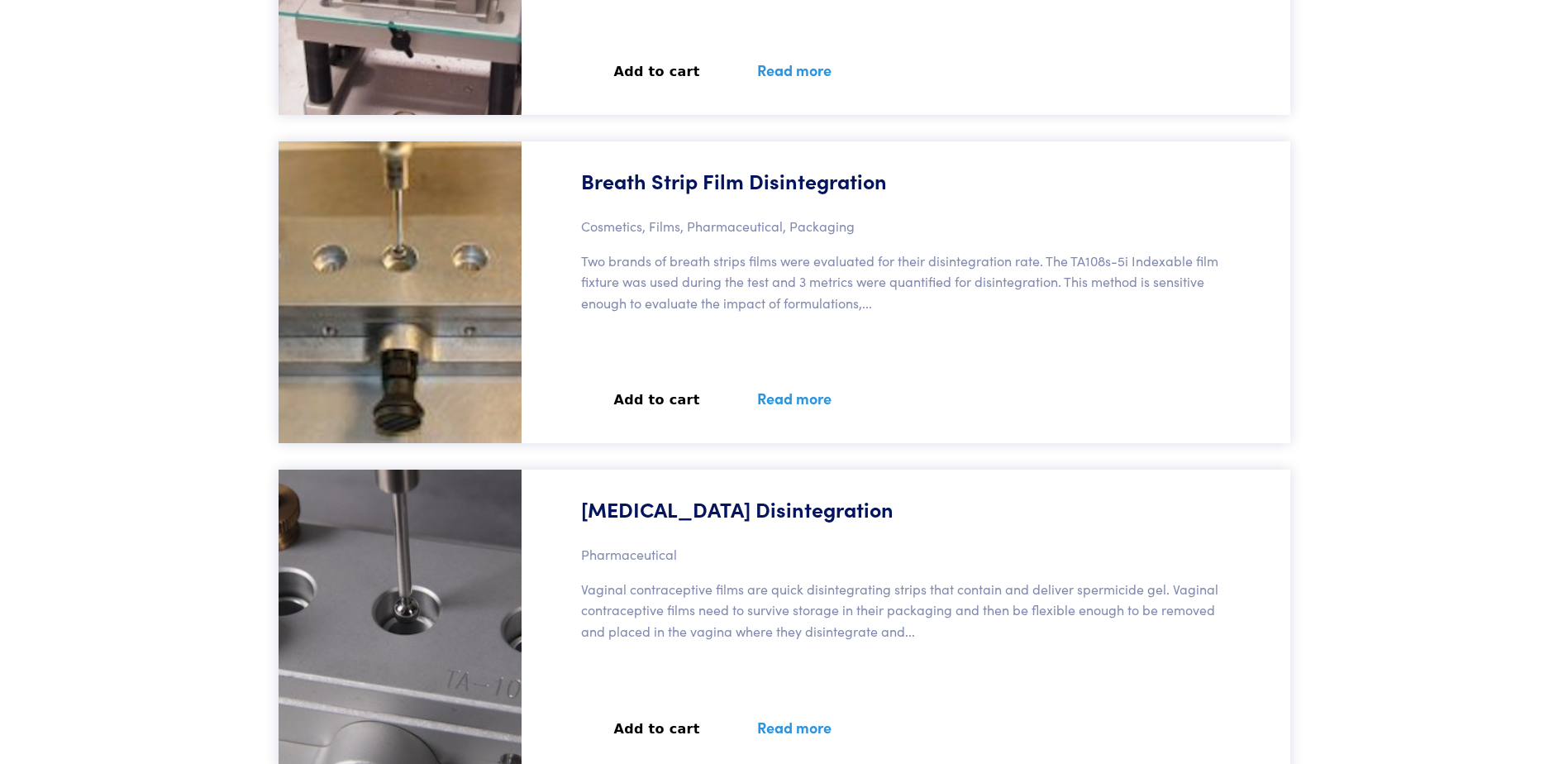
scroll to position [0, 0]
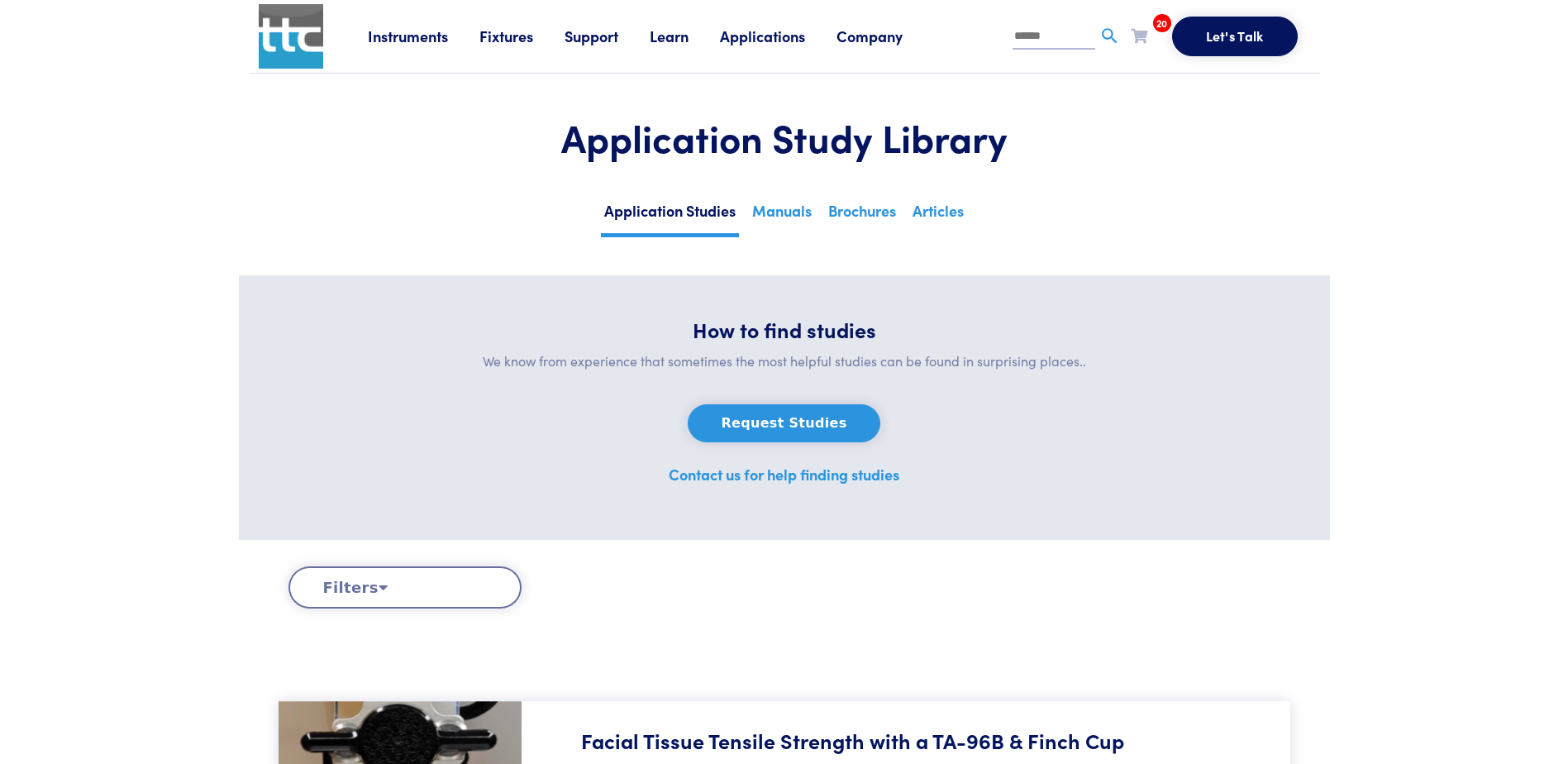
click at [1149, 36] on li "20 Foam Stability of Frothed Dairy Milk Foam Stability of Frothed Dairy-Free Cr…" at bounding box center [1151, 40] width 41 height 33
click at [1141, 35] on icon at bounding box center [1138, 35] width 16 height 15
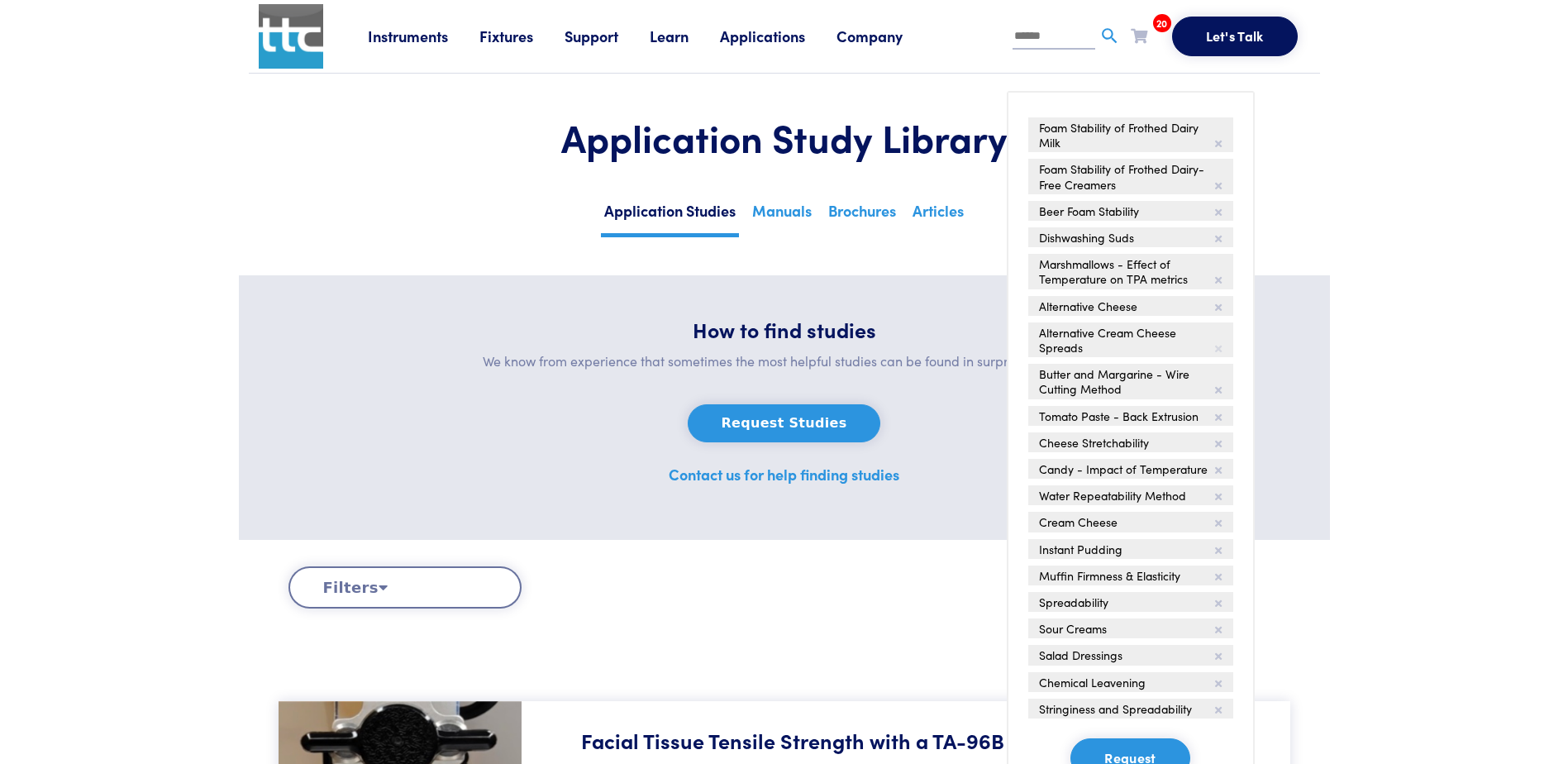
click at [1220, 344] on icon at bounding box center [1218, 349] width 7 height 10
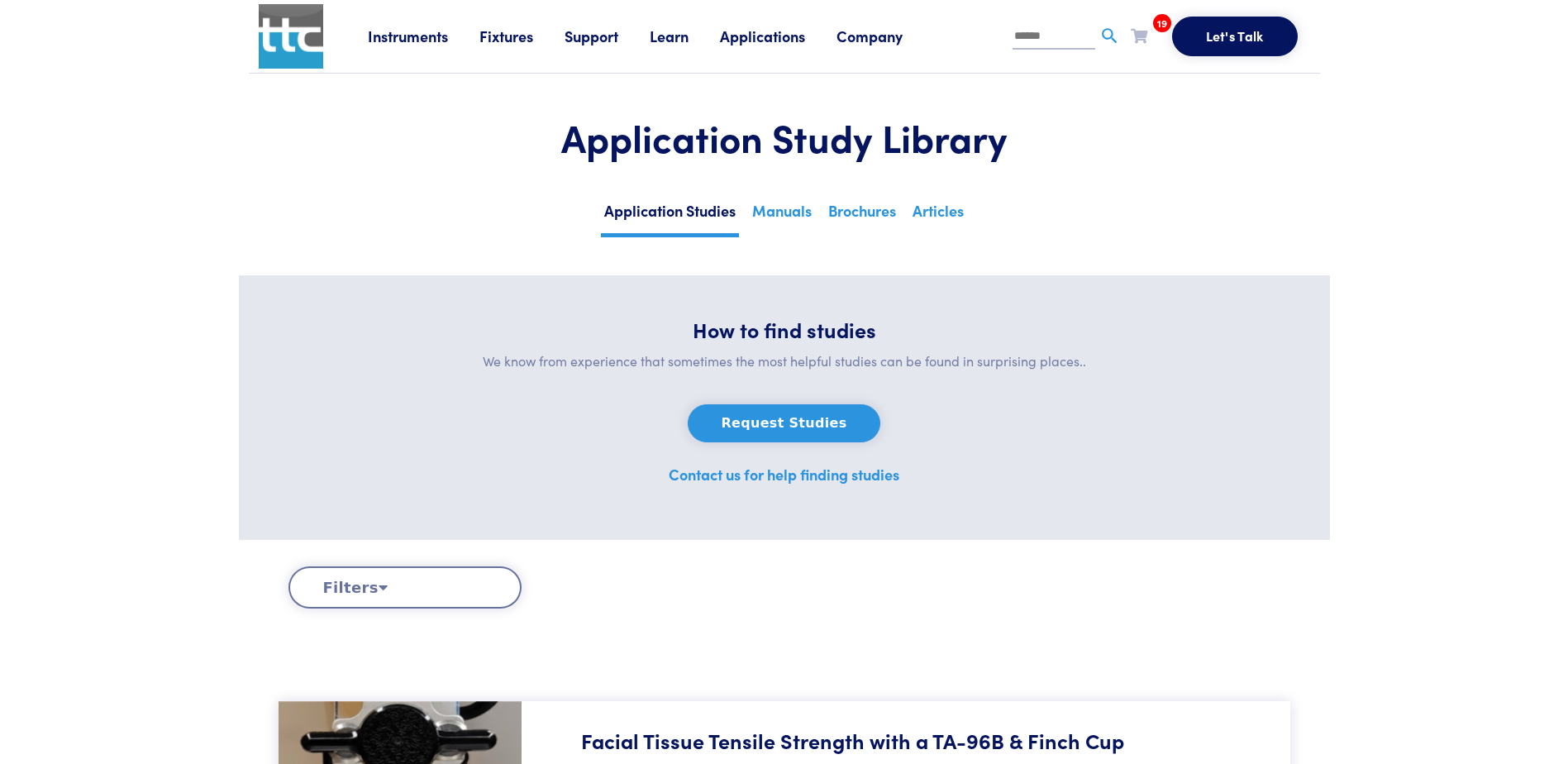
click at [1140, 34] on icon at bounding box center [1138, 35] width 16 height 15
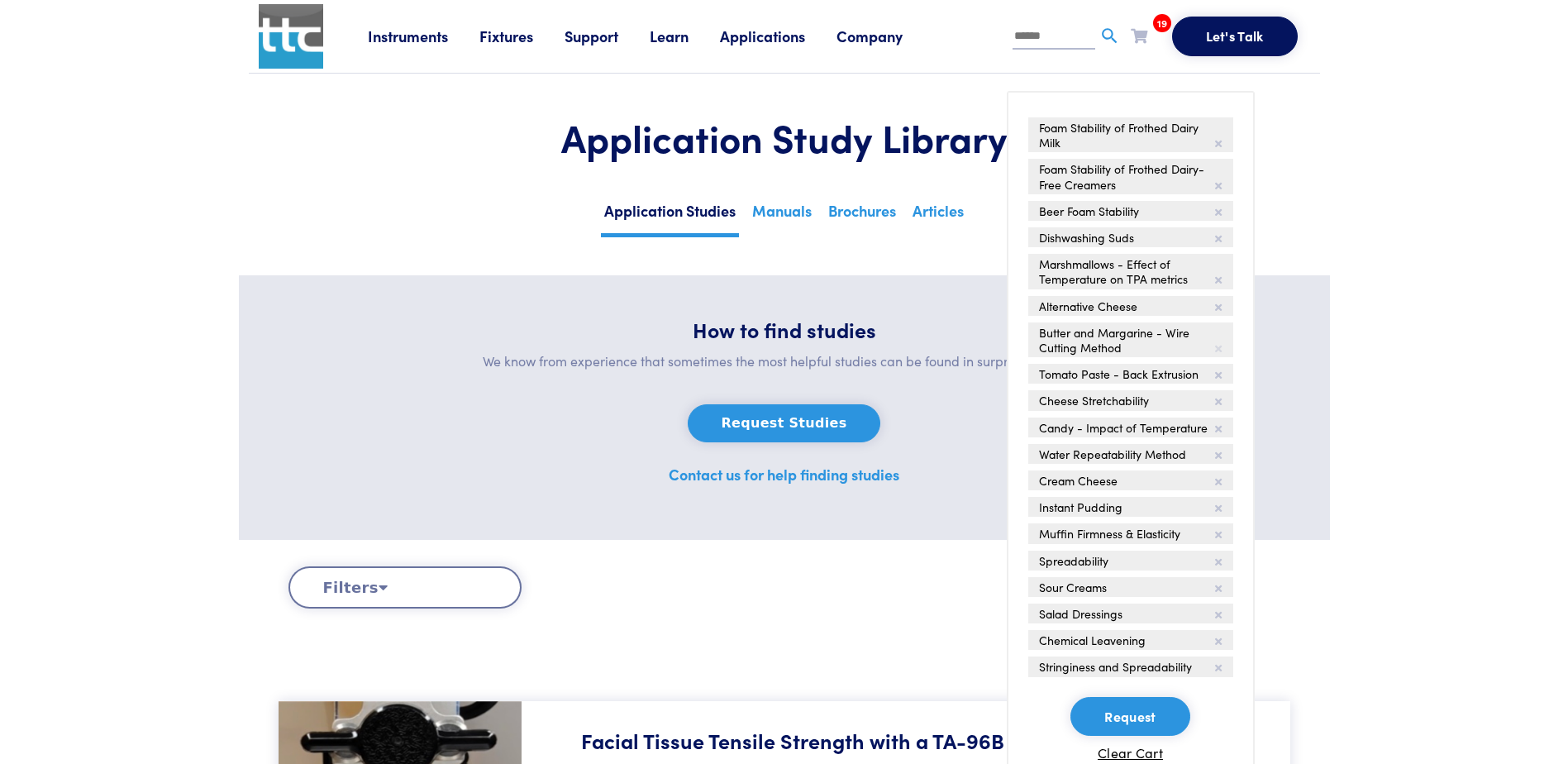
click at [1217, 349] on icon at bounding box center [1218, 349] width 7 height 10
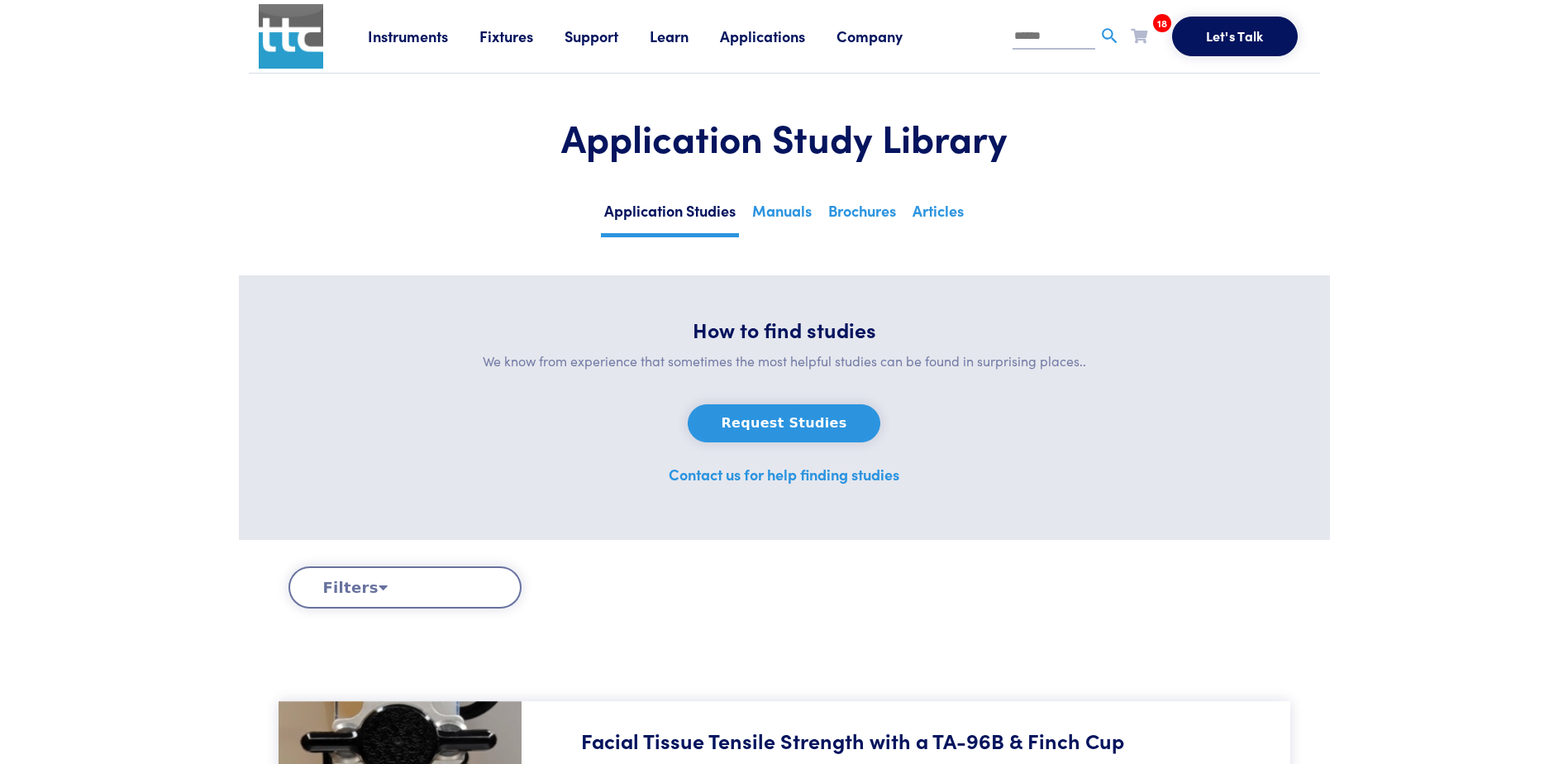
click at [1133, 46] on div "18 Foam Stability of Frothed Dairy Milk Foam Stability of Frothed Dairy-Free Cr…" at bounding box center [1138, 35] width 16 height 25
click at [1135, 35] on icon at bounding box center [1138, 35] width 16 height 15
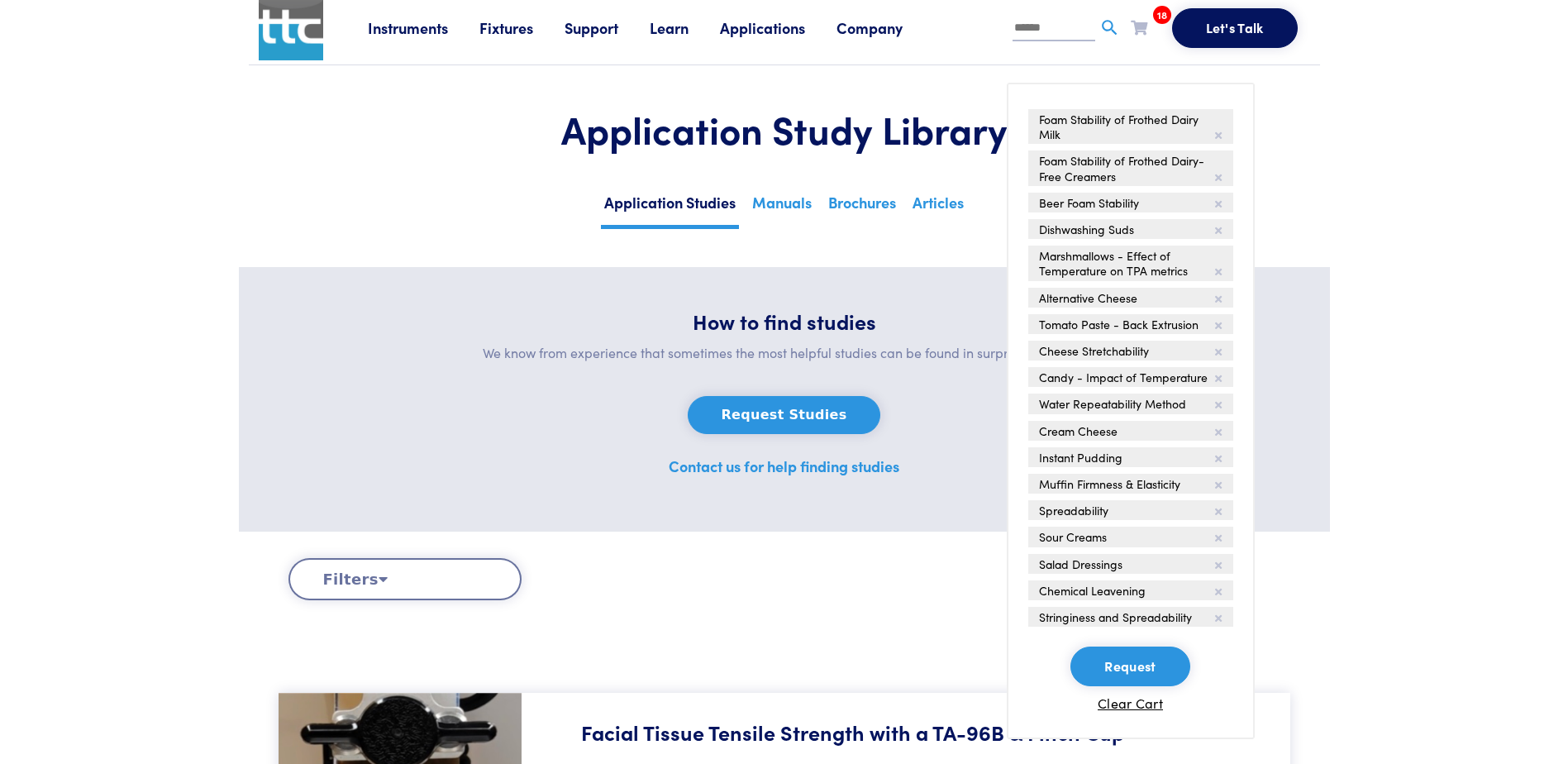
scroll to position [9, 0]
click at [1217, 348] on icon at bounding box center [1218, 352] width 7 height 10
